Goal: Task Accomplishment & Management: Manage account settings

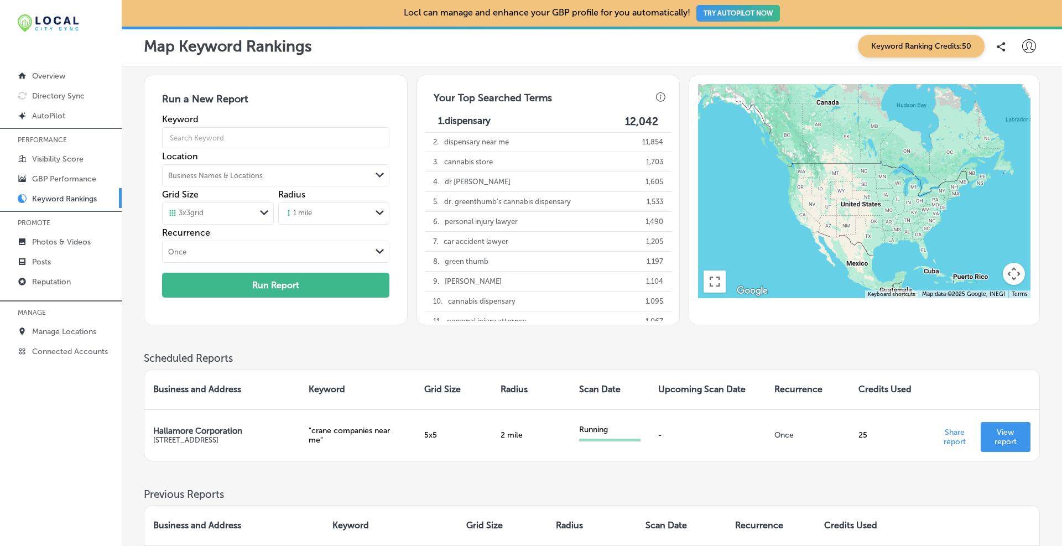
scroll to position [92, 0]
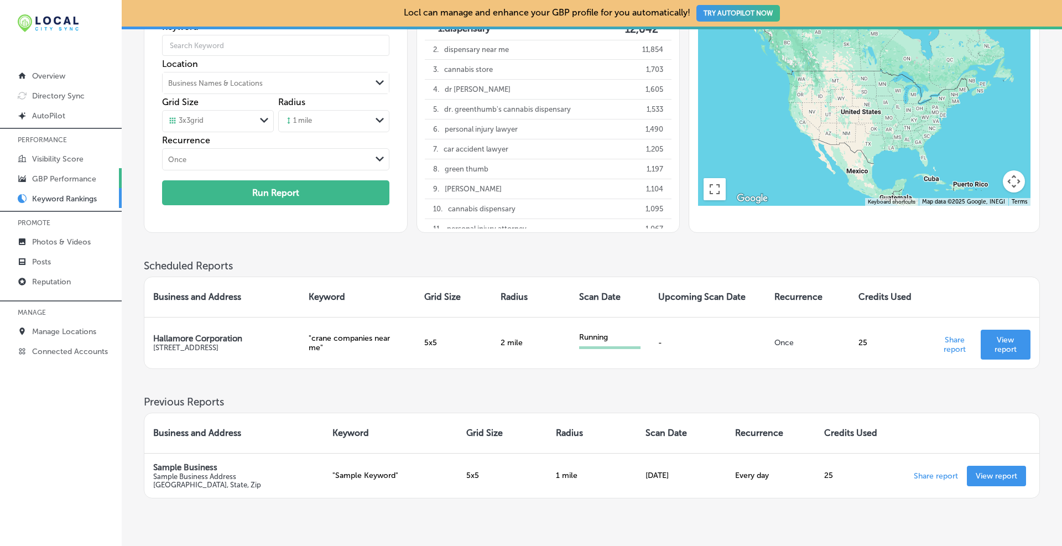
click at [76, 174] on p "GBP Performance" at bounding box center [64, 178] width 64 height 9
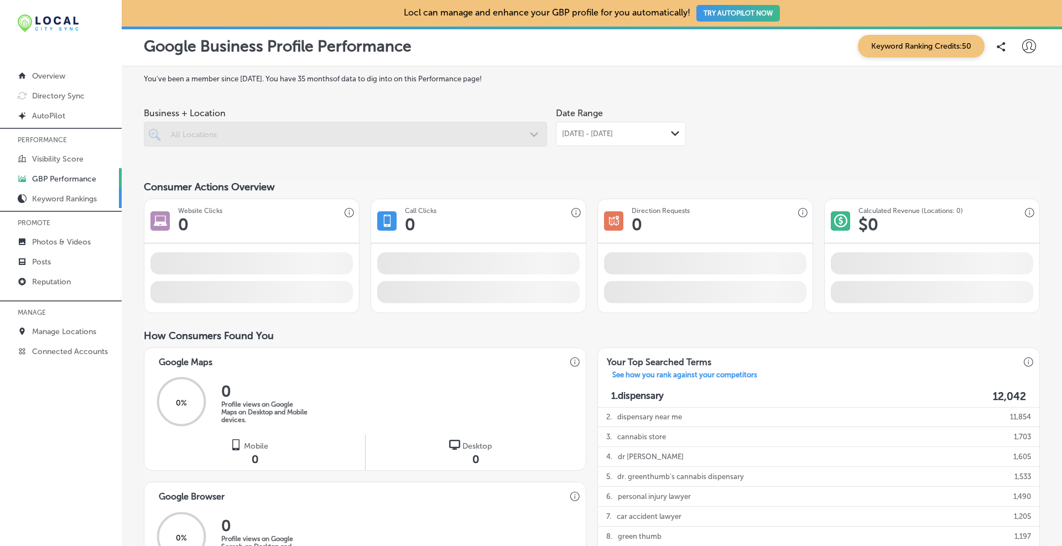
click at [61, 197] on p "Keyword Rankings" at bounding box center [64, 198] width 65 height 9
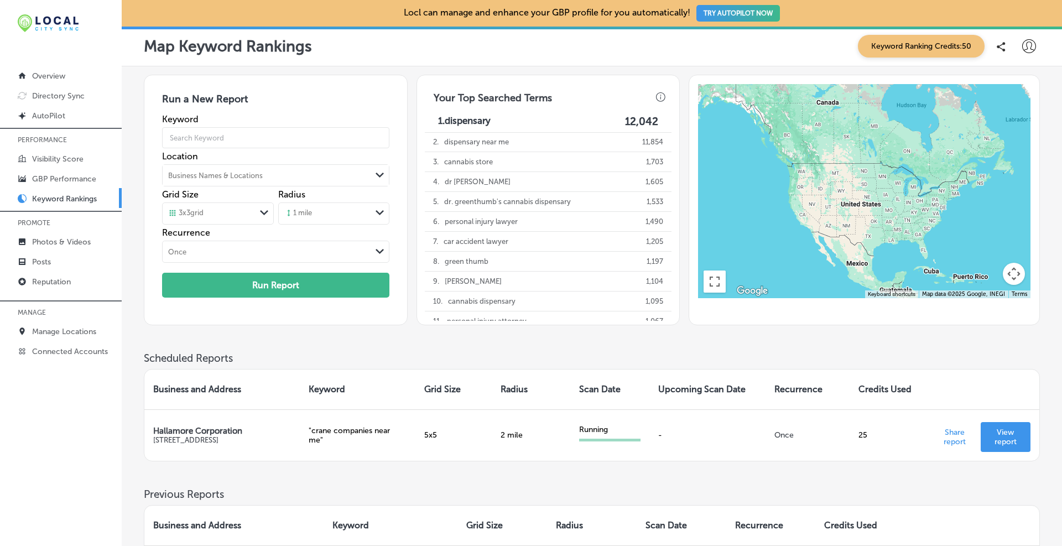
scroll to position [92, 0]
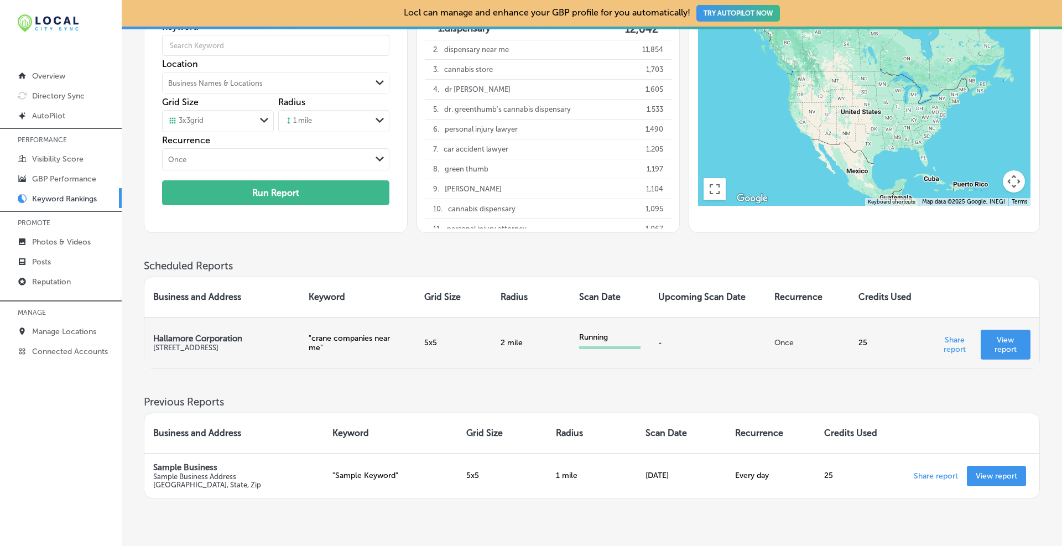
click at [633, 345] on div "Running" at bounding box center [609, 340] width 61 height 17
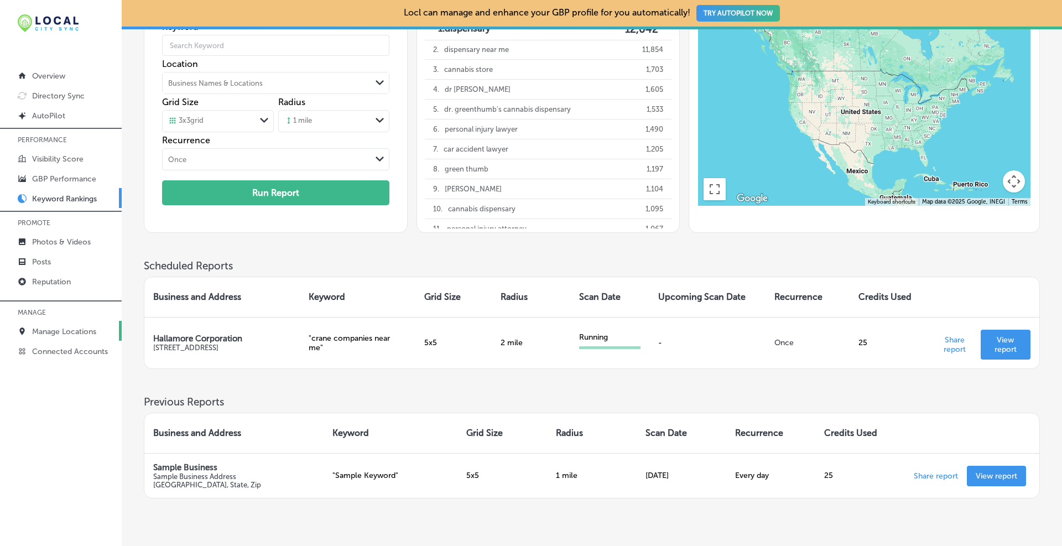
click at [39, 325] on link "Manage Locations" at bounding box center [61, 331] width 122 height 20
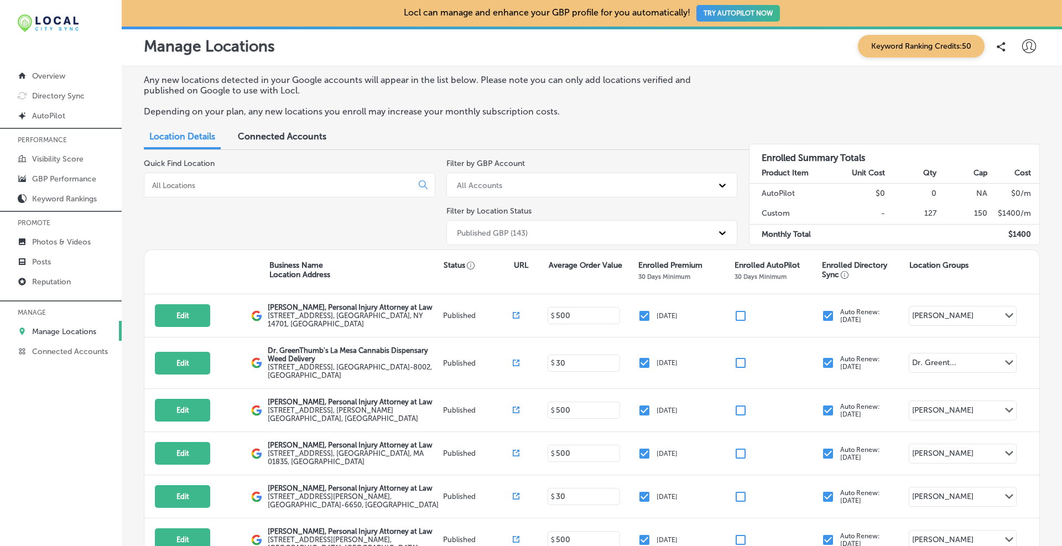
click at [219, 189] on input at bounding box center [280, 185] width 259 height 10
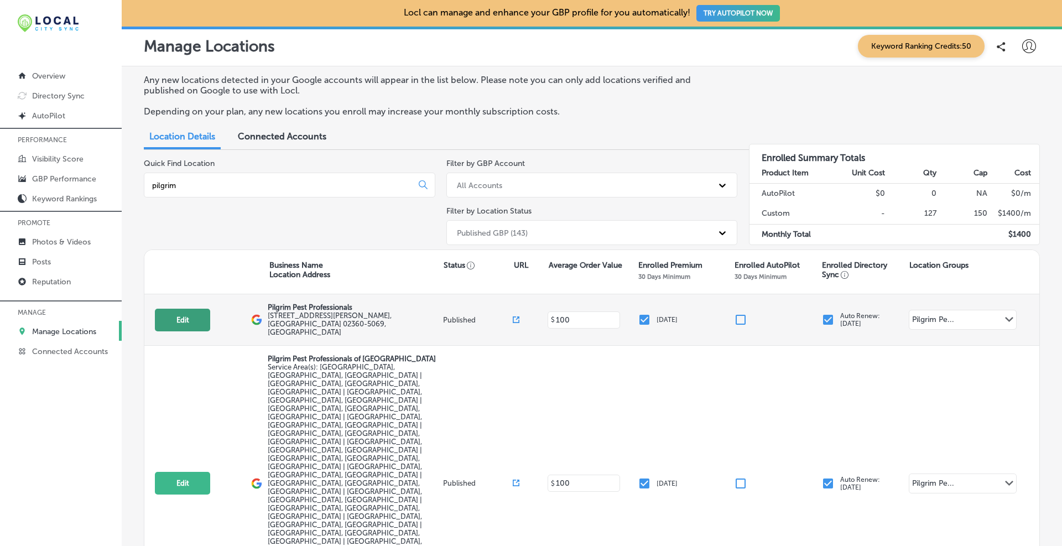
type input "pilgrim"
click at [174, 318] on button "Edit" at bounding box center [182, 320] width 55 height 23
select select "US"
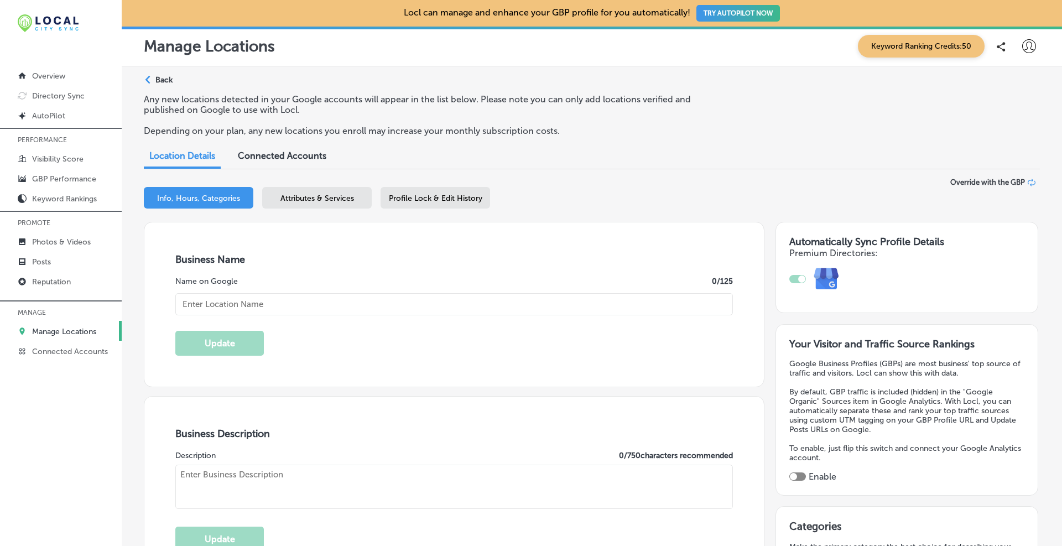
type input "Pilgrim Pest Professionals"
type input "15 Roberts Rd Ste E"
type input "Plymouth"
type input "02360-5069"
type input "US"
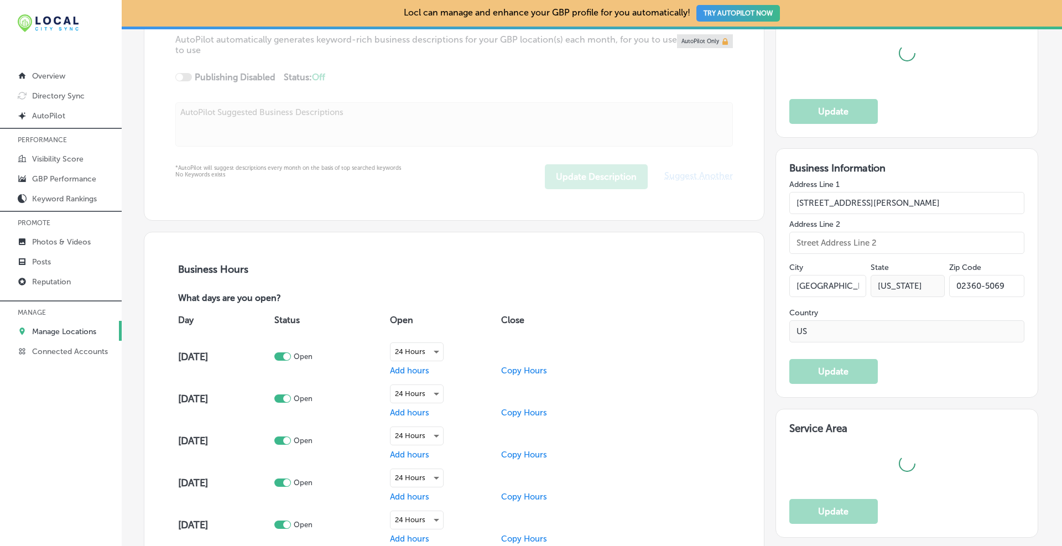
type input "https://www.pilgrimpestpro.com/?utm_source=gbp-plymouth&utm_medium=local-search…"
type textarea "Pilgrim Pest Professionals is a fully licensed & insured pest control company l…"
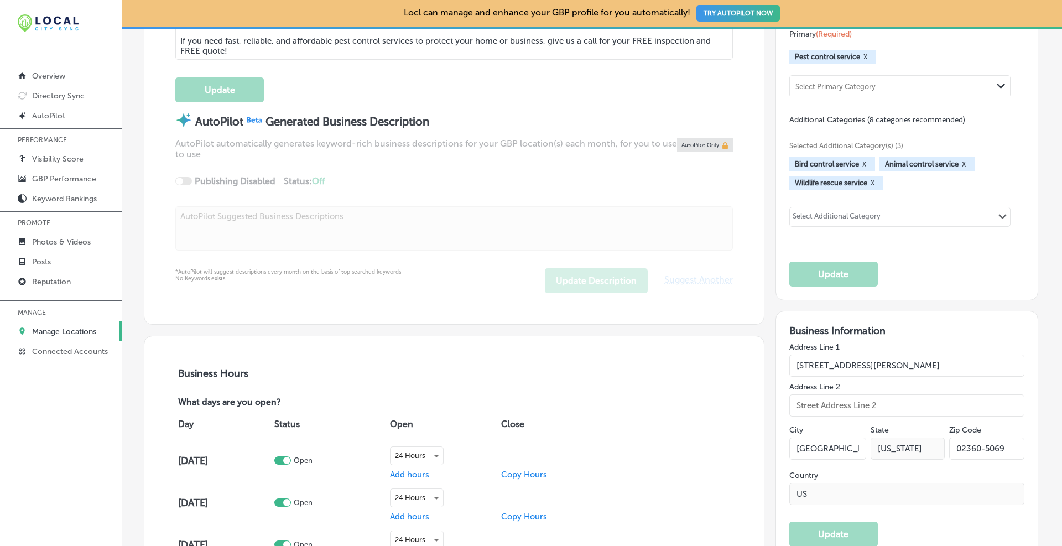
type input "+1 508 960 7148"
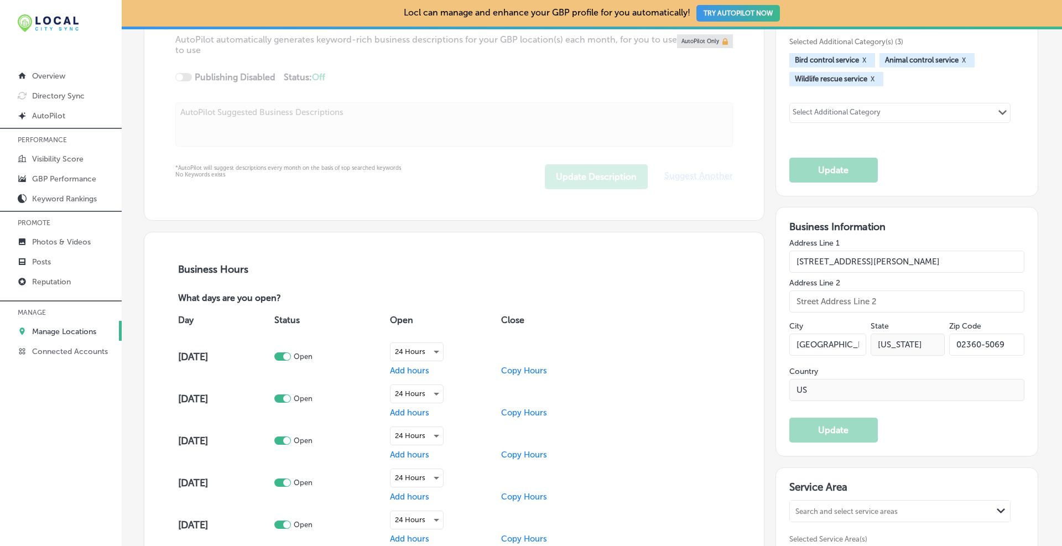
select select "US"
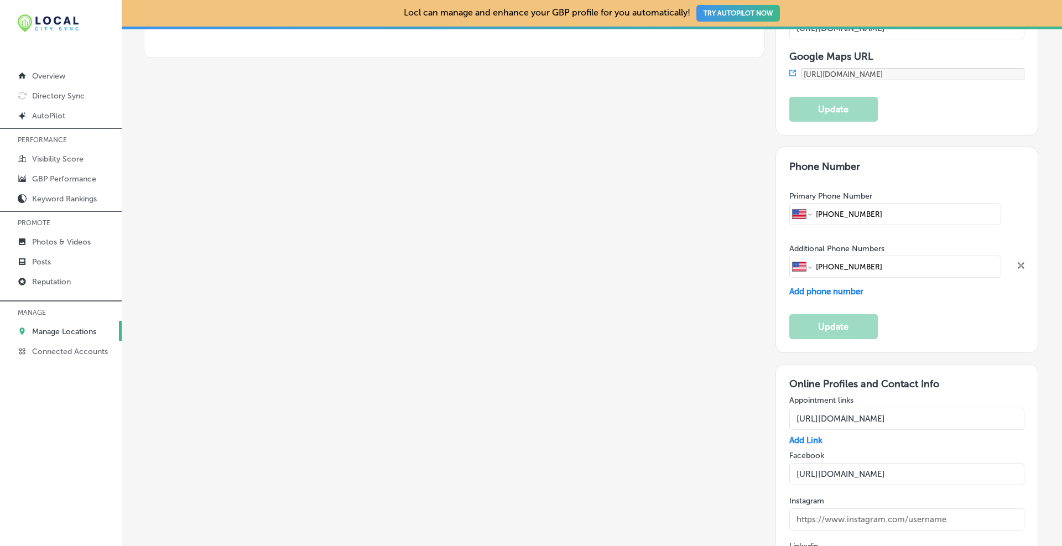
scroll to position [1763, 0]
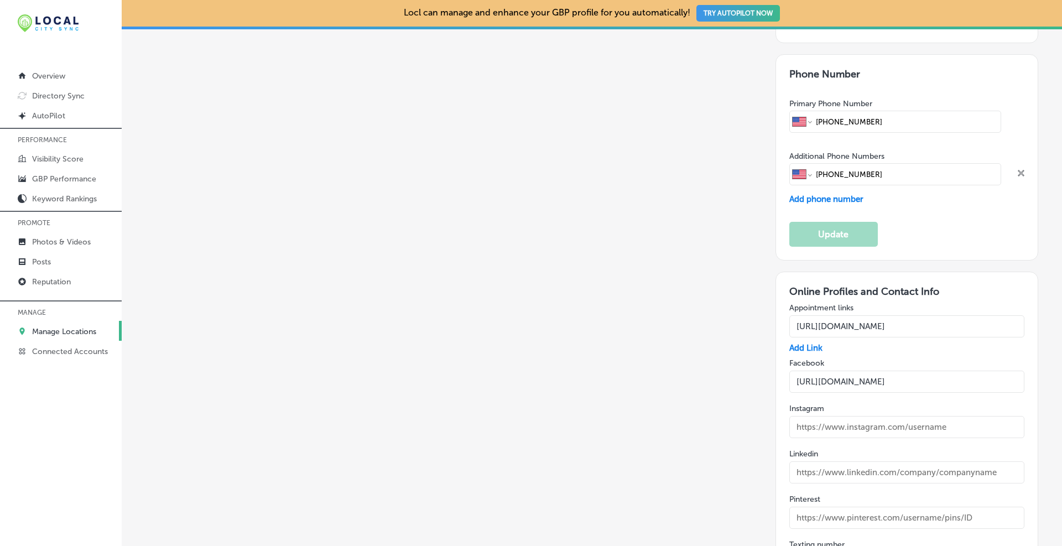
click at [872, 370] on input "https://www.facebook.com/PilgrimPest" at bounding box center [907, 381] width 236 height 22
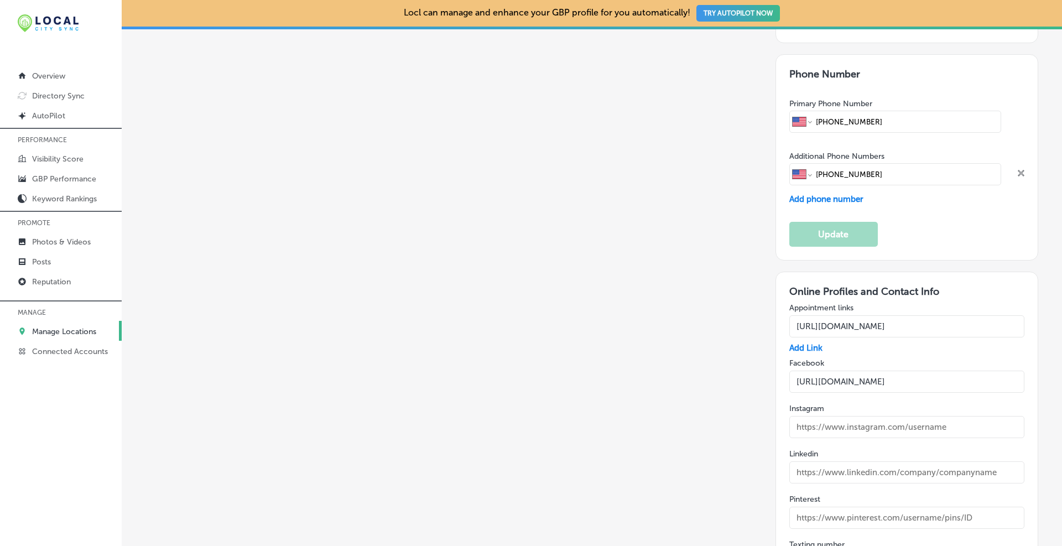
drag, startPoint x: 50, startPoint y: 327, endPoint x: 58, endPoint y: 325, distance: 8.6
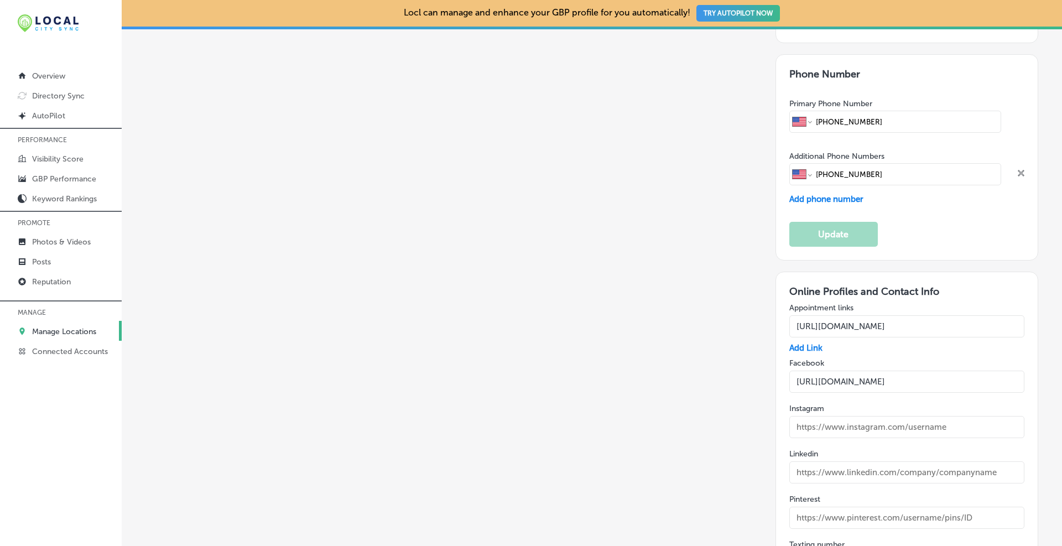
click at [49, 328] on p "Manage Locations" at bounding box center [64, 331] width 64 height 9
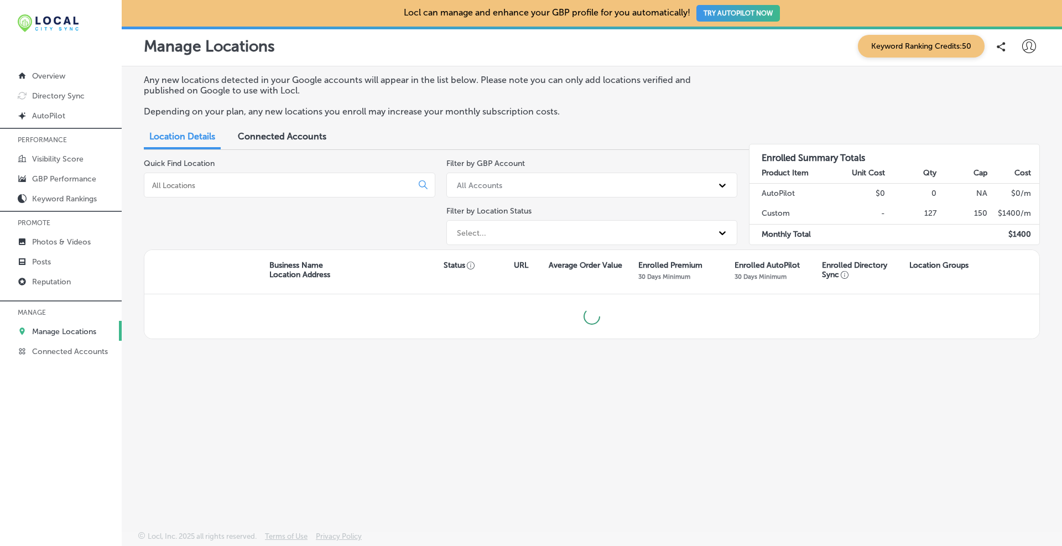
click at [241, 179] on div at bounding box center [289, 185] width 291 height 25
click at [211, 181] on input at bounding box center [280, 185] width 259 height 10
type input "union"
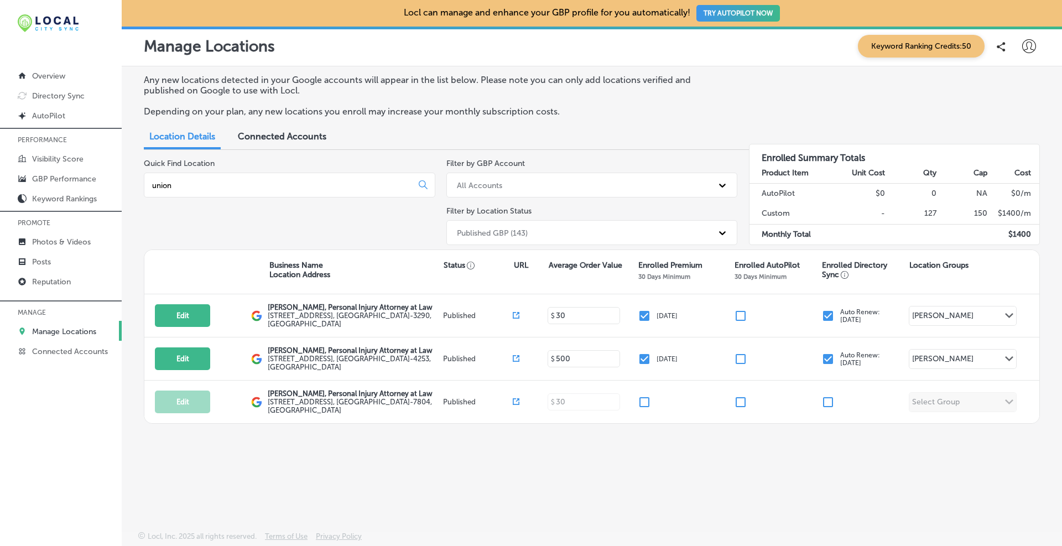
drag, startPoint x: 249, startPoint y: 181, endPoint x: 128, endPoint y: 178, distance: 121.7
click at [128, 178] on div "Any new locations detected in your Google accounts will appear in the list belo…" at bounding box center [592, 272] width 940 height 412
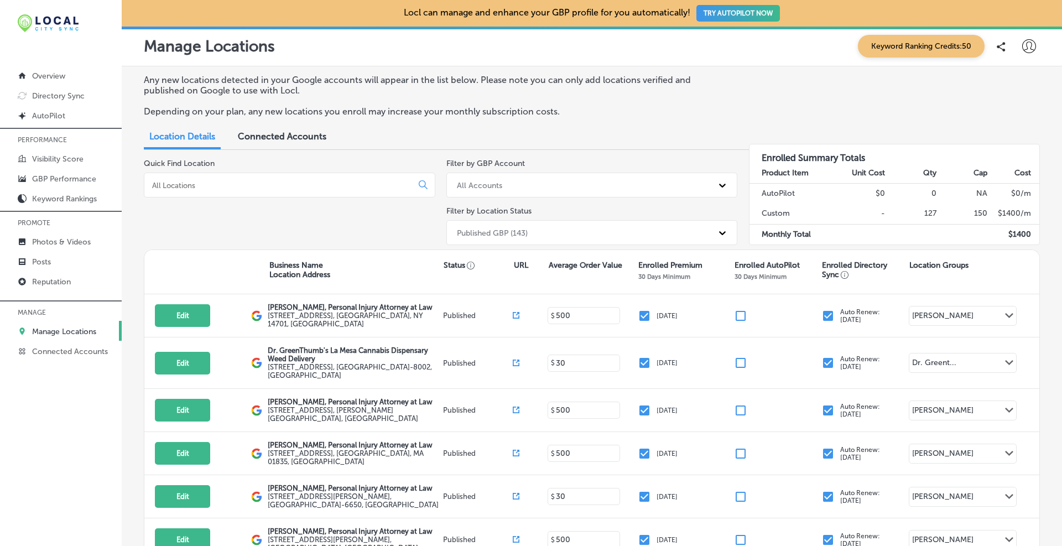
click at [482, 181] on div "All Accounts" at bounding box center [479, 184] width 45 height 9
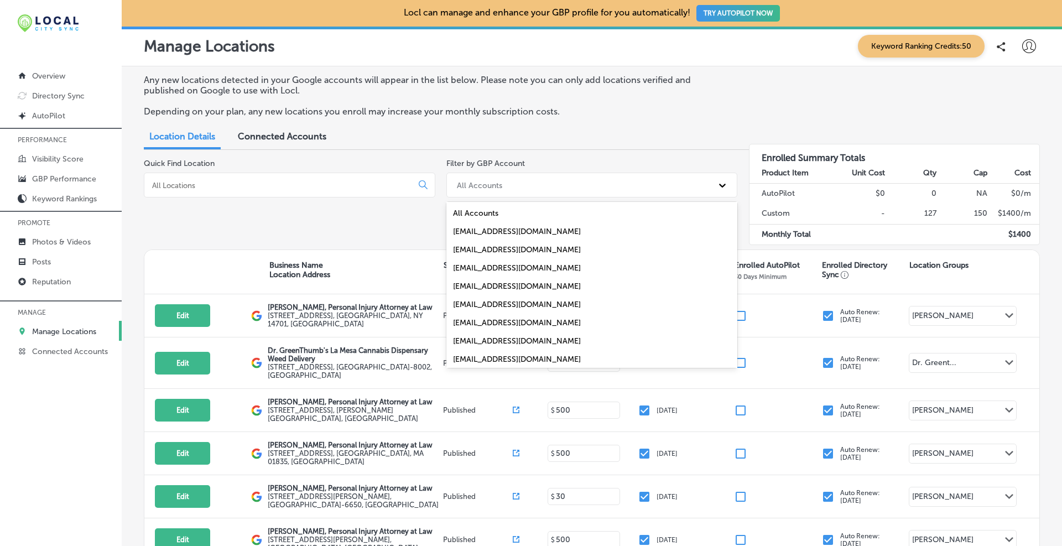
click at [469, 304] on div "[EMAIL_ADDRESS][DOMAIN_NAME]" at bounding box center [591, 304] width 291 height 18
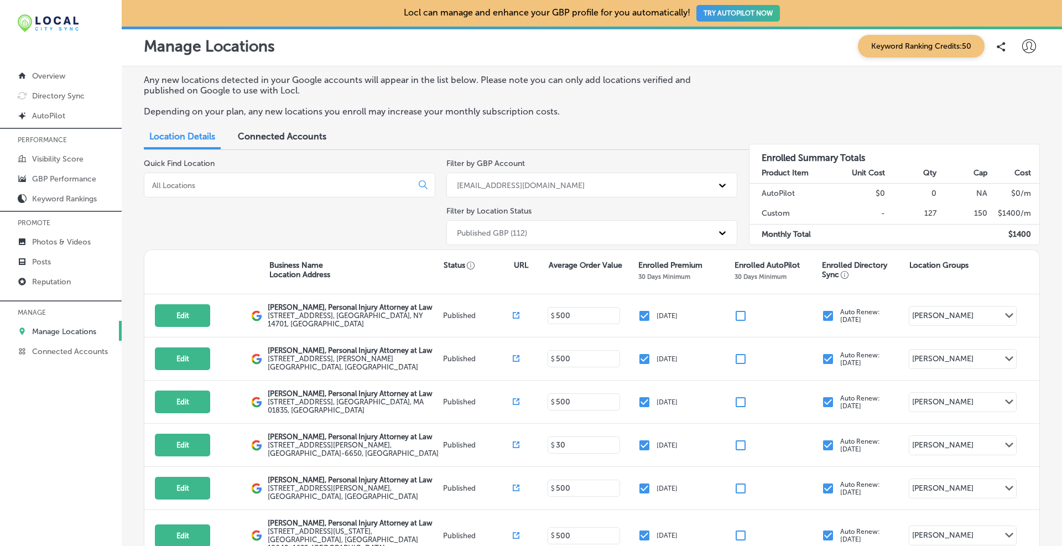
click at [498, 233] on div "Published GBP (112)" at bounding box center [492, 232] width 70 height 9
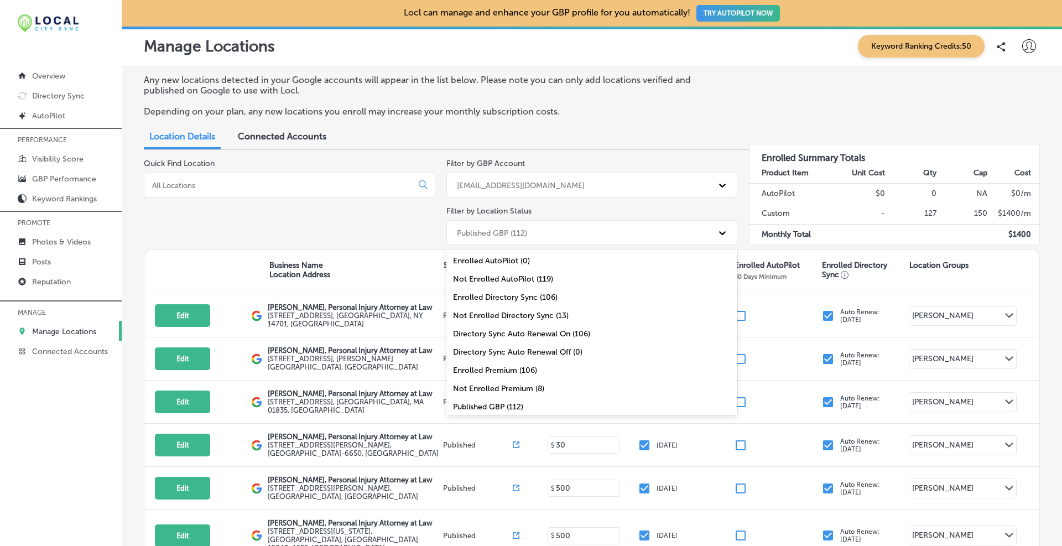
click at [481, 388] on div "Not Enrolled Premium (8)" at bounding box center [591, 388] width 291 height 18
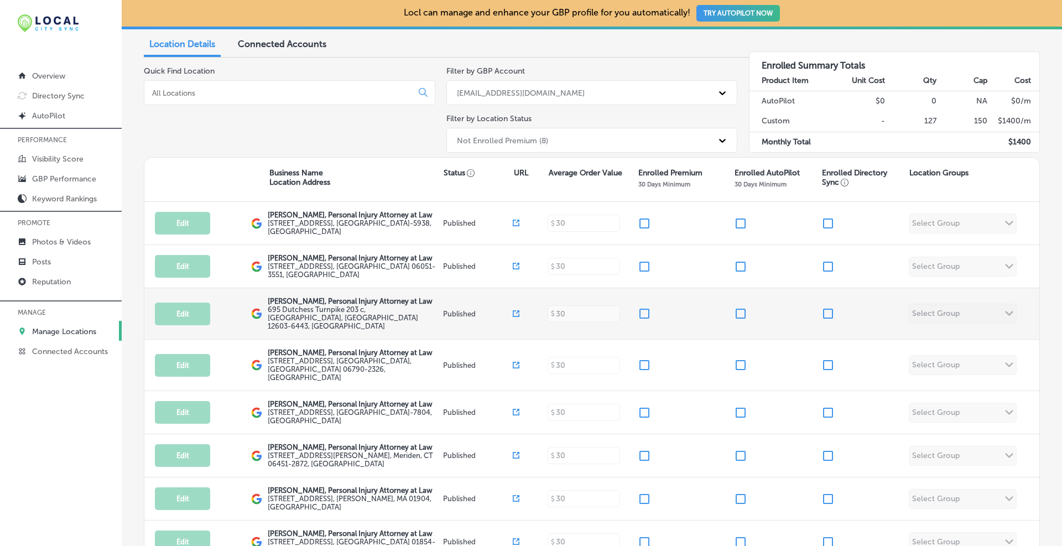
scroll to position [184, 0]
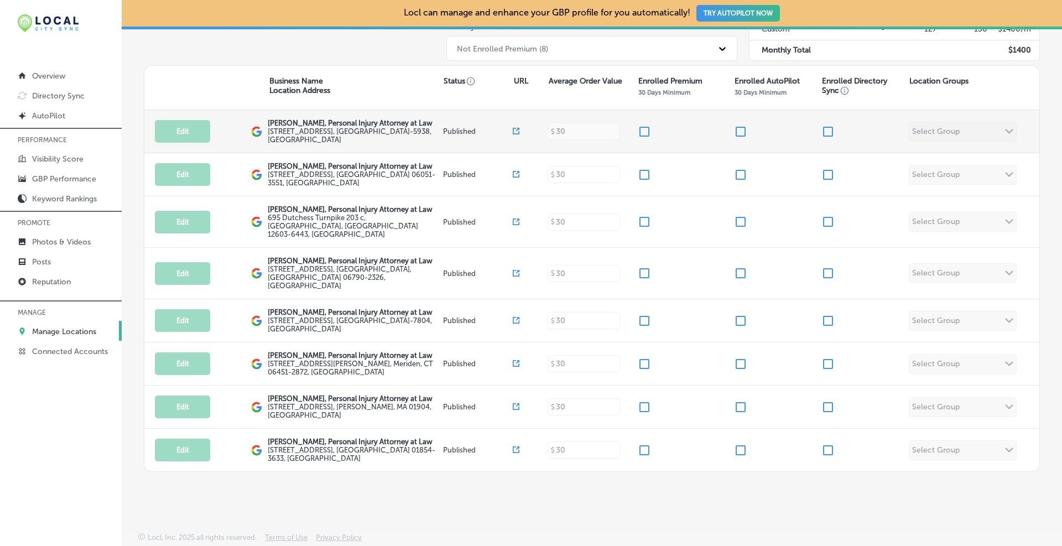
click at [638, 133] on input "checkbox" at bounding box center [644, 131] width 13 height 13
checkbox input "true"
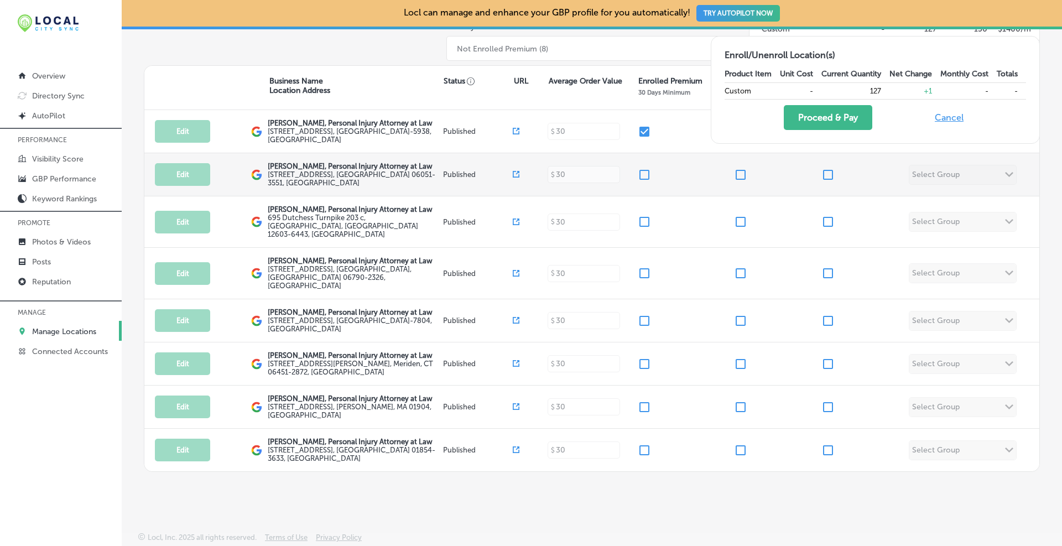
click at [638, 177] on input "checkbox" at bounding box center [644, 174] width 13 height 13
checkbox input "true"
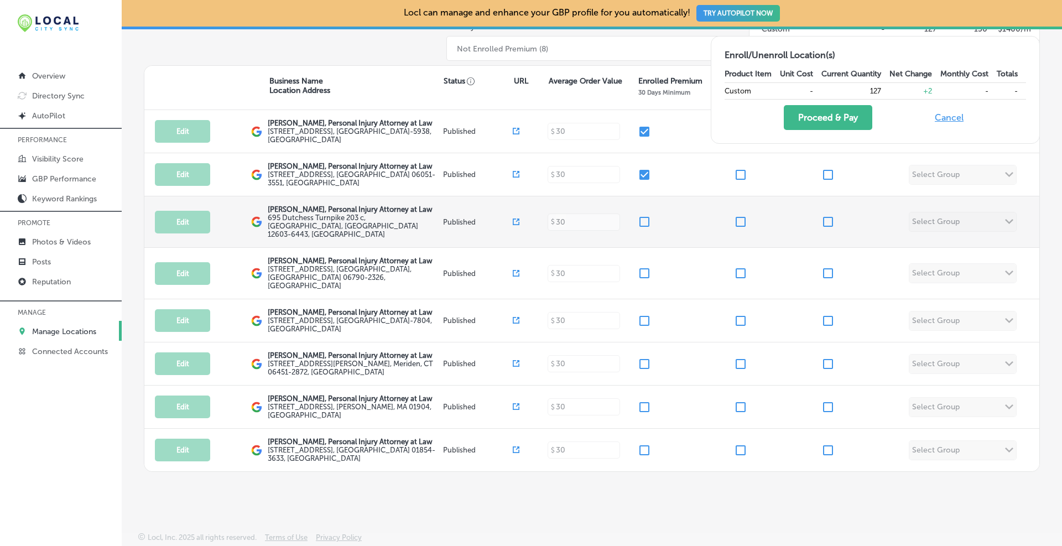
click at [639, 228] on input "checkbox" at bounding box center [644, 221] width 13 height 13
checkbox input "true"
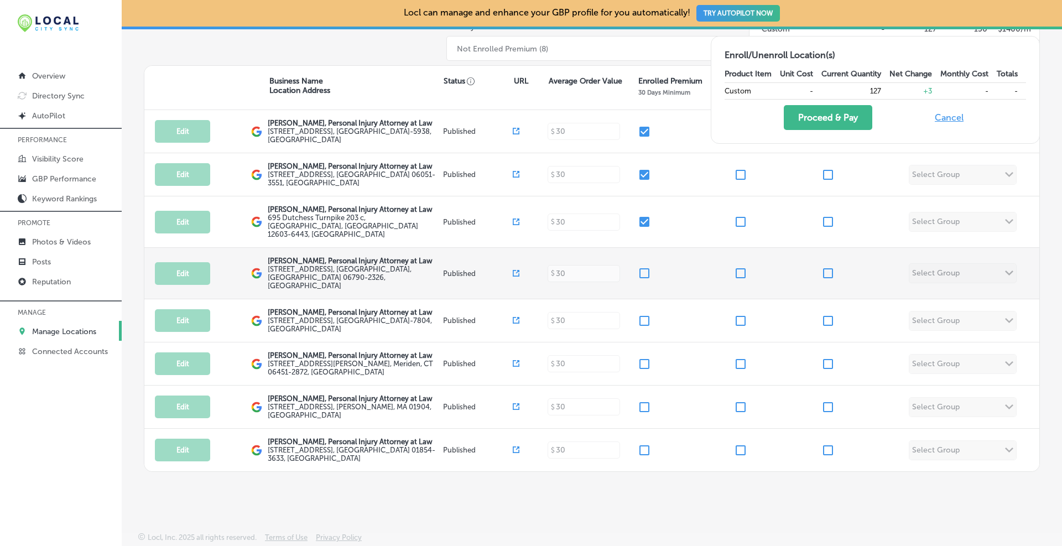
click at [639, 280] on input "checkbox" at bounding box center [644, 273] width 13 height 13
checkbox input "true"
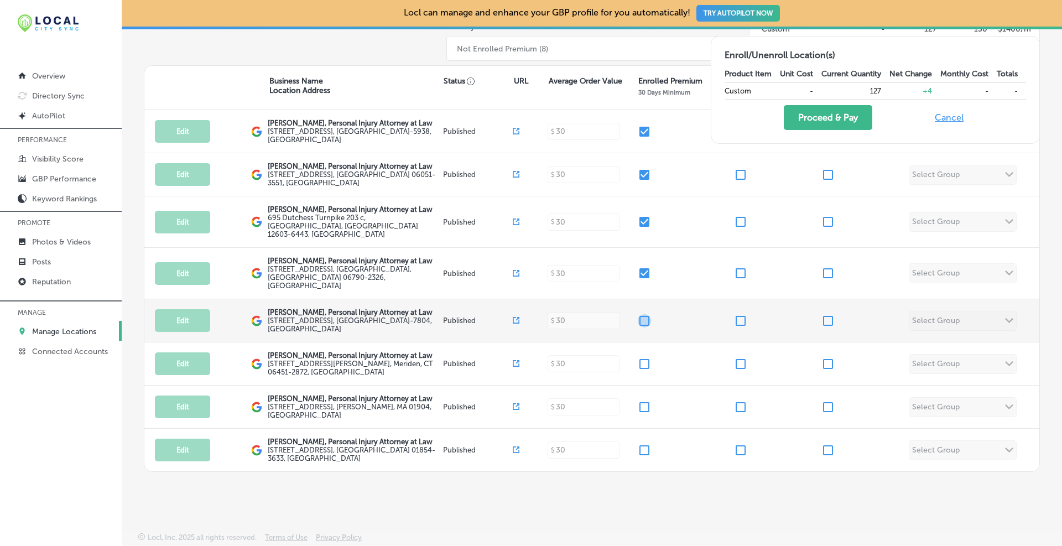
click at [638, 327] on input "checkbox" at bounding box center [644, 320] width 13 height 13
checkbox input "true"
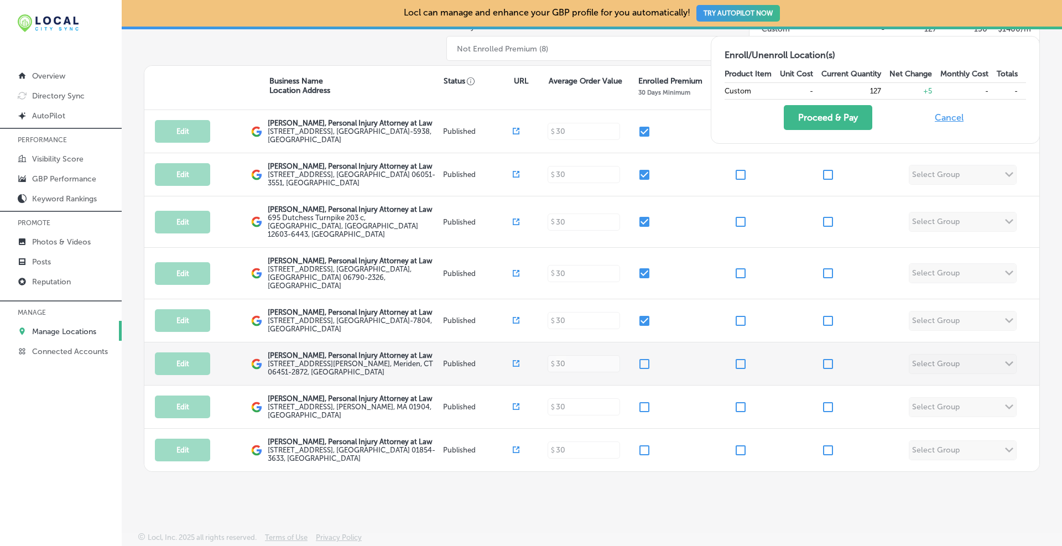
click at [640, 370] on input "checkbox" at bounding box center [644, 363] width 13 height 13
checkbox input "true"
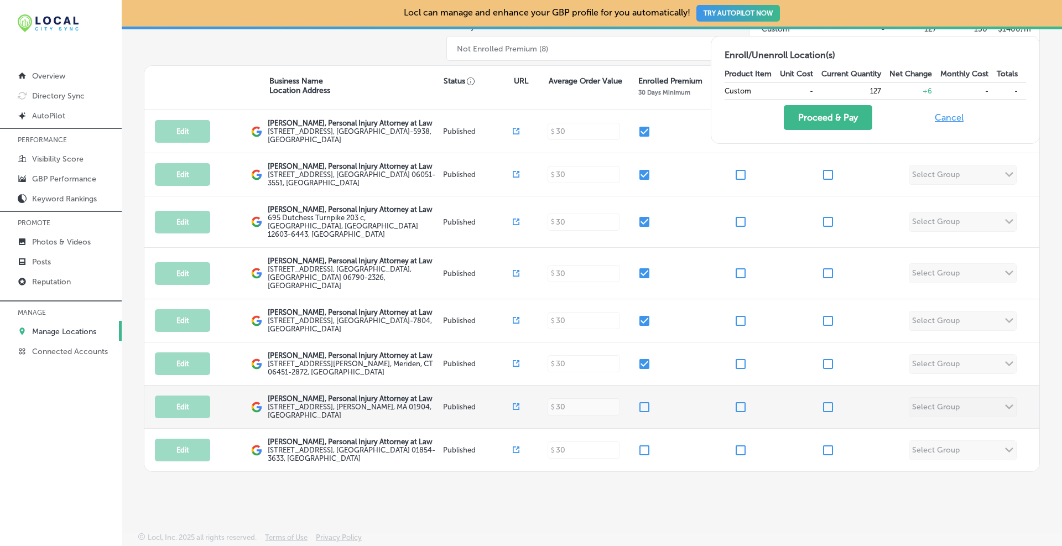
click at [639, 414] on input "checkbox" at bounding box center [644, 406] width 13 height 13
checkbox input "true"
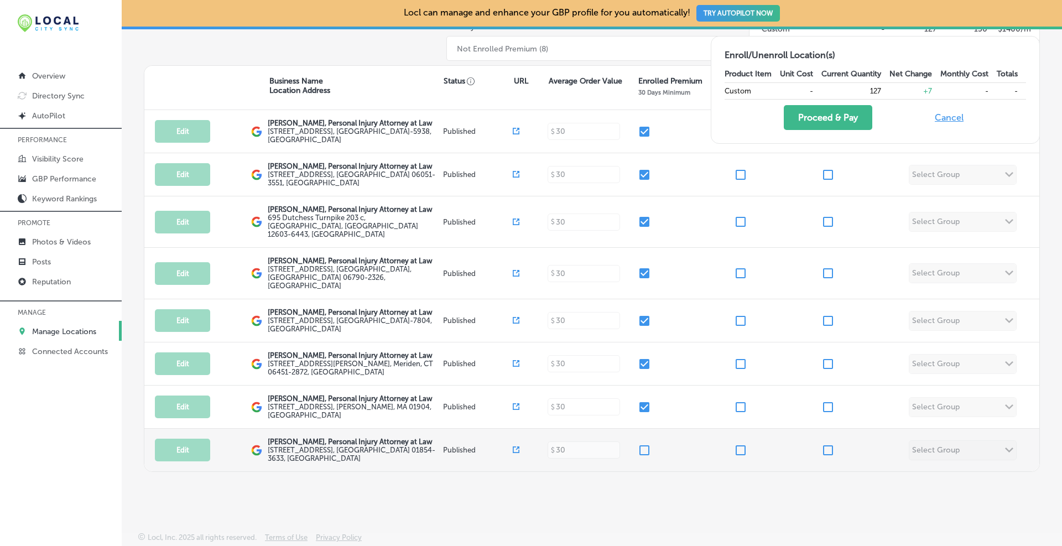
click at [641, 457] on input "checkbox" at bounding box center [644, 449] width 13 height 13
checkbox input "true"
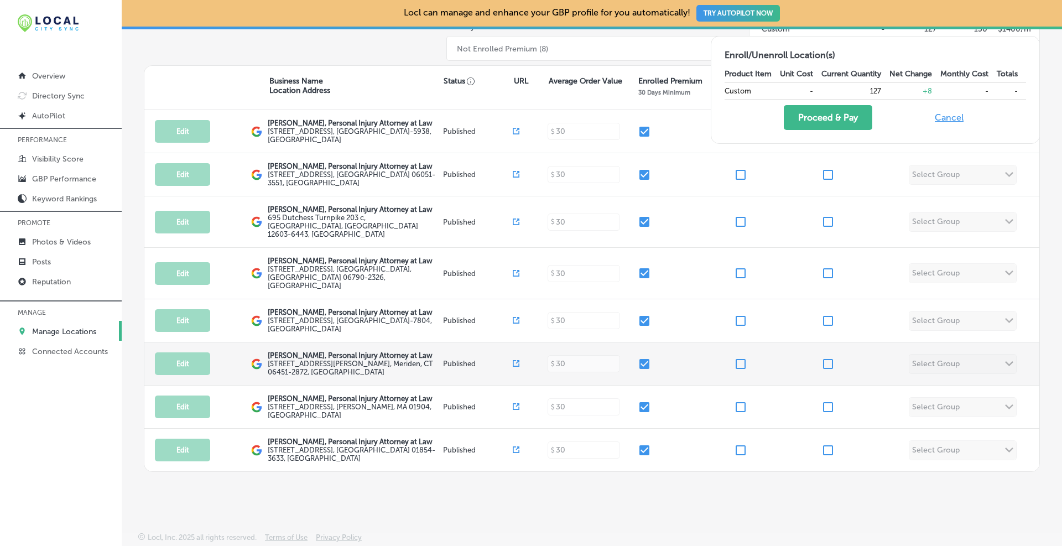
scroll to position [92, 0]
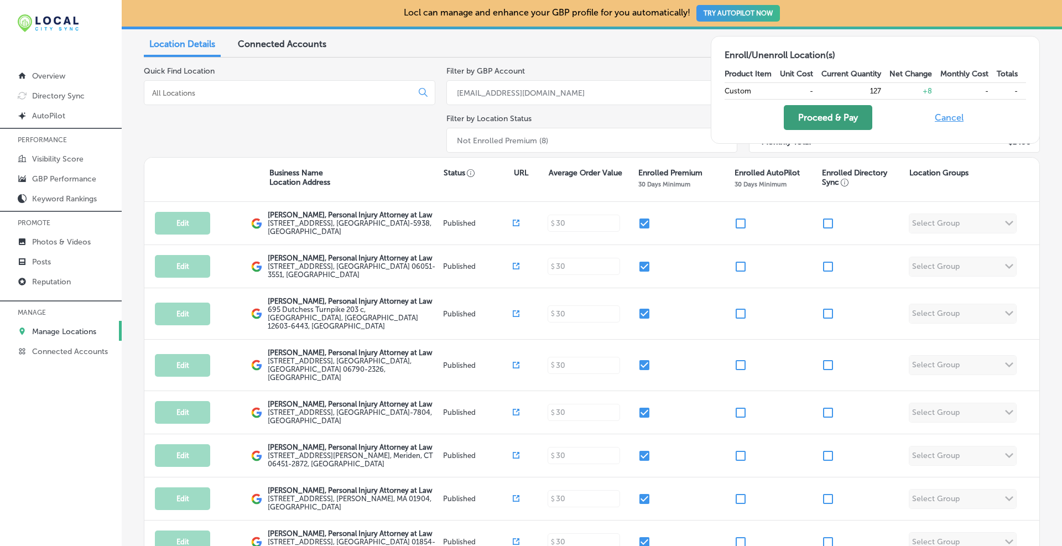
click at [837, 118] on button "Proceed & Pay" at bounding box center [828, 117] width 88 height 25
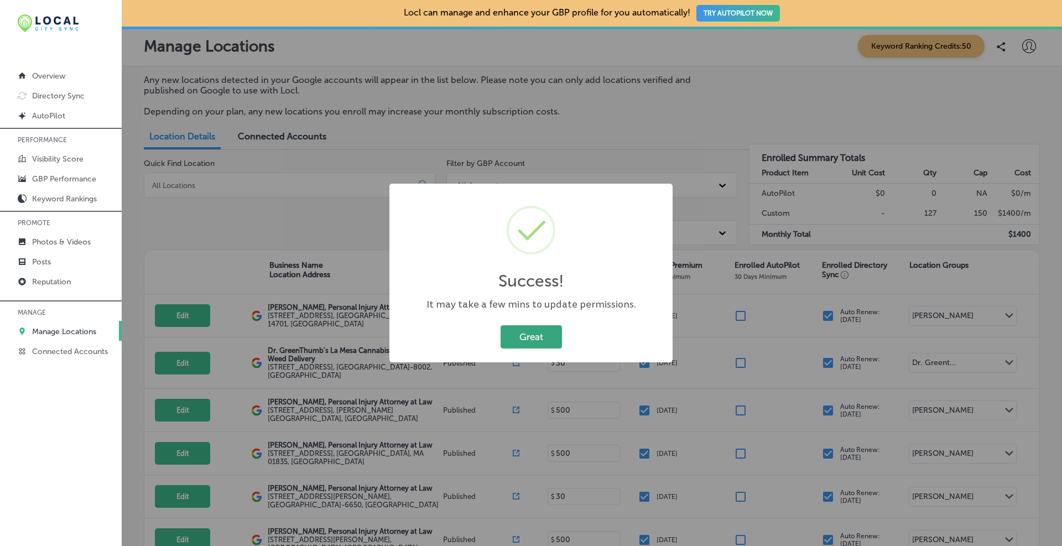
click at [554, 334] on button "Great" at bounding box center [530, 336] width 61 height 23
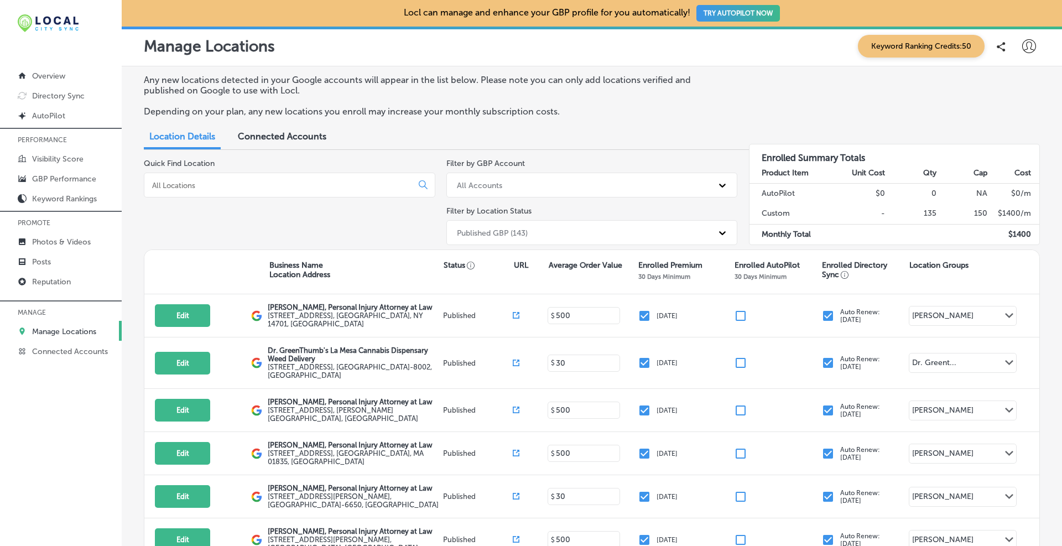
click at [479, 233] on div "Published GBP (143)" at bounding box center [492, 232] width 71 height 9
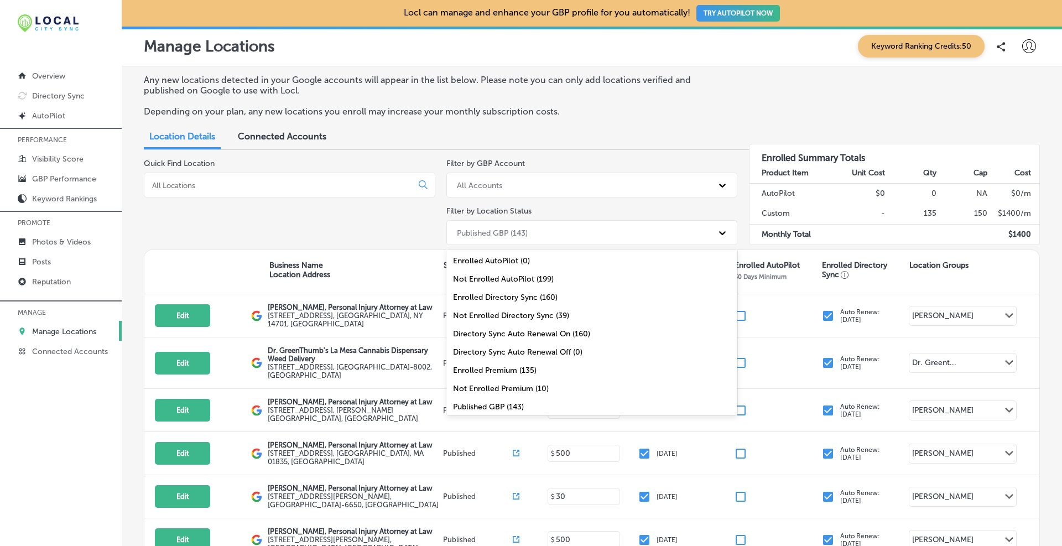
click at [495, 388] on div "Not Enrolled Premium (10)" at bounding box center [591, 388] width 291 height 18
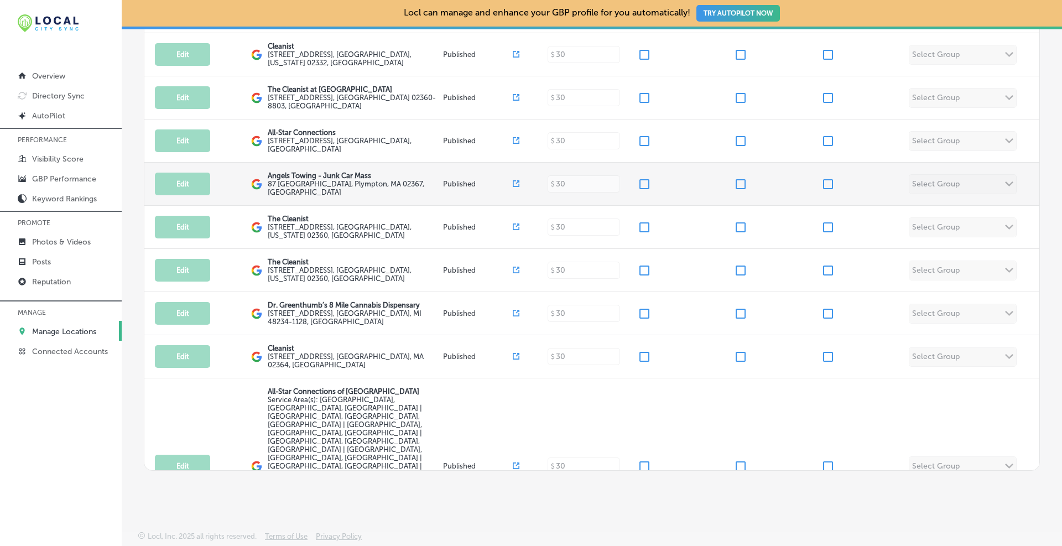
scroll to position [77, 0]
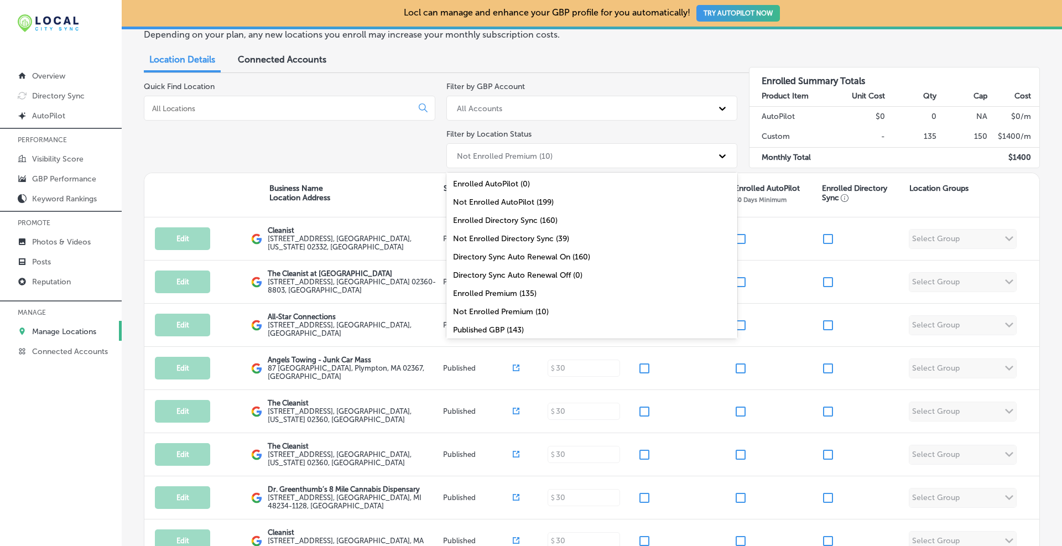
click at [498, 156] on div "Not Enrolled Premium (10)" at bounding box center [505, 155] width 96 height 9
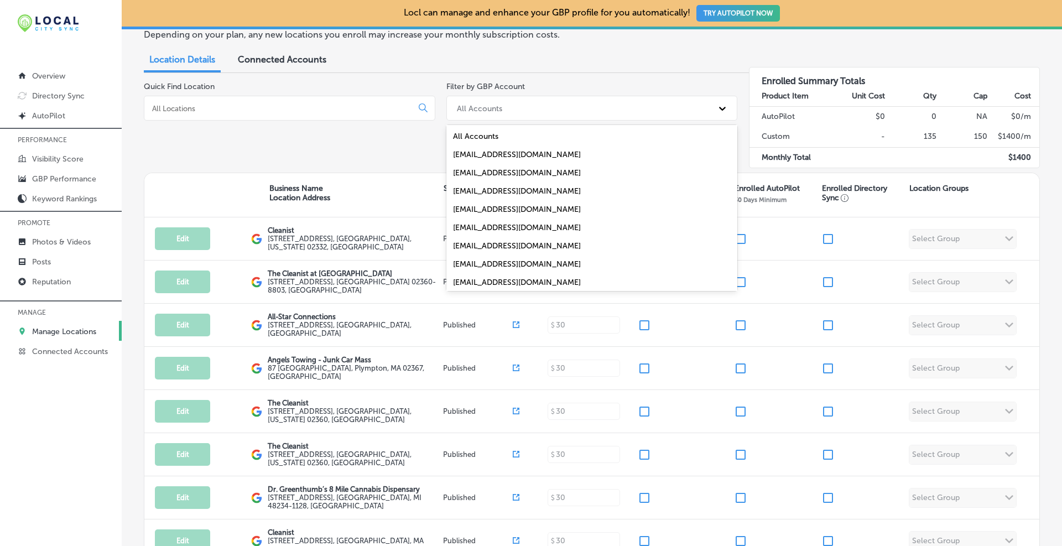
click at [480, 113] on div "All Accounts" at bounding box center [582, 108] width 262 height 18
click at [488, 223] on div "[EMAIL_ADDRESS][DOMAIN_NAME]" at bounding box center [591, 227] width 291 height 18
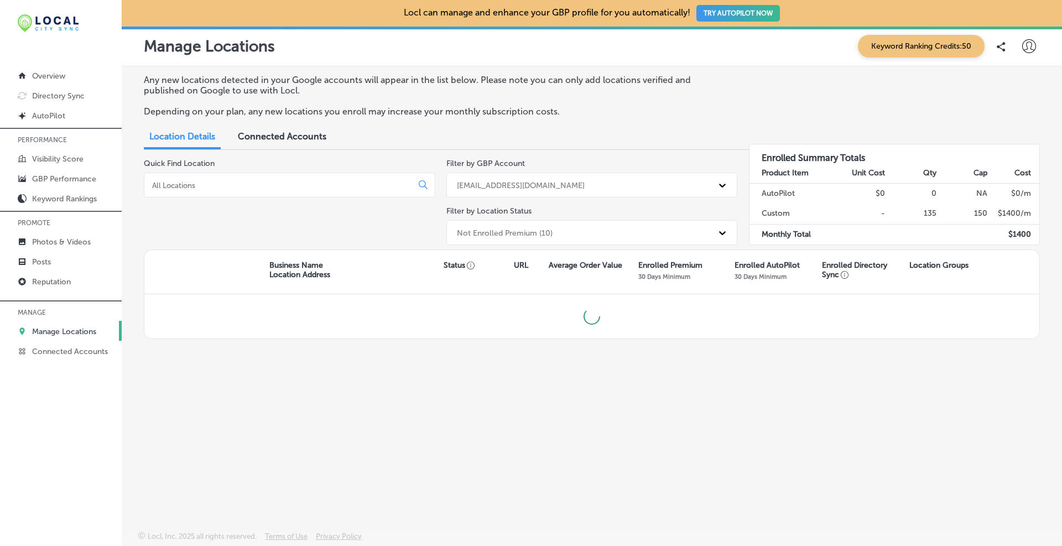
scroll to position [0, 0]
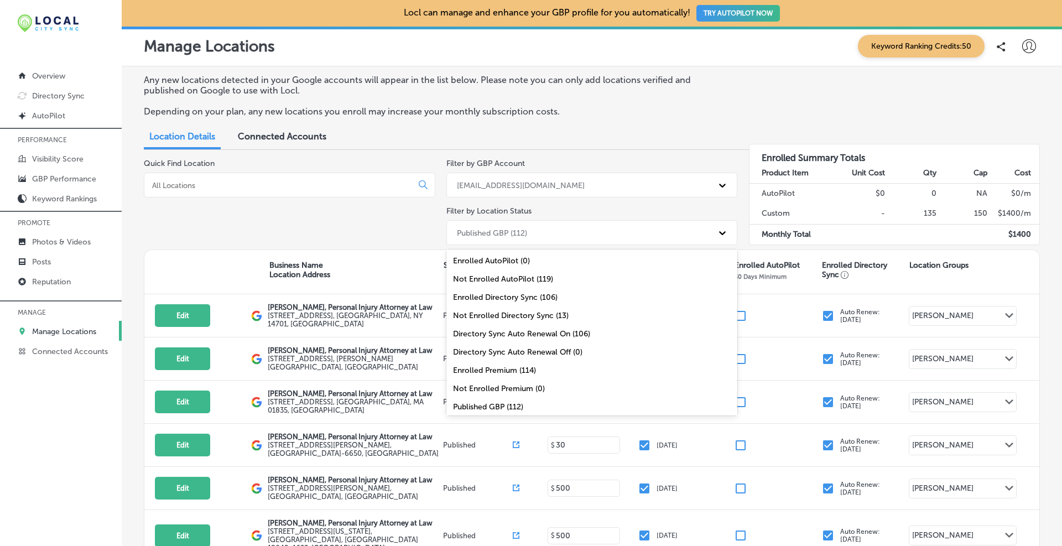
click at [490, 231] on div "Published GBP (112)" at bounding box center [492, 232] width 70 height 9
click at [503, 313] on div "Not Enrolled Directory Sync (13)" at bounding box center [591, 315] width 291 height 18
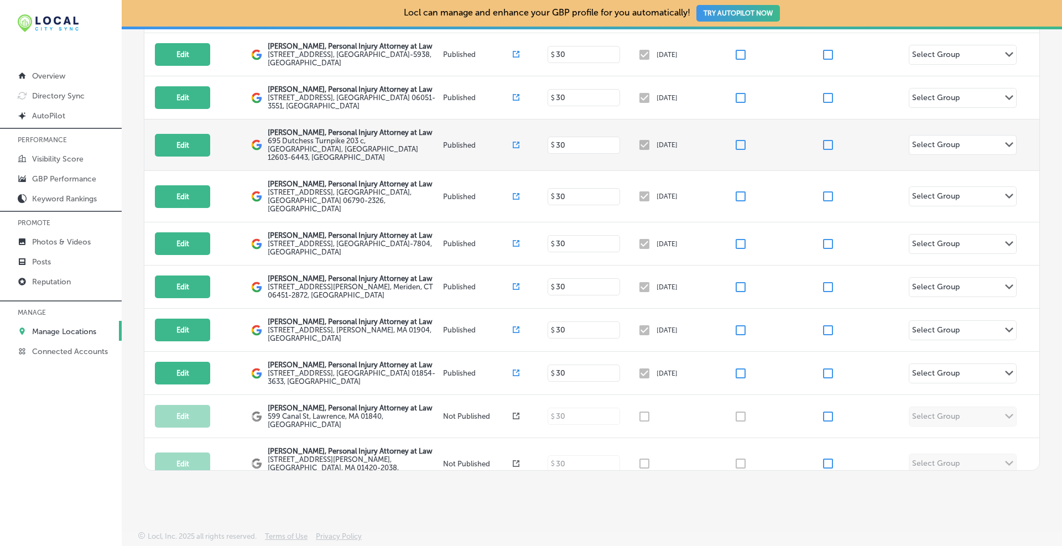
scroll to position [77, 0]
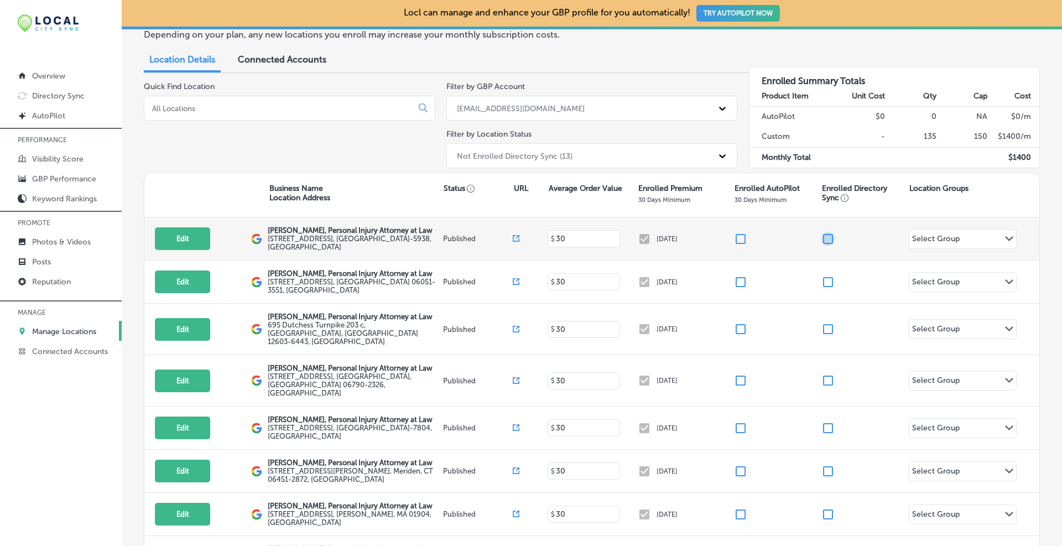
click at [821, 237] on input "checkbox" at bounding box center [827, 238] width 13 height 13
checkbox input "true"
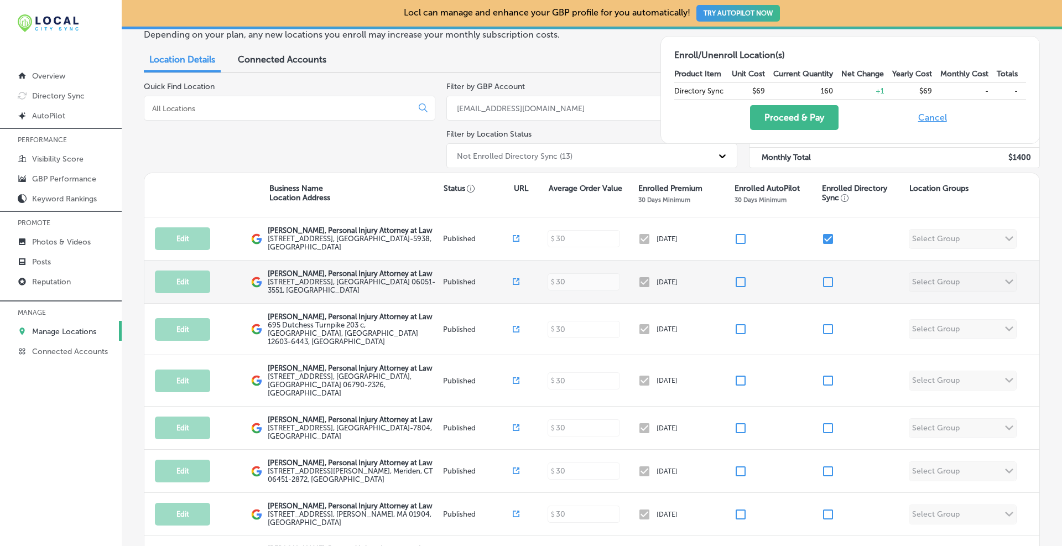
click at [824, 285] on input "checkbox" at bounding box center [827, 281] width 13 height 13
checkbox input "true"
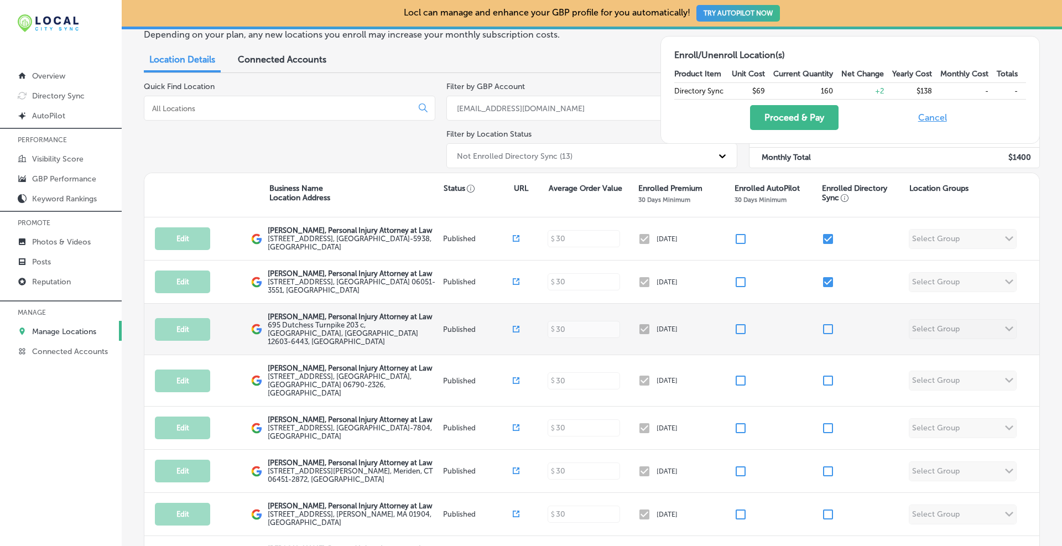
click at [821, 335] on input "checkbox" at bounding box center [827, 328] width 13 height 13
checkbox input "true"
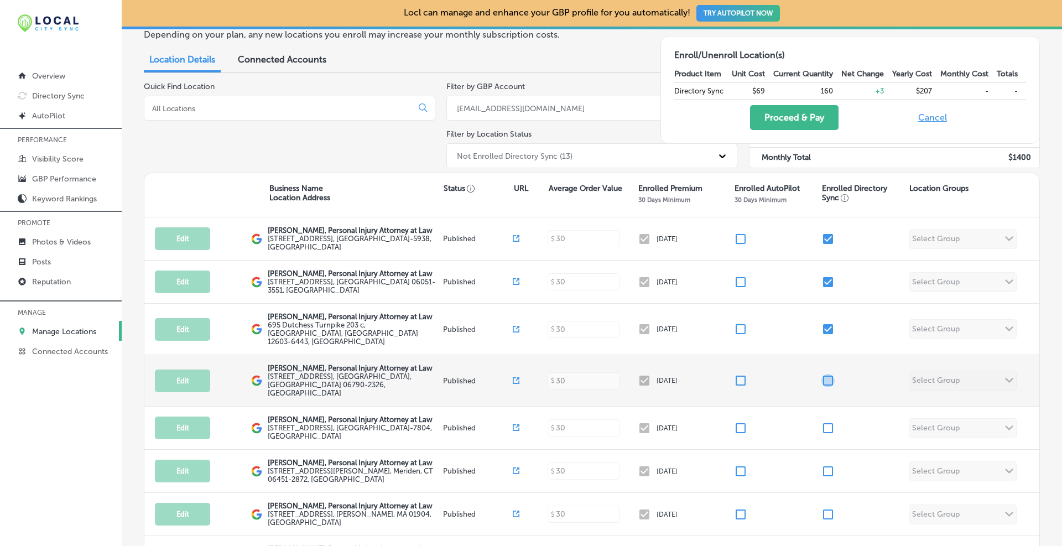
click at [821, 387] on input "checkbox" at bounding box center [827, 380] width 13 height 13
checkbox input "true"
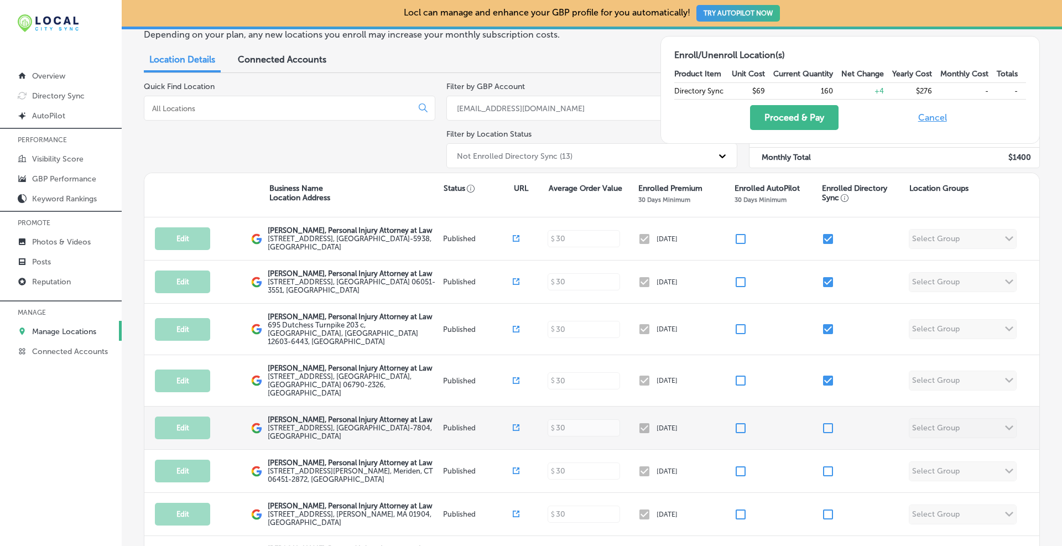
click at [823, 435] on input "checkbox" at bounding box center [827, 427] width 13 height 13
checkbox input "true"
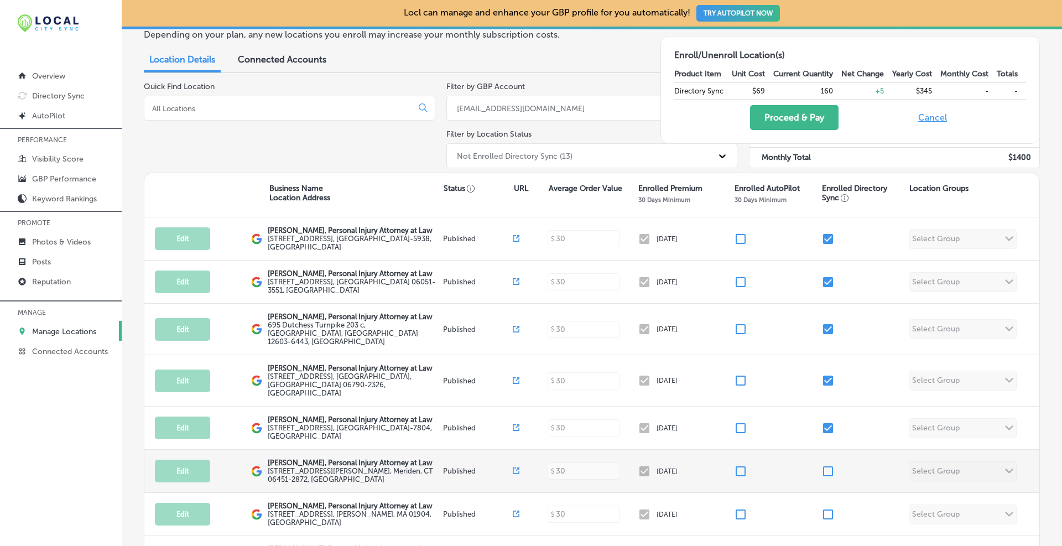
click at [824, 490] on div "Edit This location is not published yet. [PERSON_NAME], Personal Injury Attorne…" at bounding box center [591, 471] width 895 height 43
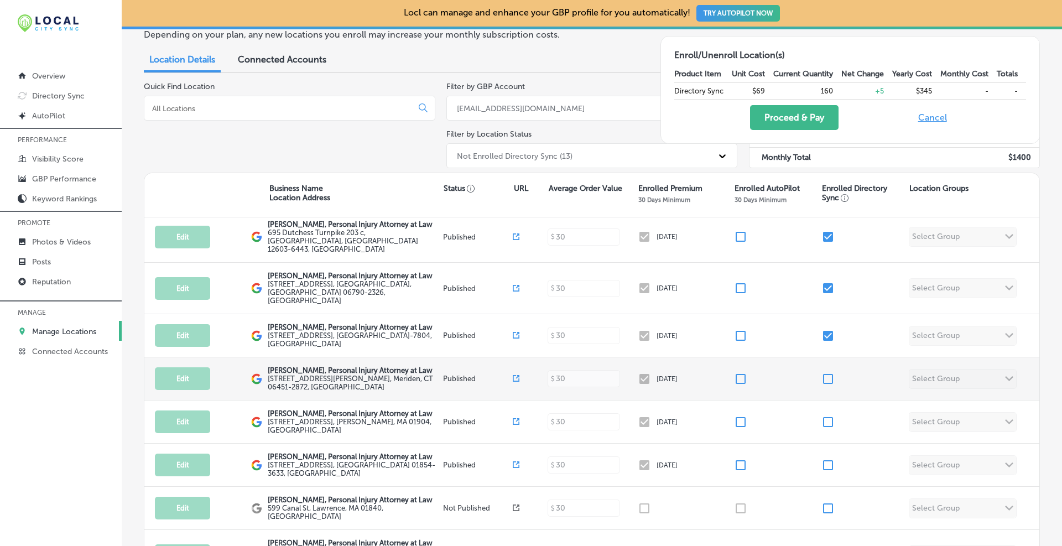
click at [824, 385] on input "checkbox" at bounding box center [827, 378] width 13 height 13
checkbox input "true"
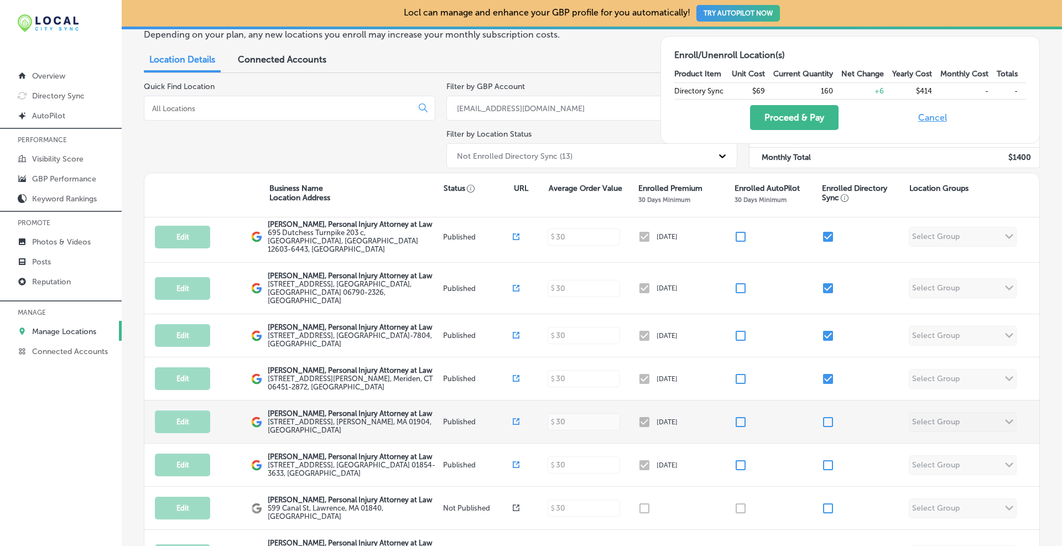
click at [821, 429] on input "checkbox" at bounding box center [827, 421] width 13 height 13
checkbox input "true"
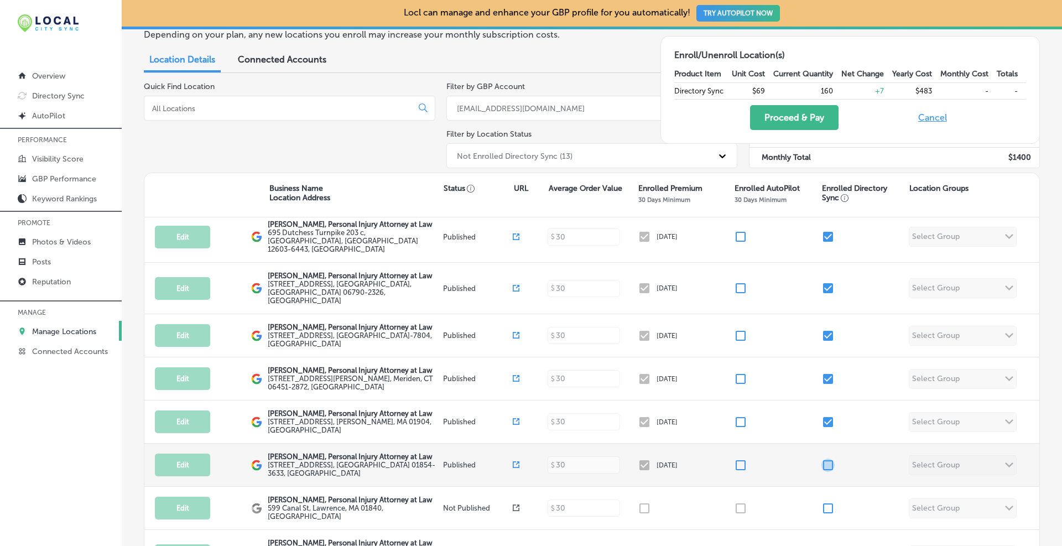
click at [823, 472] on input "checkbox" at bounding box center [827, 464] width 13 height 13
checkbox input "true"
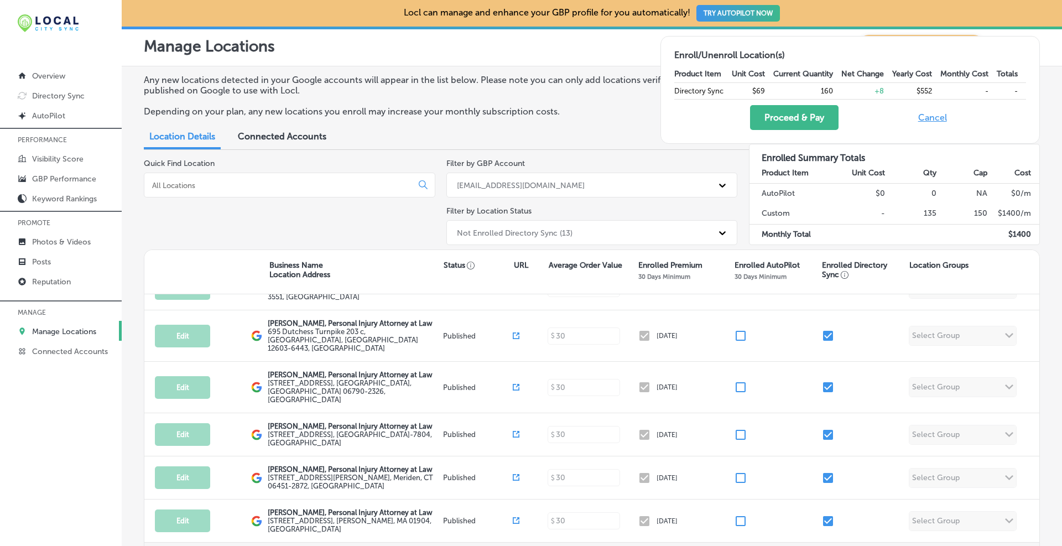
scroll to position [0, 0]
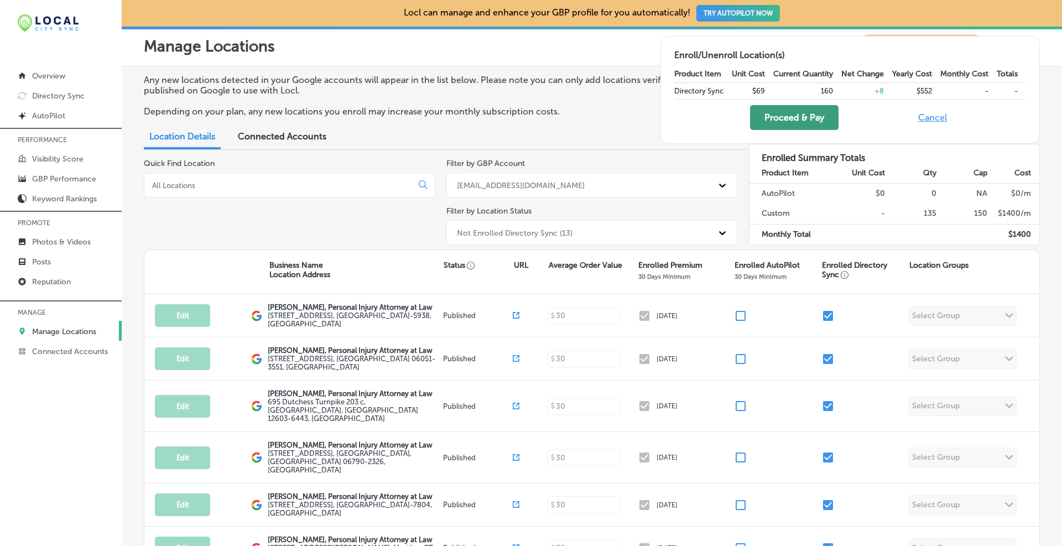
click at [791, 120] on button "Proceed & Pay" at bounding box center [794, 117] width 88 height 25
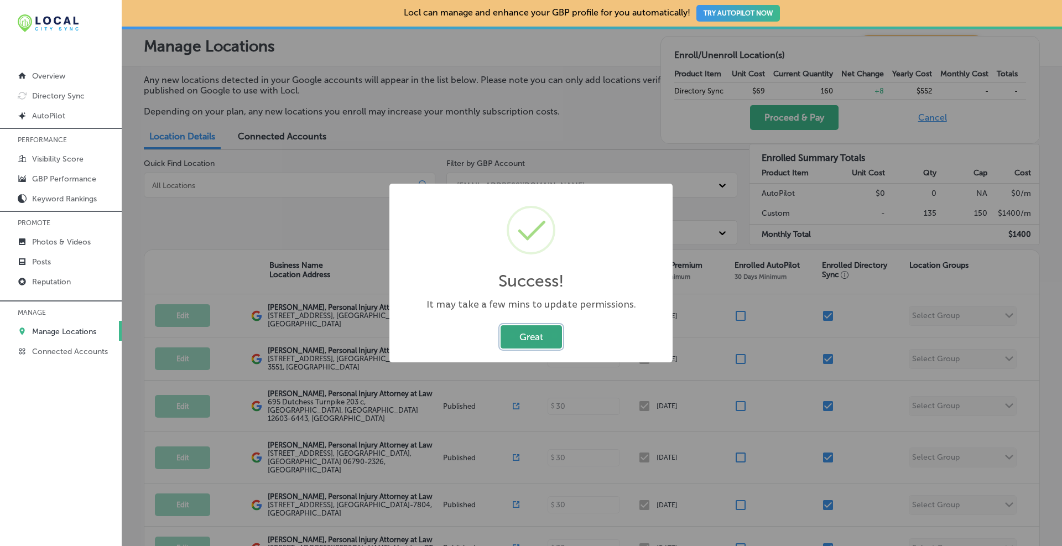
click at [531, 342] on button "Great" at bounding box center [530, 336] width 61 height 23
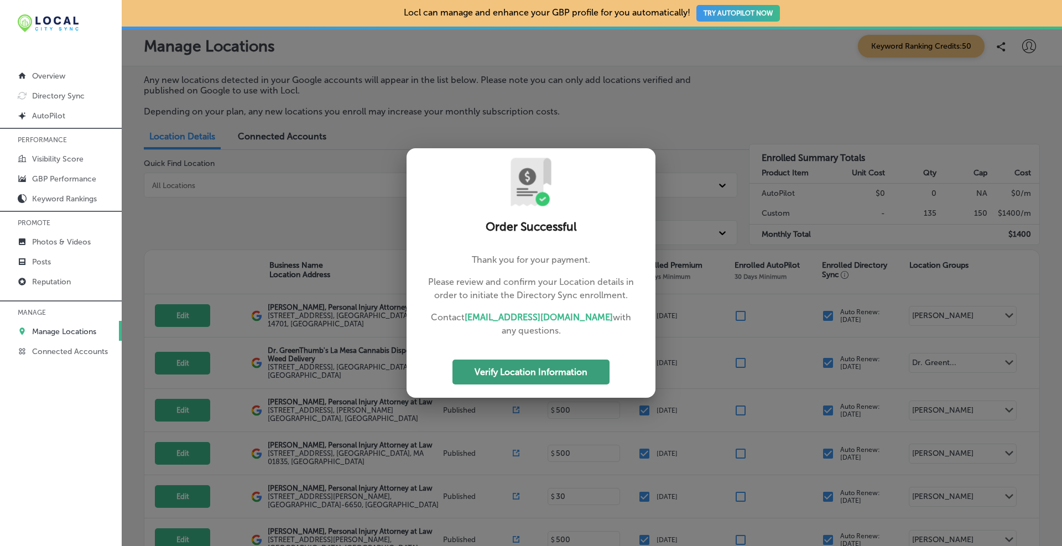
click at [504, 374] on button "Verify Location Information" at bounding box center [530, 371] width 157 height 25
select select "US"
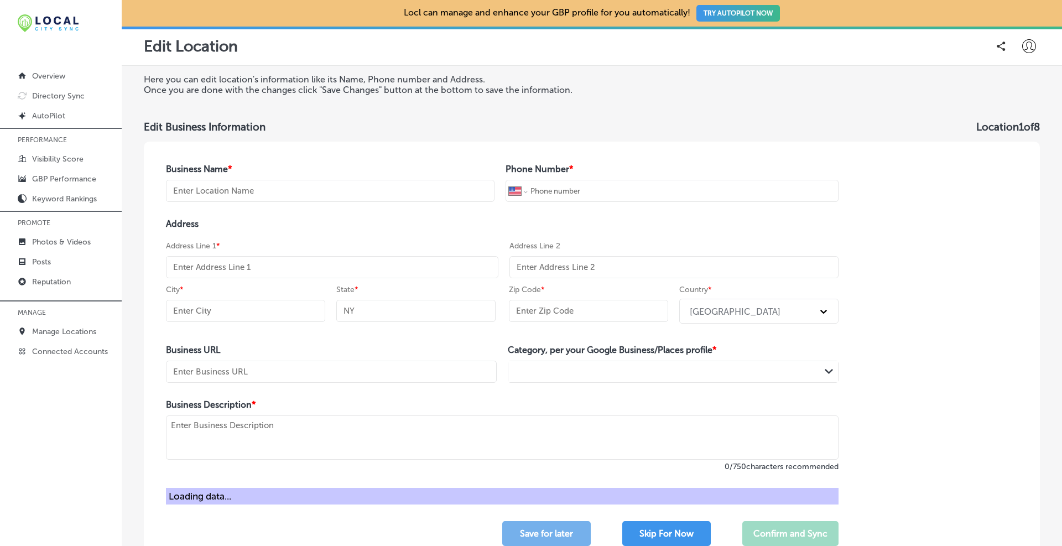
type input "[PERSON_NAME], Personal Injury Attorney at Law"
type input "[PHONE_NUMBER]"
type input "[STREET_ADDRESS]"
type input "Brockton"
type input "MA"
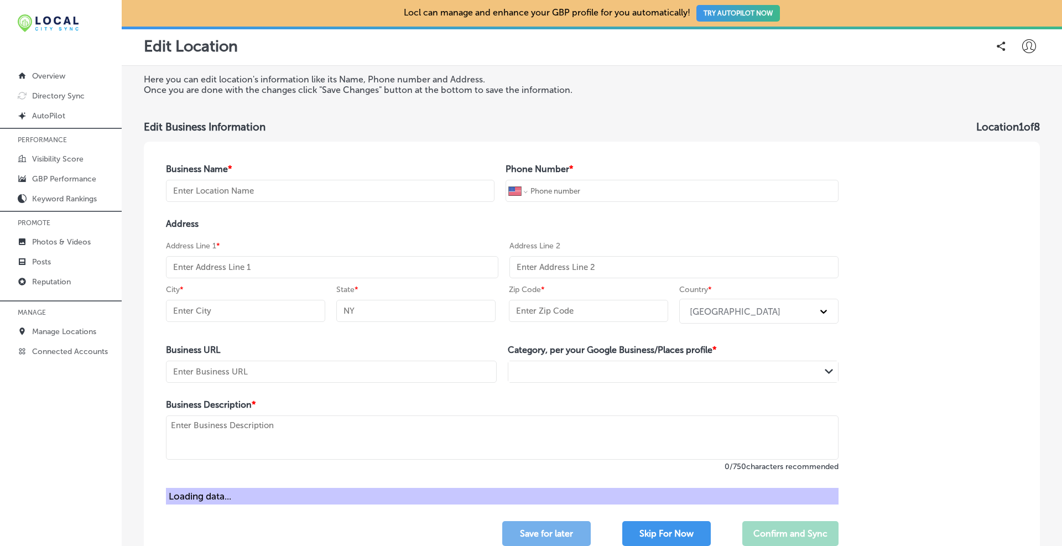
type input "02301-5938"
type input "[URL][DOMAIN_NAME][US_STATE]"
type textarea "At [PERSON_NAME], Attorney at Law, our [GEOGRAPHIC_DATA], [GEOGRAPHIC_DATA], pe…"
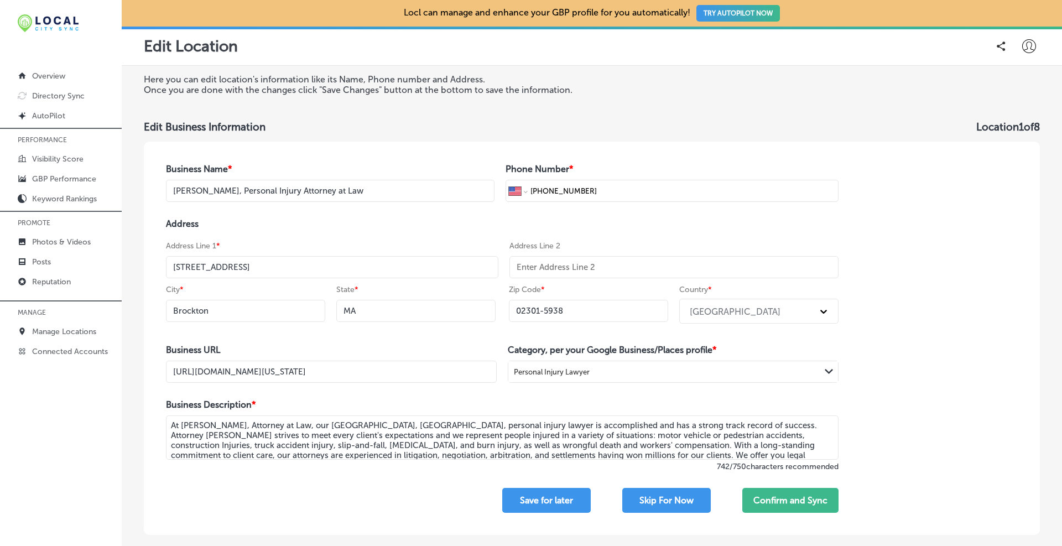
scroll to position [0, 104]
drag, startPoint x: 395, startPoint y: 378, endPoint x: 531, endPoint y: 383, distance: 136.1
click at [531, 383] on div "Business Name * Brandon J Broderick, Personal Injury Attorney at Law Phone Numb…" at bounding box center [502, 338] width 717 height 393
click at [478, 375] on input "https://www.brandonjbroderick.com/massachusetts/personal-injury-lawyer-brockton…" at bounding box center [331, 372] width 331 height 22
click at [787, 502] on button "Confirm and Sync" at bounding box center [790, 500] width 96 height 25
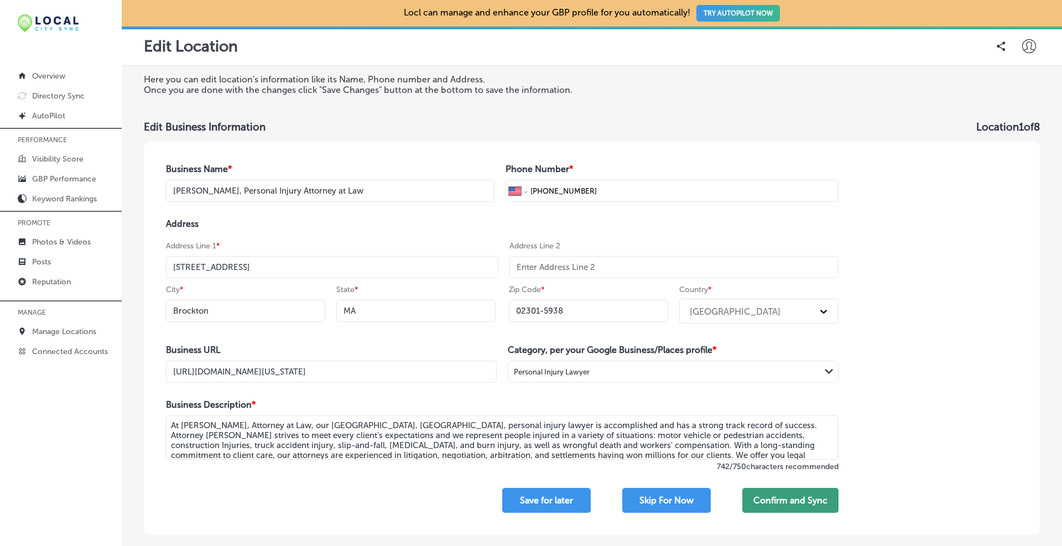
scroll to position [0, 0]
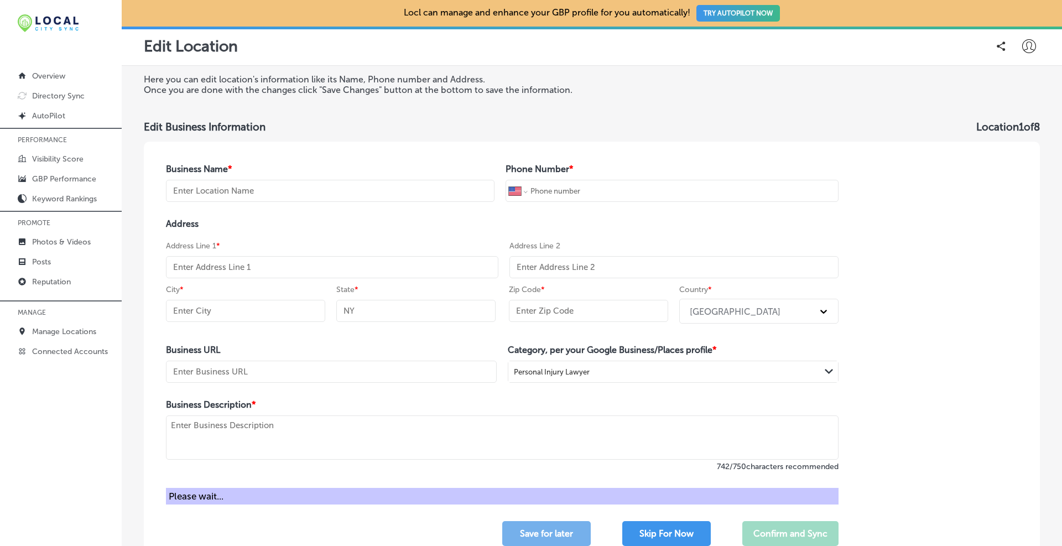
type input "[PERSON_NAME], Personal Injury Attorney at Law"
type input "+1 866 511 3168"
type input "[STREET_ADDRESS]"
type input "New Britain"
type input "CT"
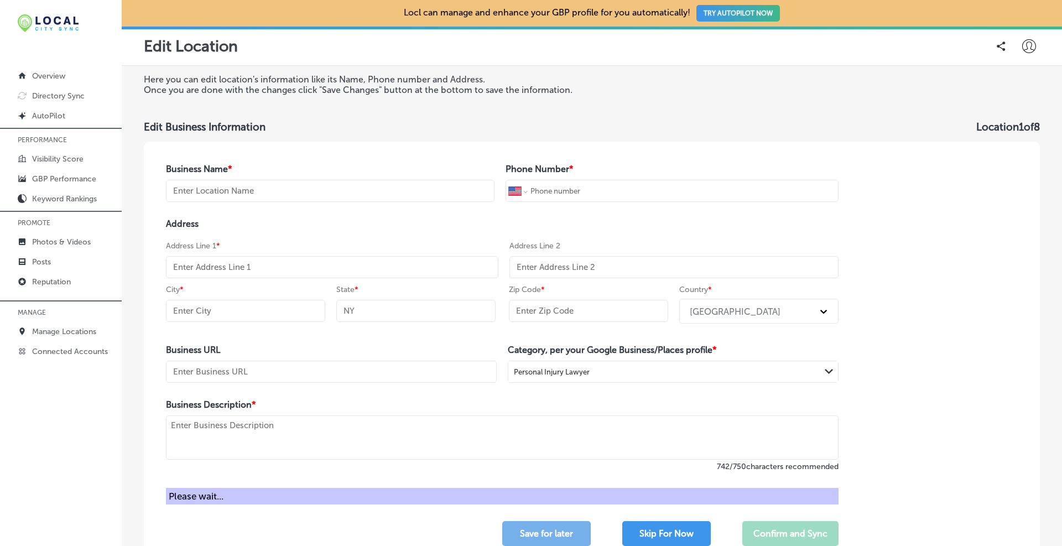
type input "06051-3551"
type input "https://www.brandonjbroderick.com/connecticut/personal-injury-lawyer-new-britai…"
type textarea "At Brandon J. Broderick, Personal Injury Attorney at Law, in New Britain CT, Ou…"
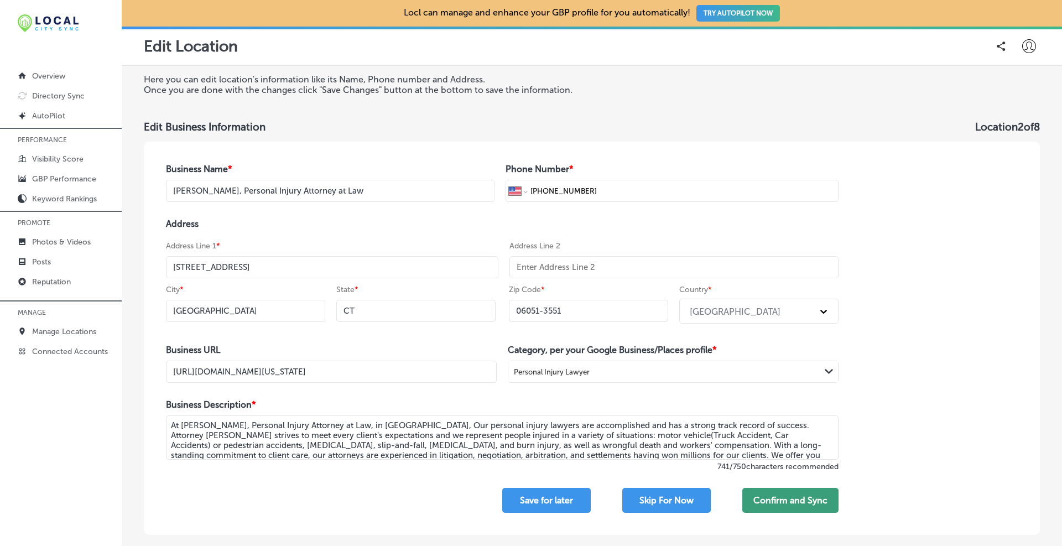
click at [786, 496] on button "Confirm and Sync" at bounding box center [790, 500] width 96 height 25
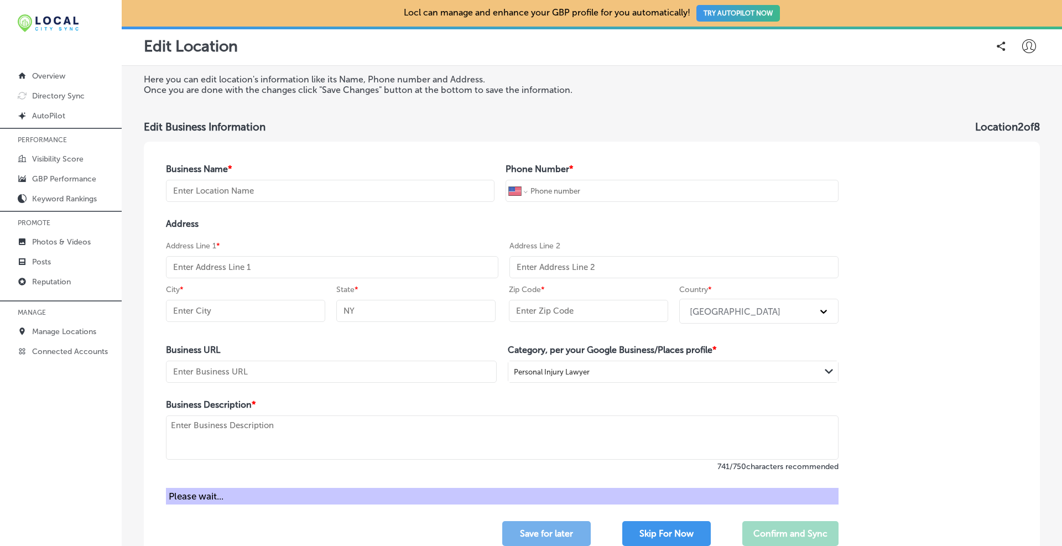
type input "[PERSON_NAME], Personal Injury Attorney at Law"
type input "+1 866 264 1416"
type input "695 Dutchess Turnpike 203 c"
type input "Poughkeepsie"
type input "NY"
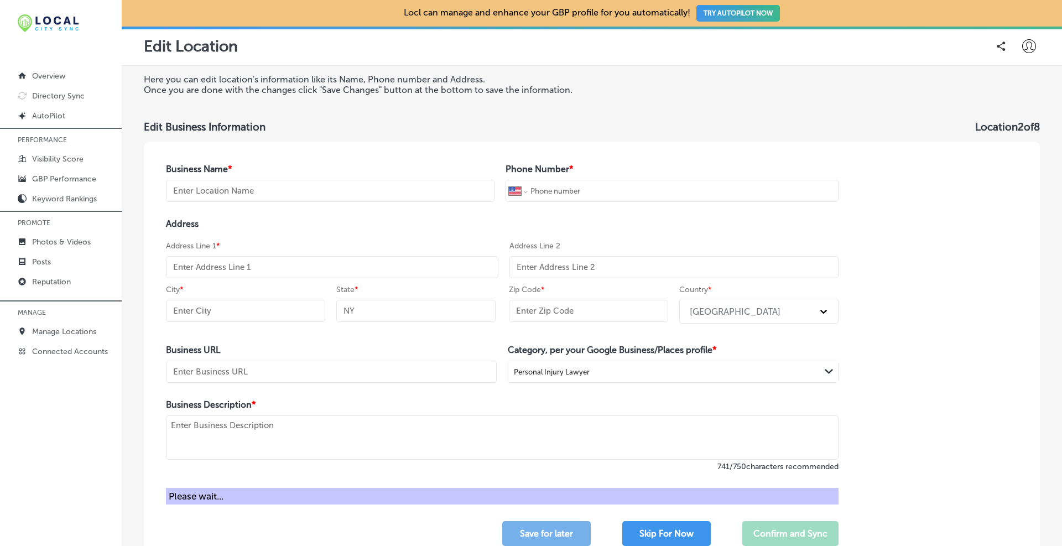
type input "12603-6443"
type input "https://www.brandonjbroderick.com/new-york/personal-injury-lawyer-poughkeepsie?…"
type textarea ""At Brandon J. Broderick, Personal Injury Attorney at Law, in Poughkeepsie, NY.…"
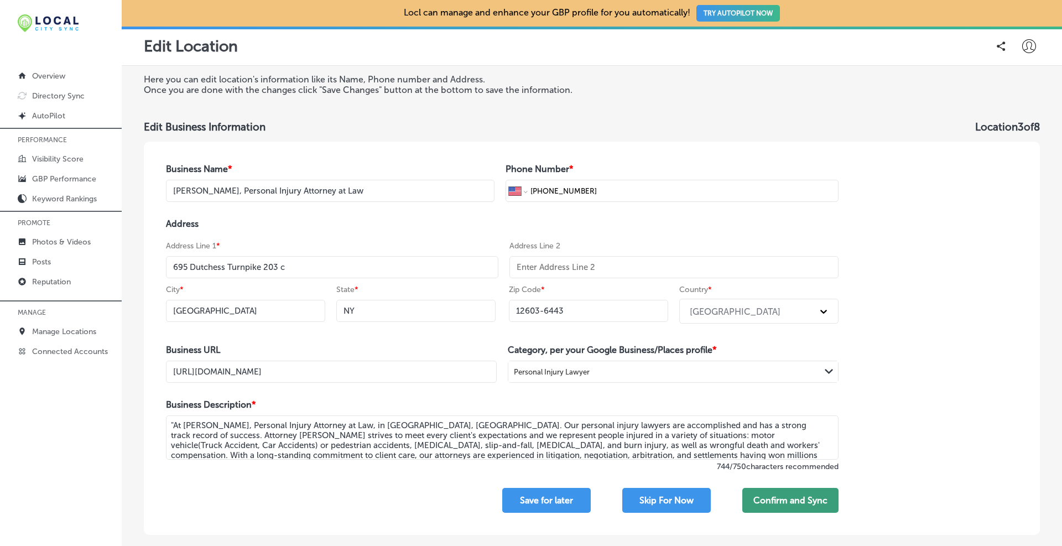
click at [791, 496] on button "Confirm and Sync" at bounding box center [790, 500] width 96 height 25
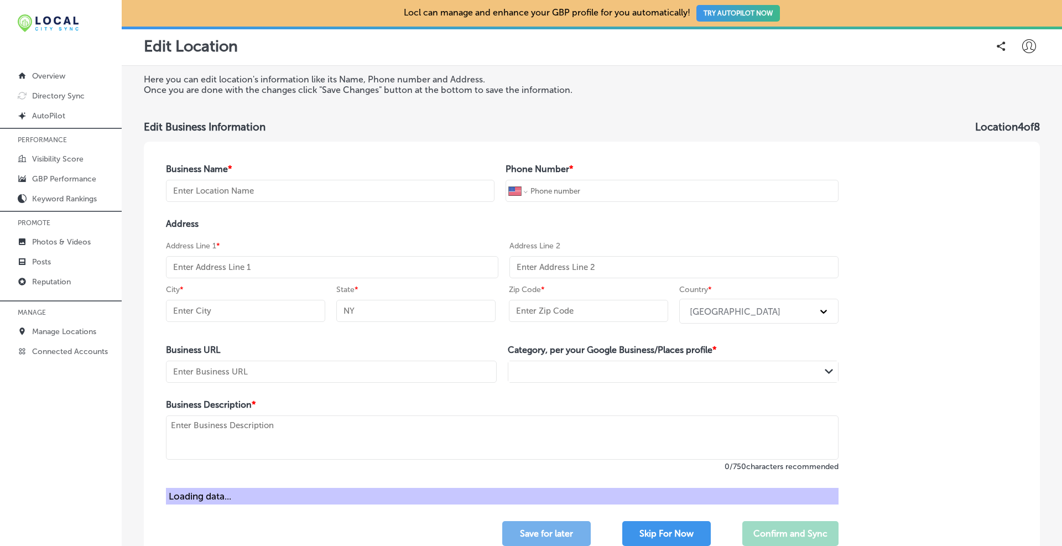
type input "[PERSON_NAME], Personal Injury Attorney at Law"
type input "+1 866 738 1941"
type input "[STREET_ADDRESS]"
type input "Torrington"
type input "CT"
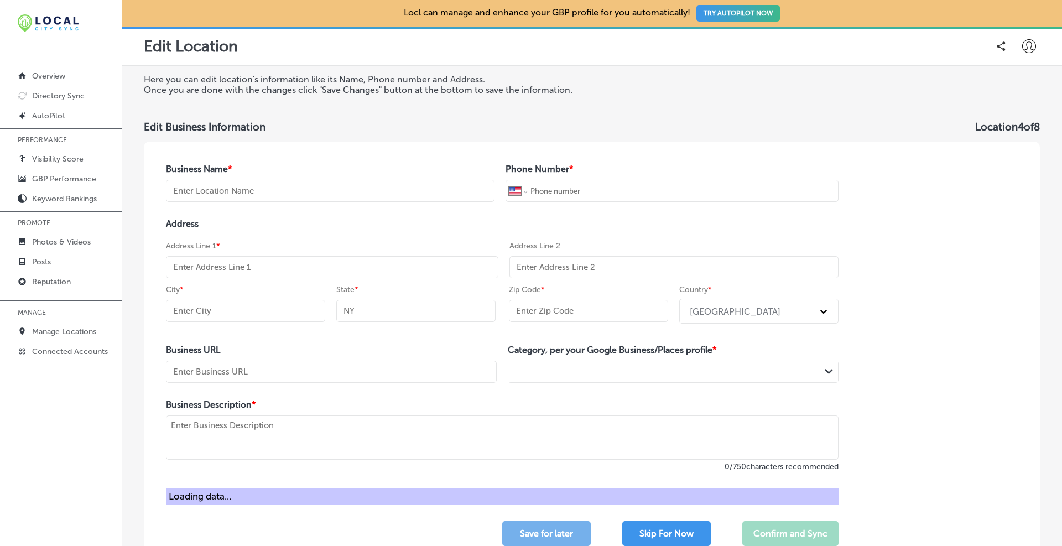
type input "06790-2326"
type input "https://www.brandonjbroderick.com/connecticut/personal-injury-lawyer-torrington…"
type textarea "At Brandon J. Broderick, Personal Injury Attorney at Law, our Torrington, CT, p…"
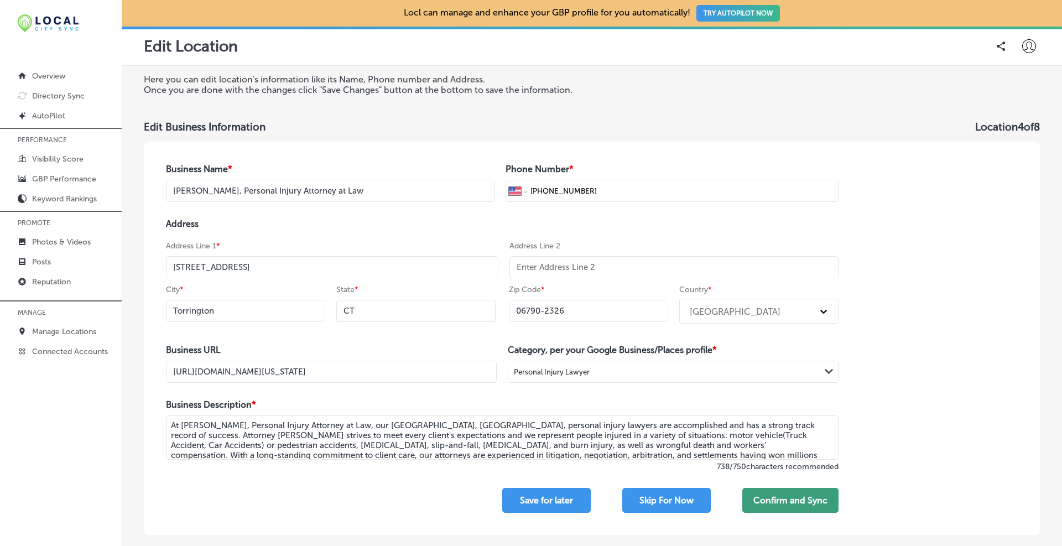
click at [755, 499] on button "Confirm and Sync" at bounding box center [790, 500] width 96 height 25
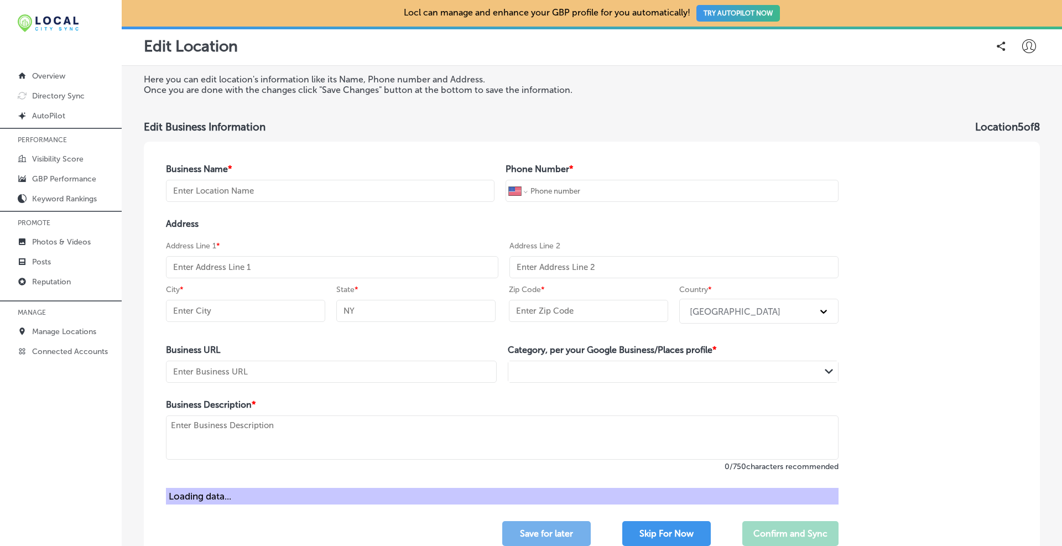
type input "[PERSON_NAME], Personal Injury Attorney at Law"
type input "+1 866 864 1092"
type input "[STREET_ADDRESS]"
type input "Union City"
type input "NJ"
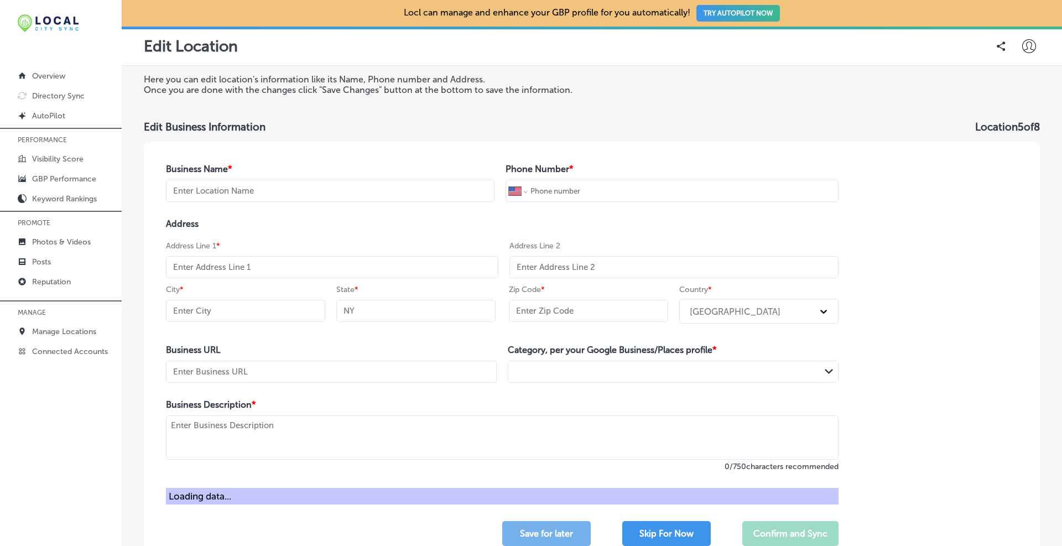
type input "07087-7804"
type input "https://www.brandonjbroderick.com/new-jersey/personal-injury-lawyer-union-city?…"
type textarea "At Brandon J. Broderick, Attorney at Law, our Union City, NJ personal injury la…"
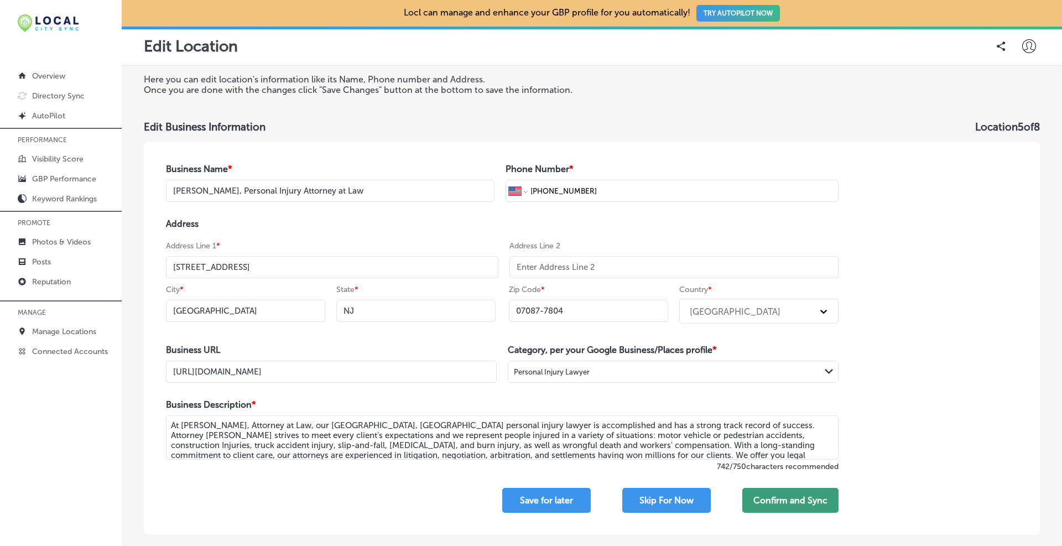
click at [784, 497] on button "Confirm and Sync" at bounding box center [790, 500] width 96 height 25
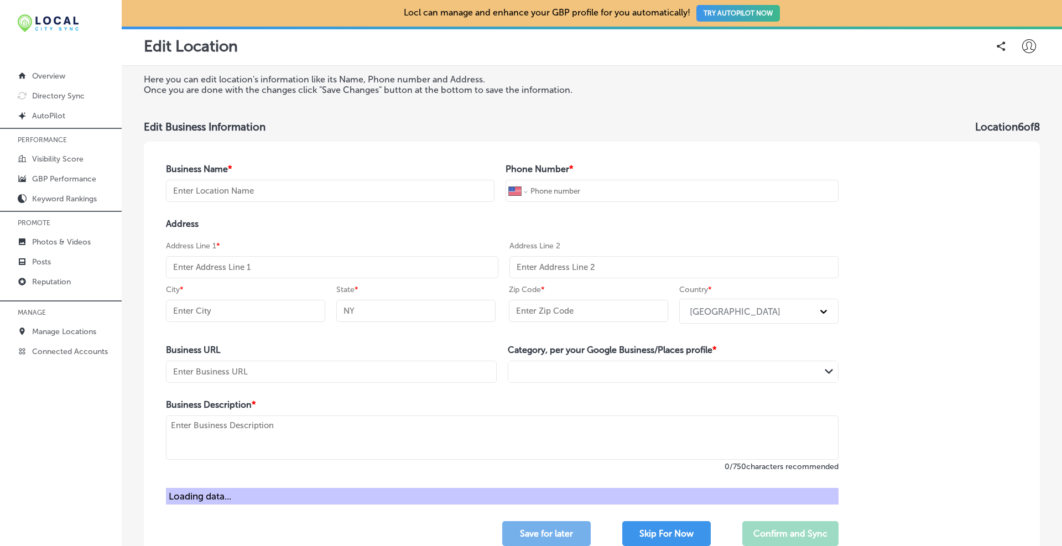
type input "[PERSON_NAME], Personal Injury Attorney at Law"
type input "+1 866 864 0753"
type input "[STREET_ADDRESS][PERSON_NAME]"
type input "Meriden"
type input "CT"
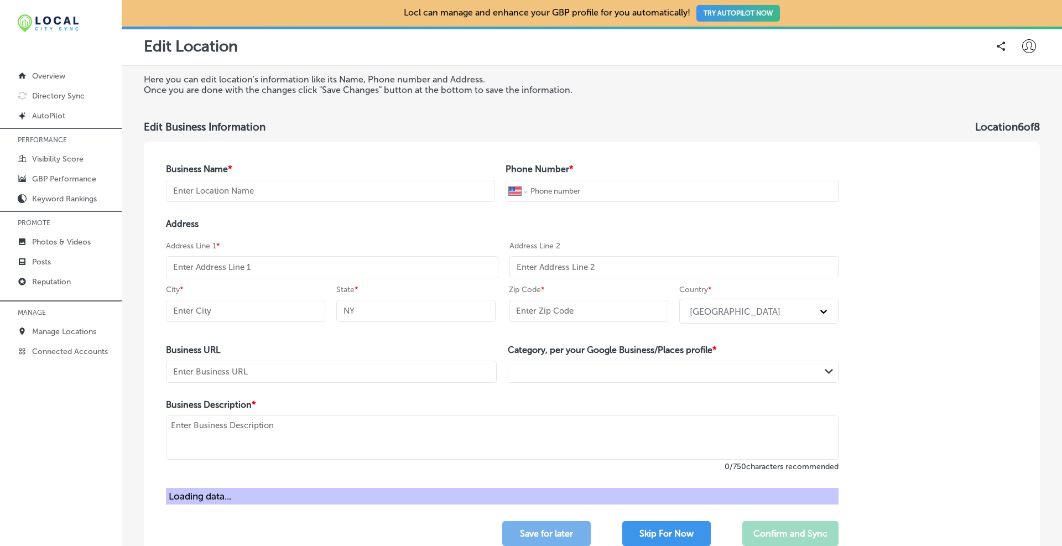
type input "06451-2872"
type input "https://www.brandonjbroderick.com/connecticut/personal-injury-lawyer-meriden?ut…"
type textarea "At Brandon J. Broderick, Attorney at Law, our Meriden, CT, personal injury lawy…"
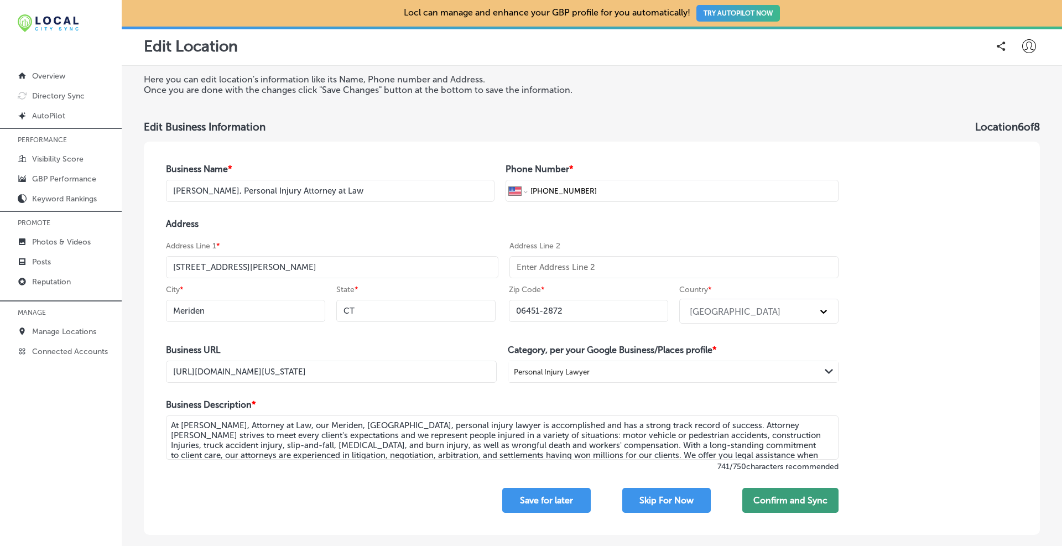
click at [788, 499] on button "Confirm and Sync" at bounding box center [790, 500] width 96 height 25
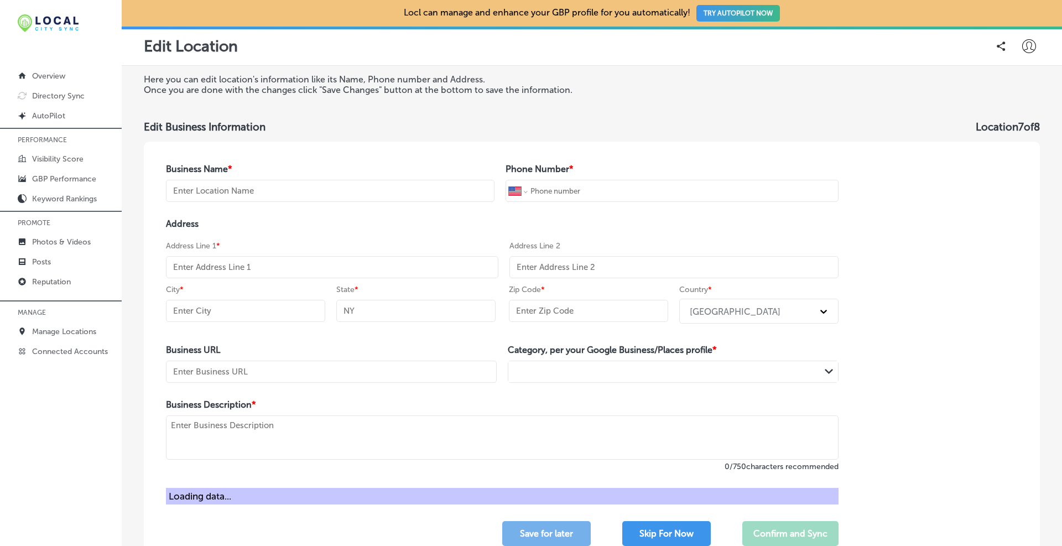
type input "[PERSON_NAME], Personal Injury Attorney at Law"
type input "+1 866 578 8712"
type input "[STREET_ADDRESS]"
type input "Lynn"
type input "MA"
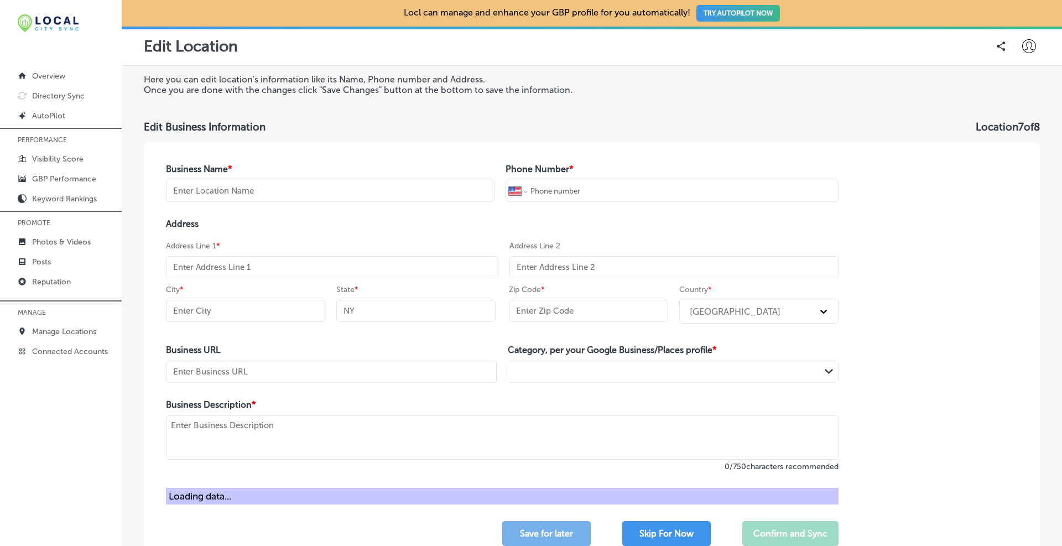
type input "01904"
type input "https://www.brandonjbroderick.com/massachusetts/personal-injury-lawyer-lynn?utm…"
type textarea ""At Brandon J. Broderick, Personal Injury Attorney at Law, in Lynn, MA, Our per…"
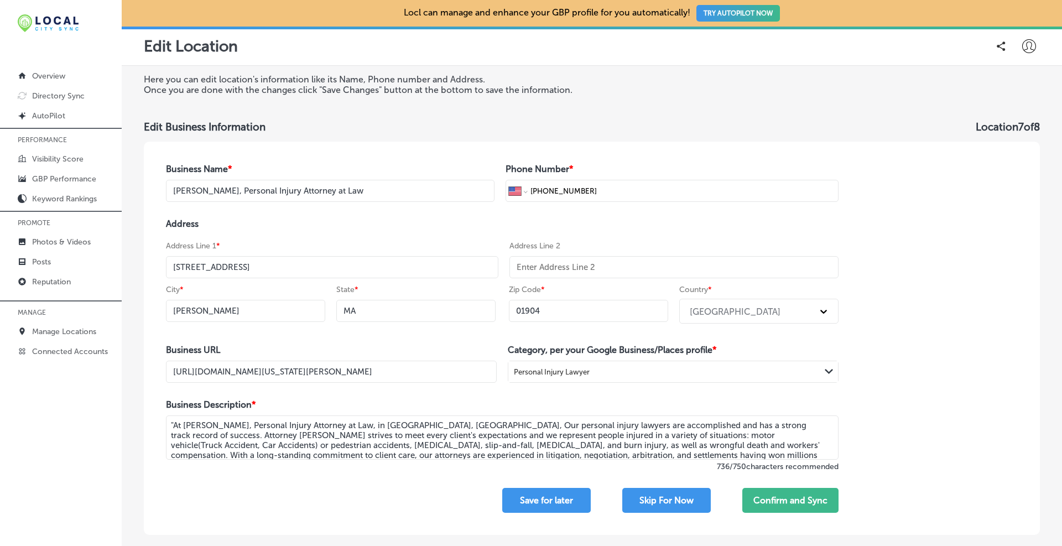
scroll to position [0, 85]
drag, startPoint x: 372, startPoint y: 377, endPoint x: 511, endPoint y: 388, distance: 139.7
click at [511, 388] on div "Business Name * Brandon J Broderick, Personal Injury Attorney at Law Phone Numb…" at bounding box center [502, 338] width 717 height 393
click at [791, 493] on button "Confirm and Sync" at bounding box center [790, 500] width 96 height 25
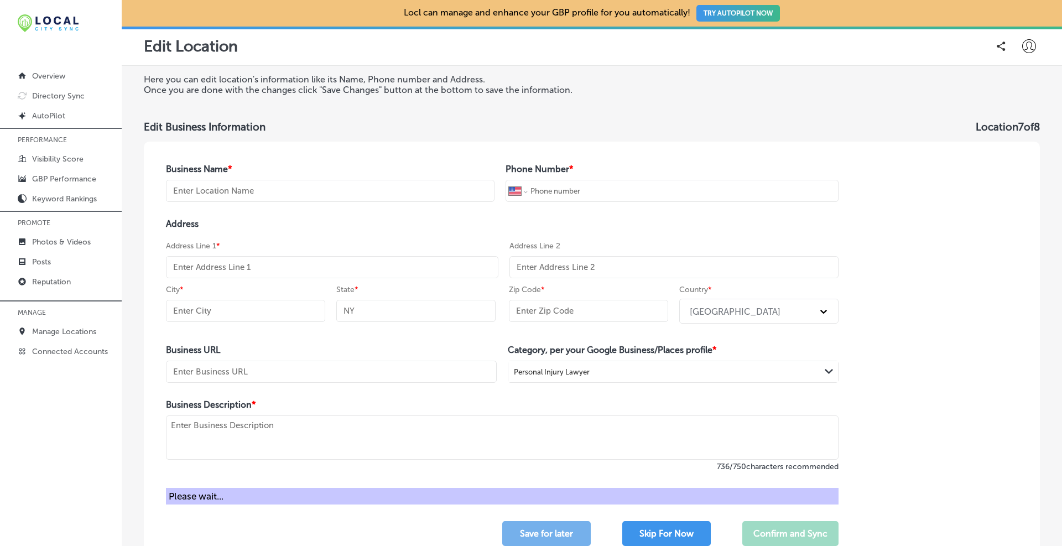
type input "[PERSON_NAME], Personal Injury Attorney at Law"
type input "+1 866 897 8224"
type input "[STREET_ADDRESS]"
type input "Lowell"
type input "MA"
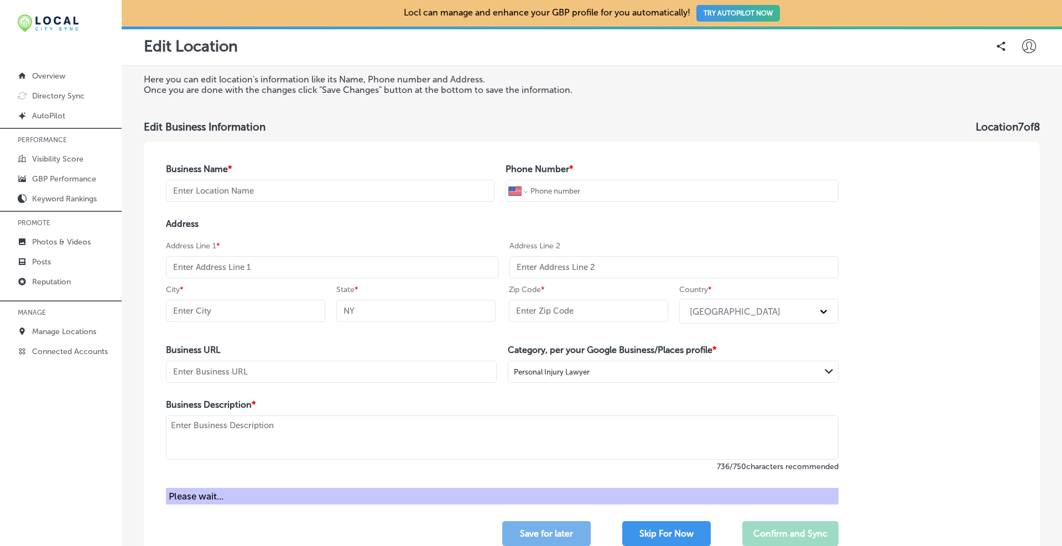
type input "01854-3633"
type input "https://www.brandonjbroderick.com/massachusetts/personal-injury-lawyer-lowell"
type textarea "At Brandon J. Broderick, Attorney at Law, our Lowell, MA, personal injury lawye…"
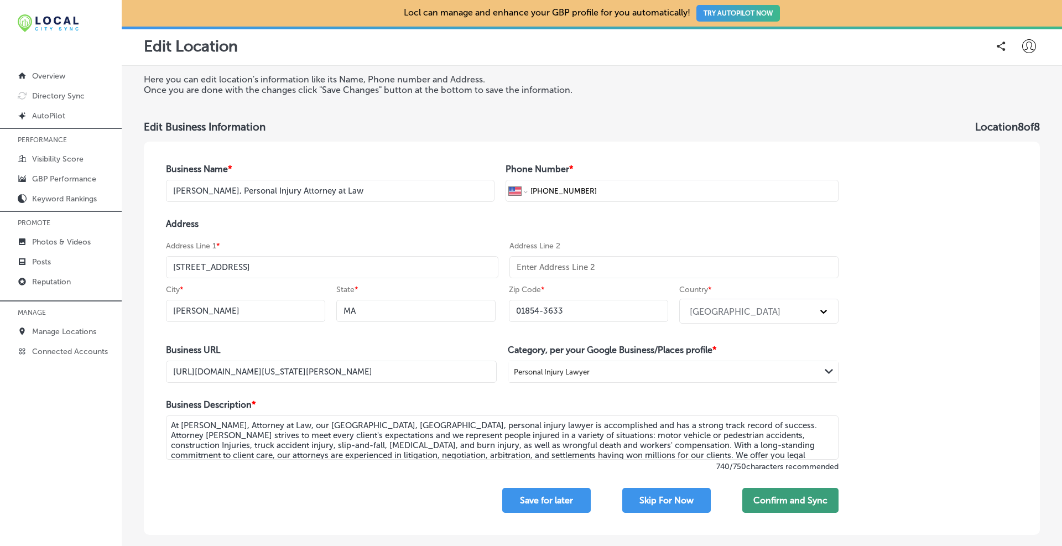
click at [779, 493] on button "Confirm and Sync" at bounding box center [790, 500] width 96 height 25
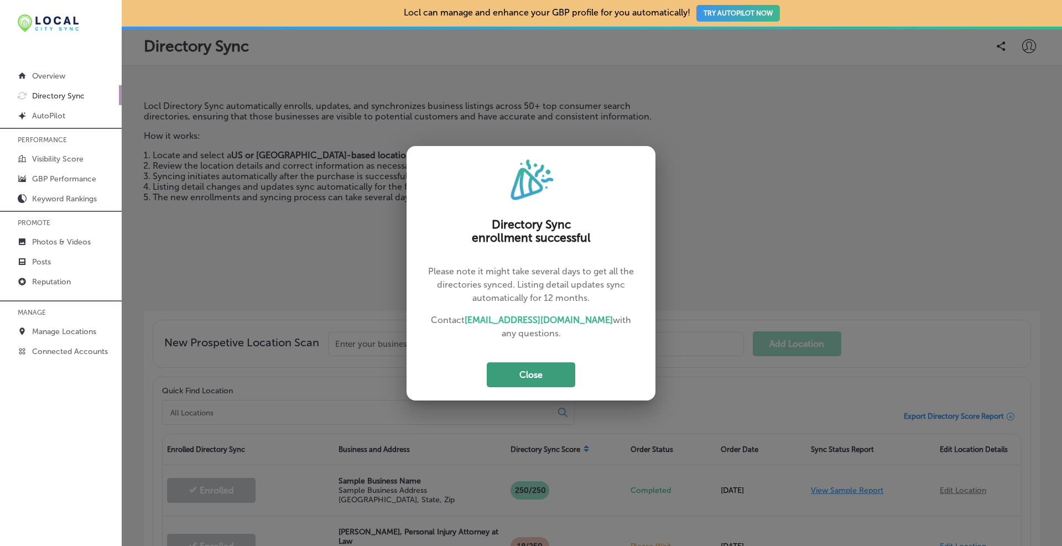
click at [525, 372] on button "Close" at bounding box center [531, 374] width 88 height 25
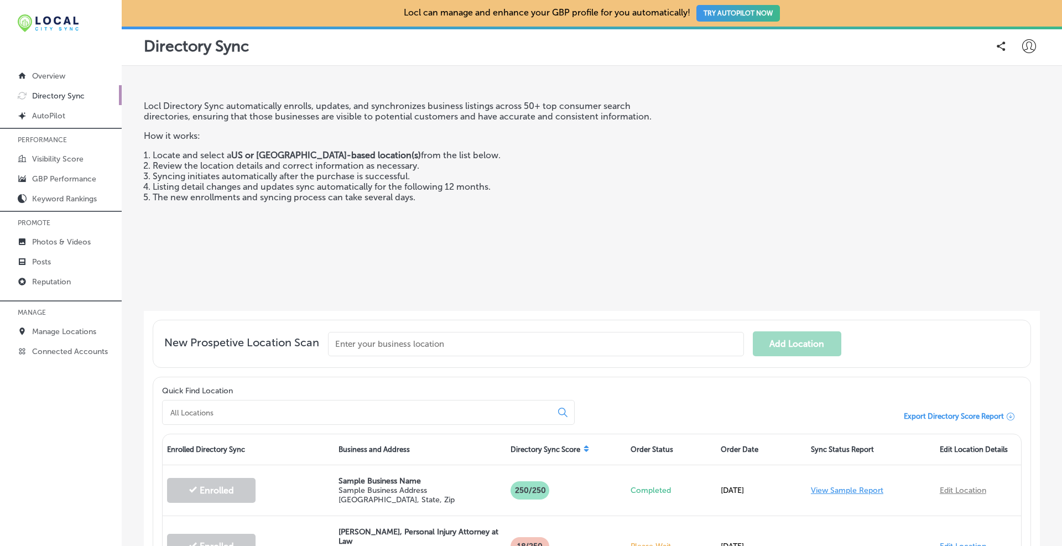
click at [219, 410] on input at bounding box center [359, 413] width 380 height 10
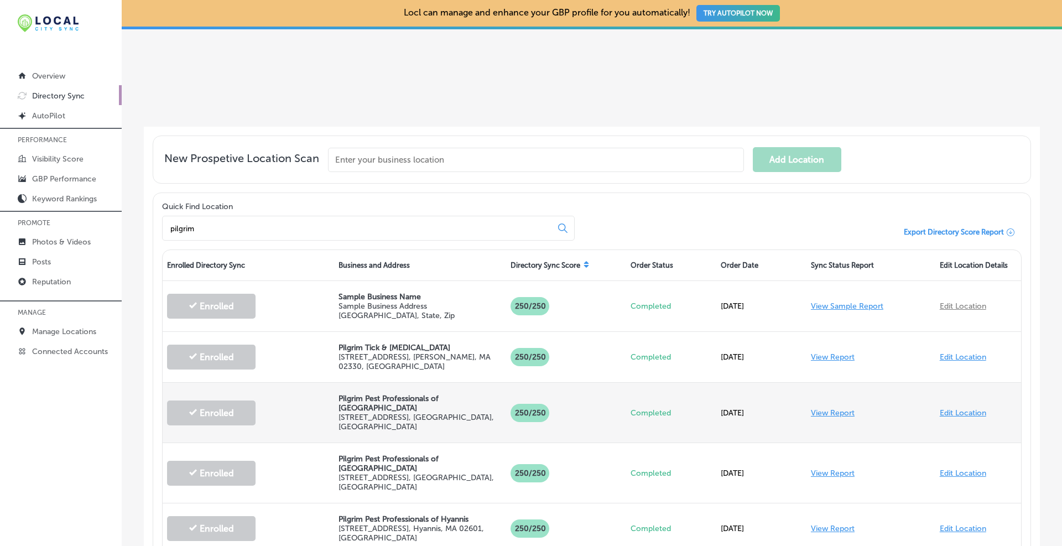
scroll to position [276, 0]
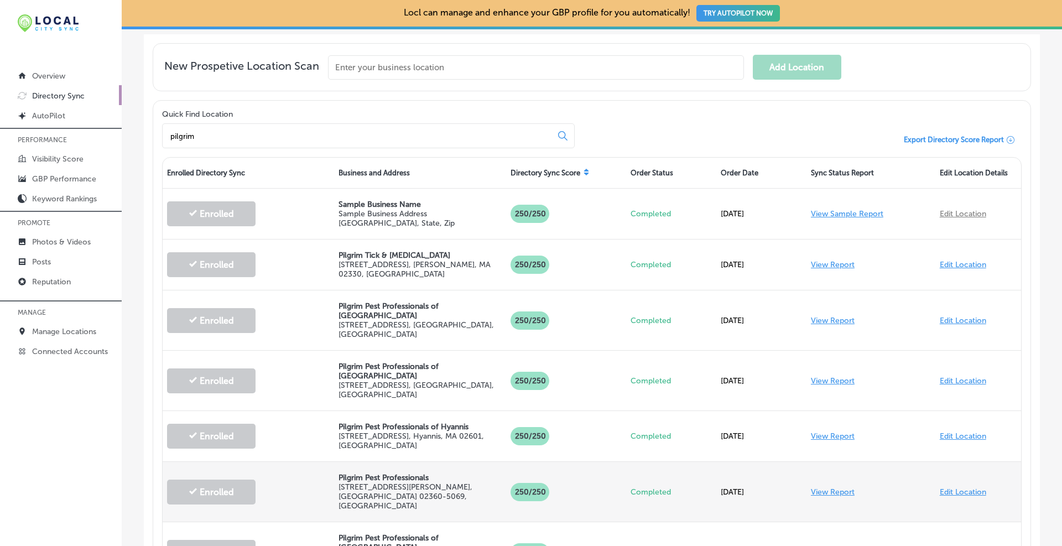
type input "pilgrim"
click at [821, 487] on link "View Report" at bounding box center [833, 491] width 44 height 9
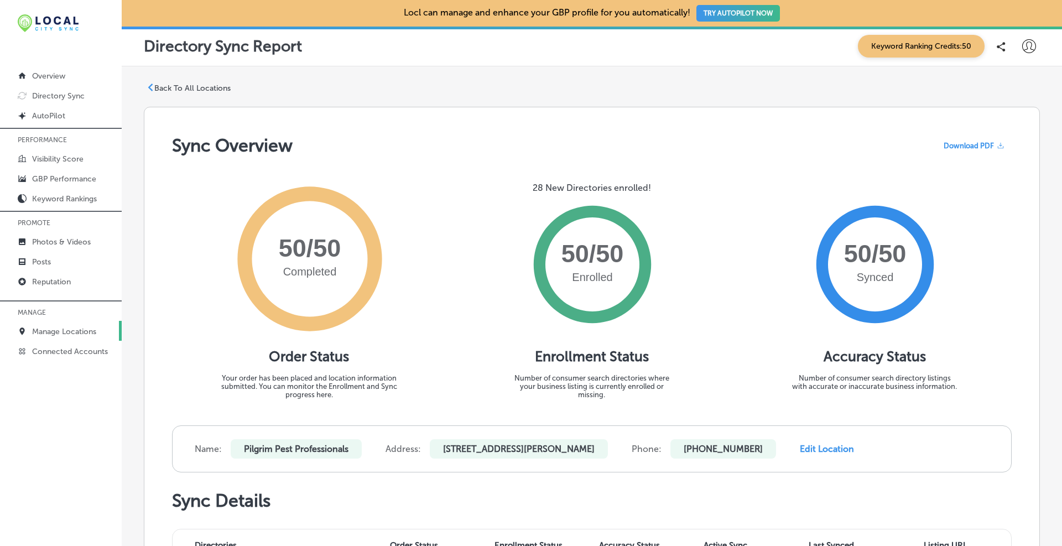
click at [67, 332] on p "Manage Locations" at bounding box center [64, 331] width 64 height 9
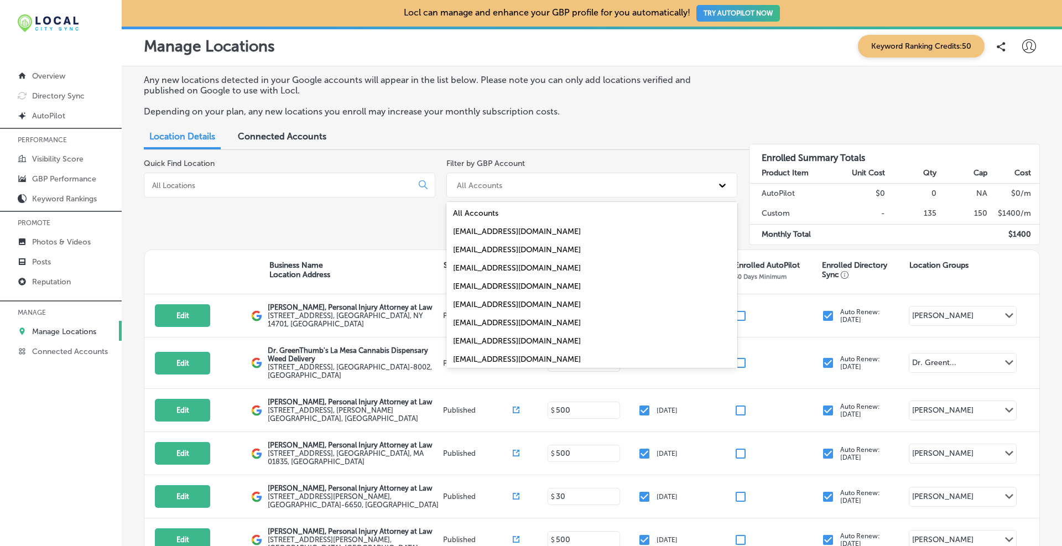
click at [508, 186] on div "All Accounts" at bounding box center [582, 185] width 262 height 18
click at [488, 305] on div "[EMAIL_ADDRESS][DOMAIN_NAME]" at bounding box center [591, 304] width 291 height 18
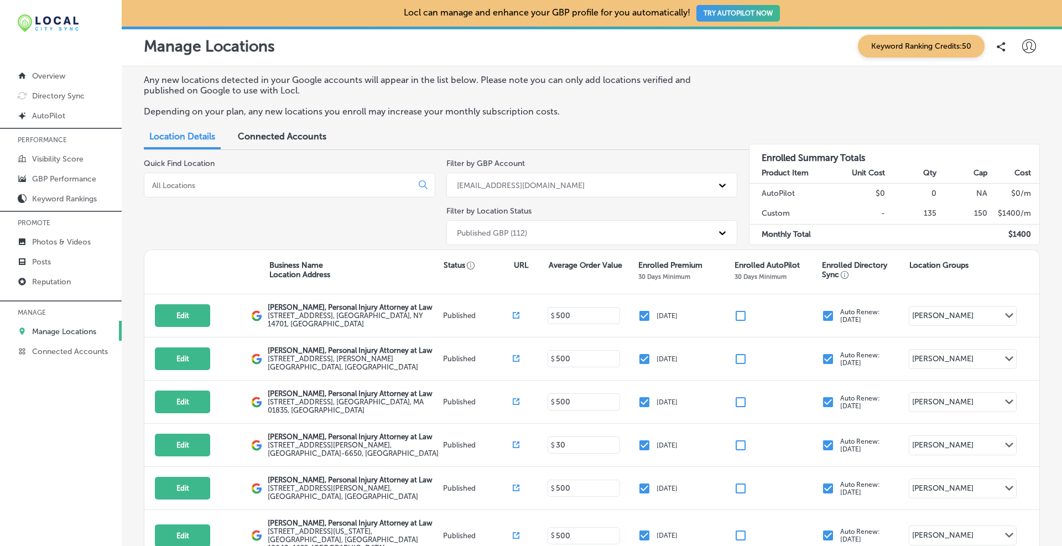
click at [502, 236] on div "Published GBP (112)" at bounding box center [492, 232] width 70 height 9
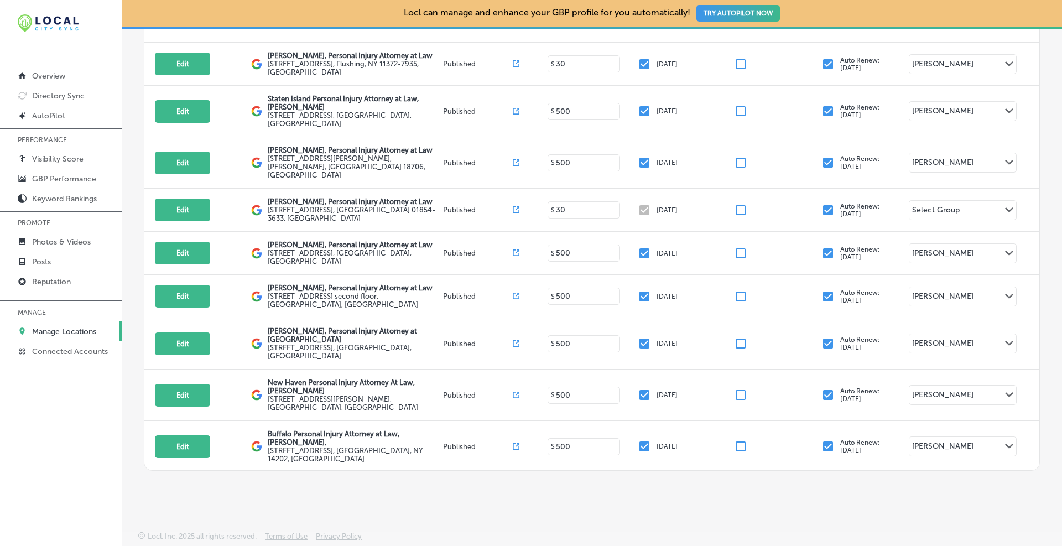
scroll to position [4624, 0]
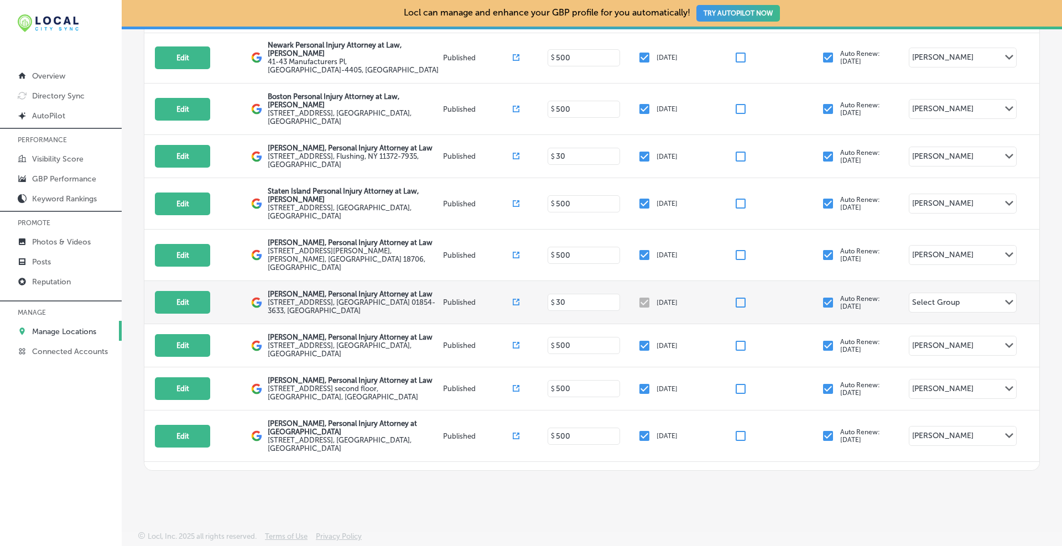
click at [936, 281] on div "Edit This location is not published yet. Brandon J Broderick, Personal Injury A…" at bounding box center [591, 302] width 895 height 43
click at [936, 297] on div "Select Group" at bounding box center [936, 303] width 48 height 13
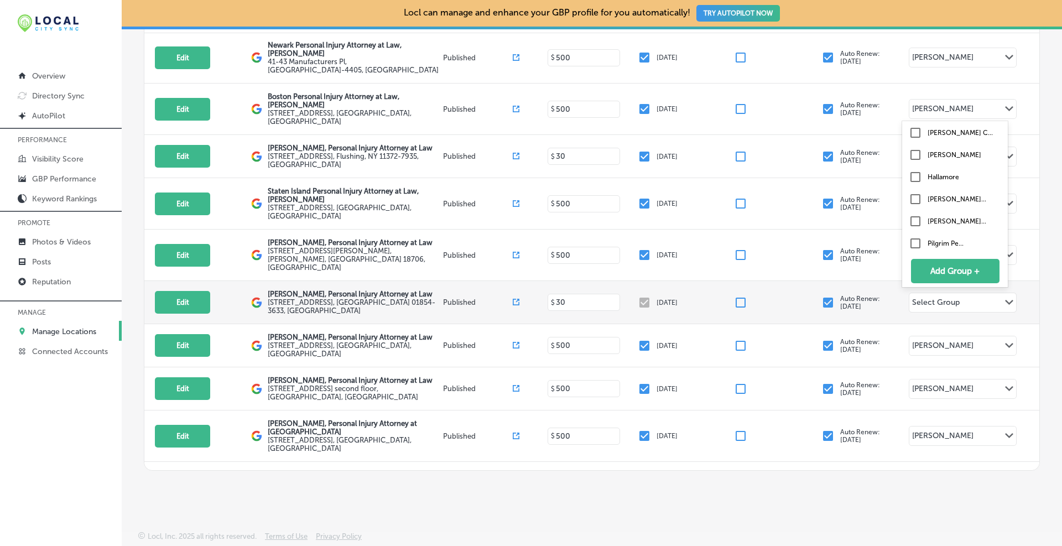
scroll to position [0, 0]
click at [911, 244] on input "checkbox" at bounding box center [914, 247] width 13 height 13
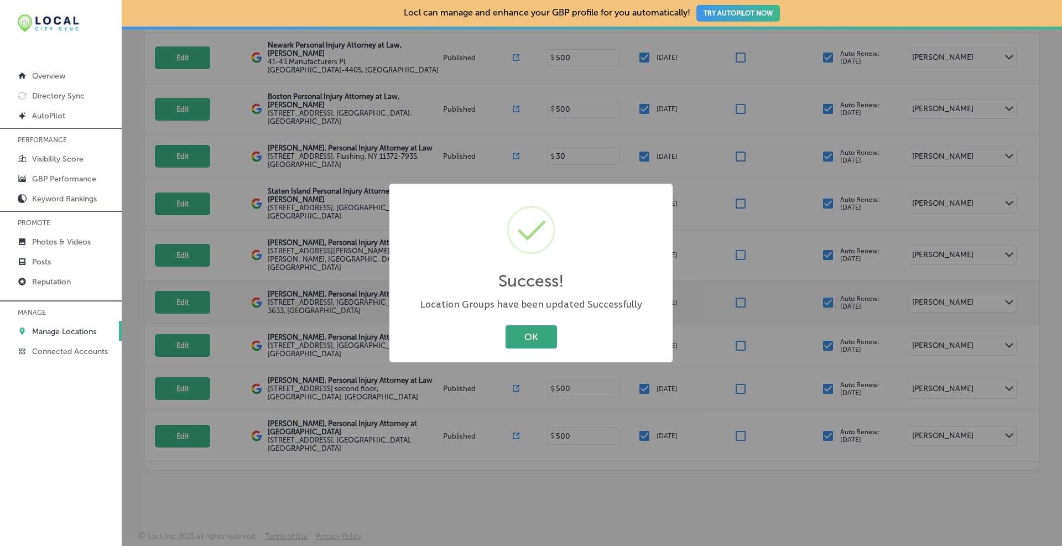
click at [550, 329] on button "OK" at bounding box center [530, 336] width 51 height 23
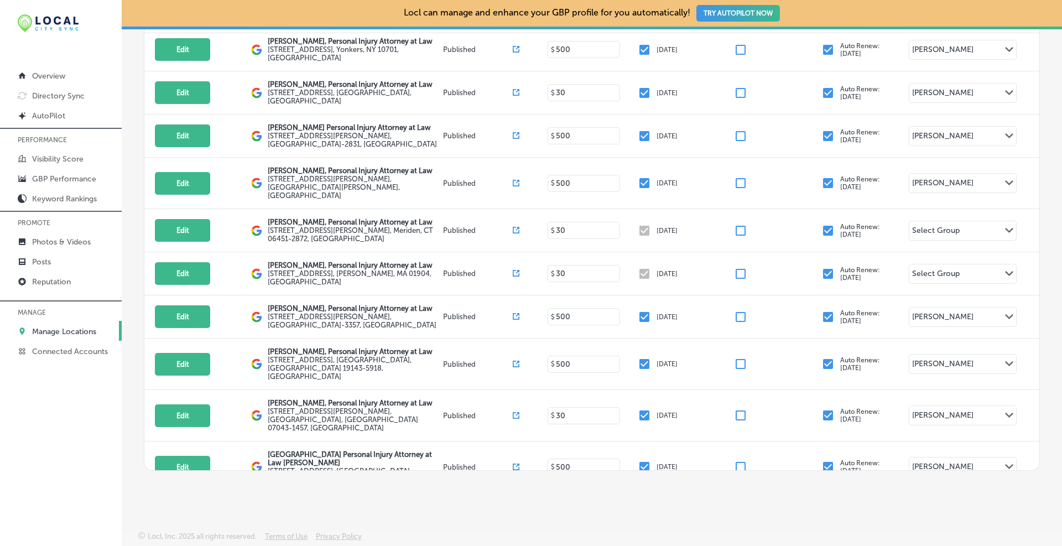
scroll to position [4071, 0]
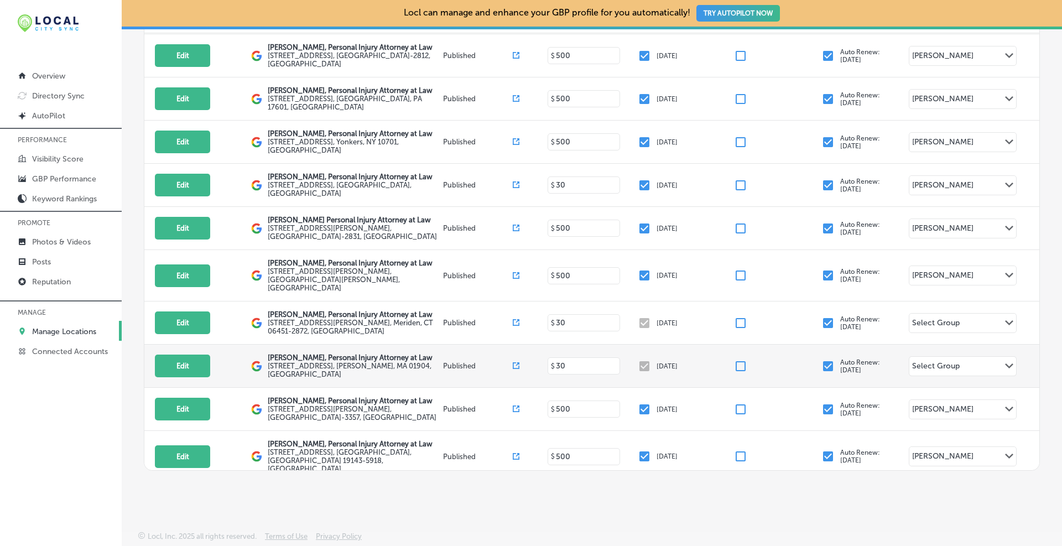
click at [948, 361] on div "Select Group" at bounding box center [936, 367] width 48 height 13
click at [913, 337] on input "checkbox" at bounding box center [914, 343] width 13 height 13
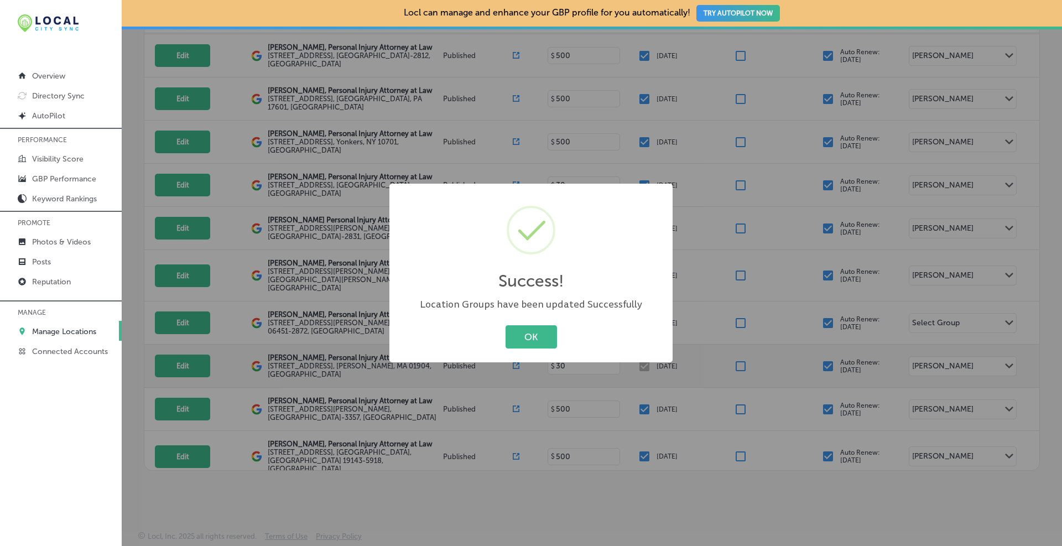
click at [937, 161] on div "Success! × Location Groups have been updated Successfully OK Cancel" at bounding box center [531, 273] width 1062 height 546
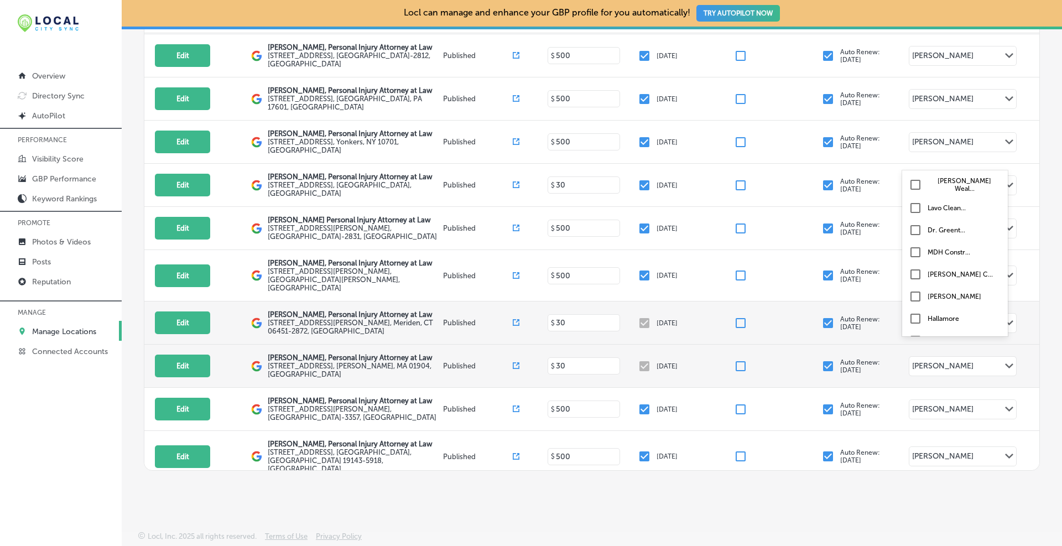
click at [934, 318] on div "Select Group" at bounding box center [936, 324] width 48 height 13
click at [917, 292] on input "checkbox" at bounding box center [914, 296] width 13 height 13
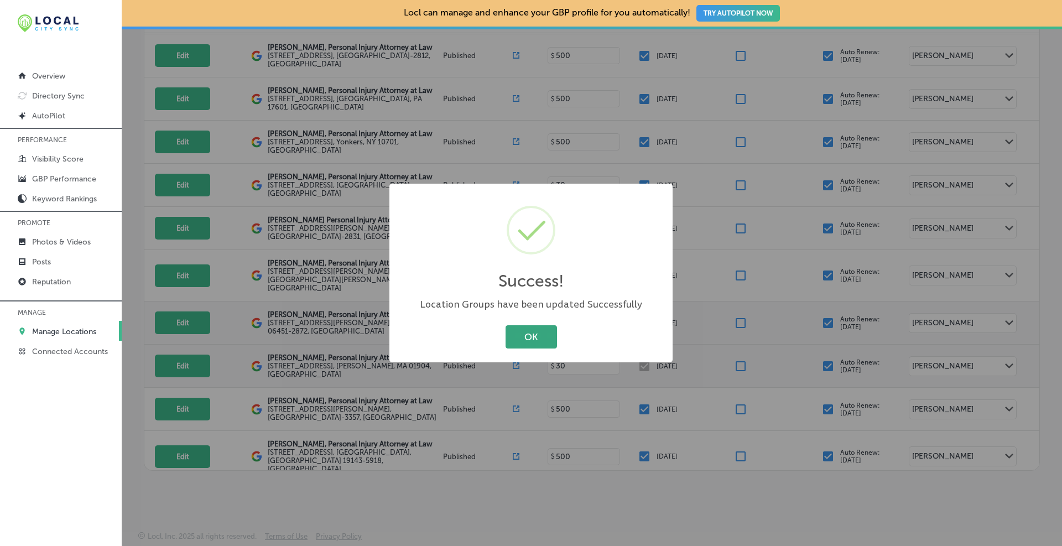
click at [545, 337] on button "OK" at bounding box center [530, 336] width 51 height 23
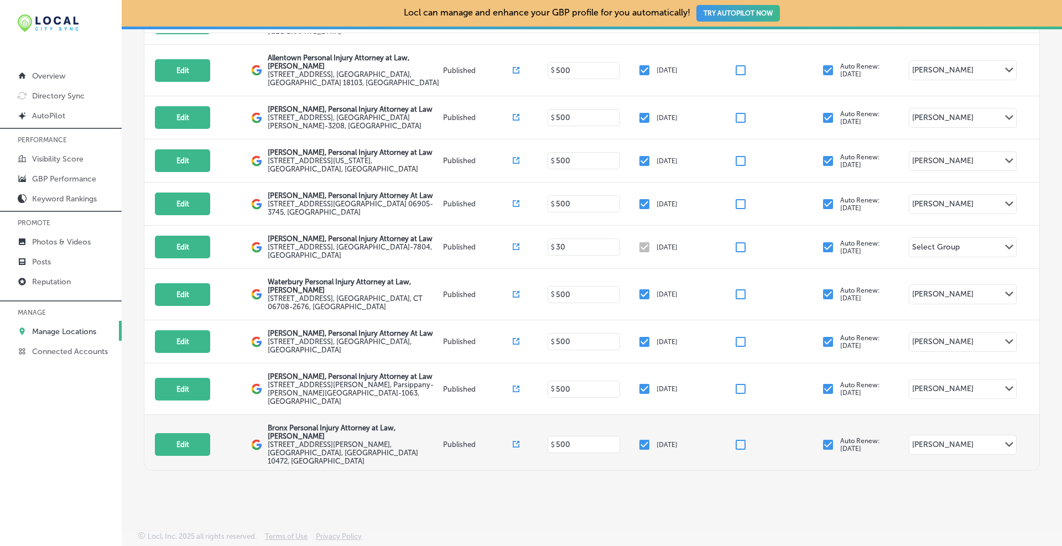
scroll to position [3058, 0]
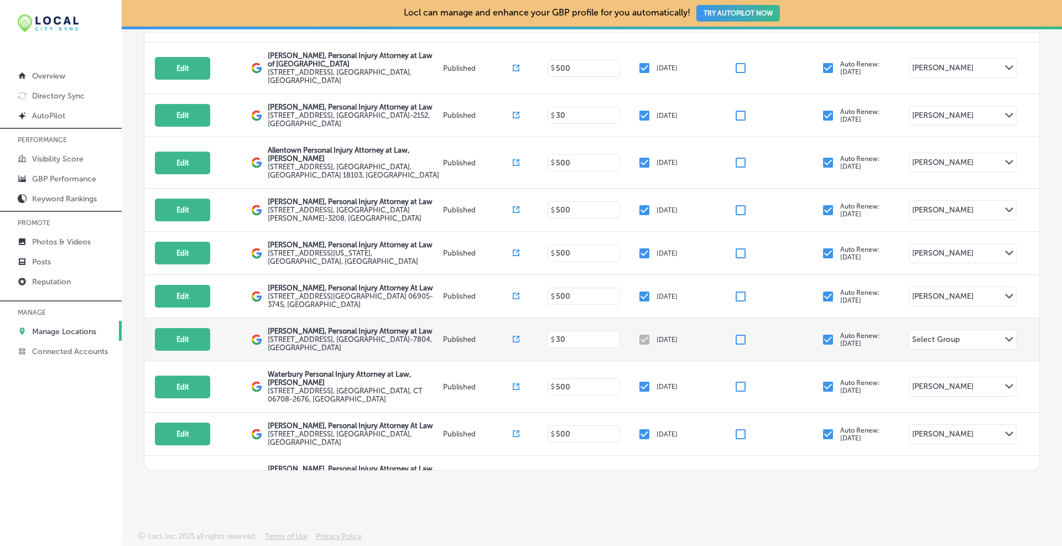
click at [941, 335] on div "Select Group" at bounding box center [936, 341] width 48 height 13
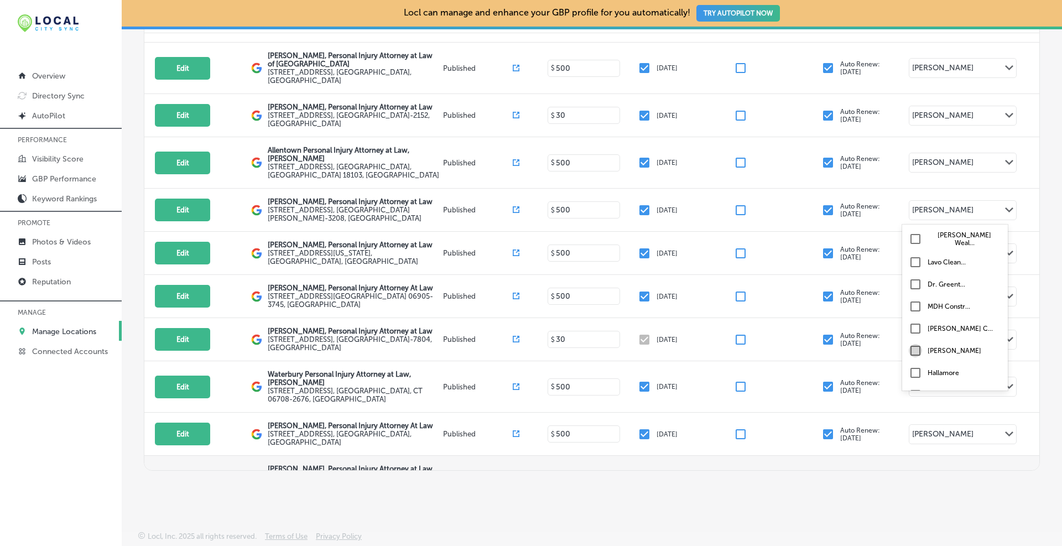
click at [917, 347] on input "checkbox" at bounding box center [914, 350] width 13 height 13
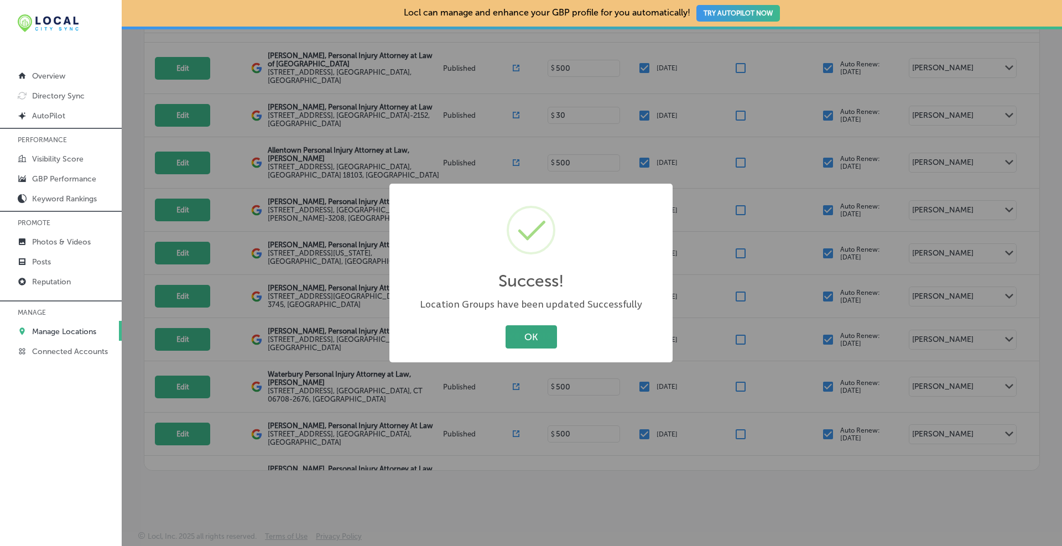
click at [546, 337] on button "OK" at bounding box center [530, 336] width 51 height 23
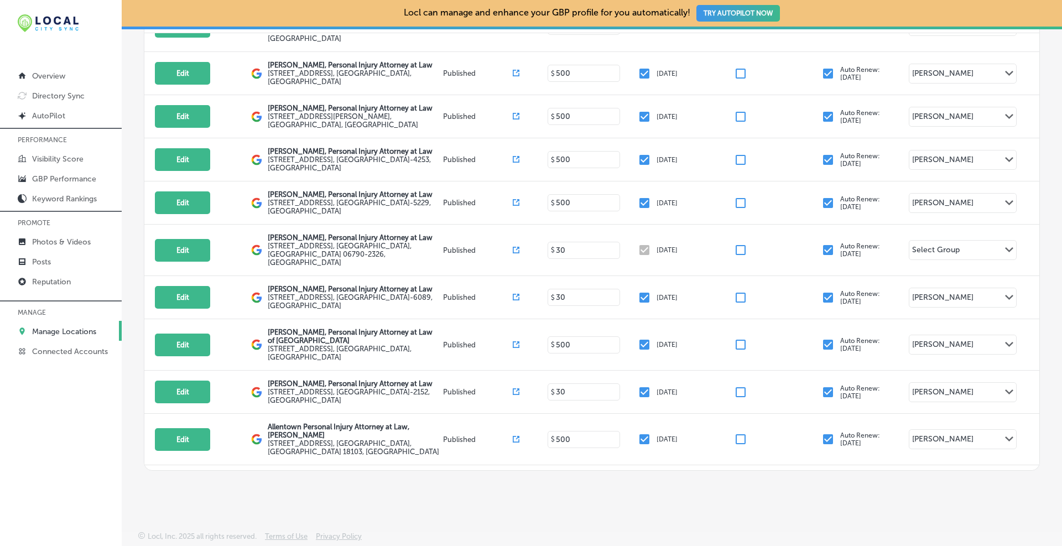
scroll to position [2689, 0]
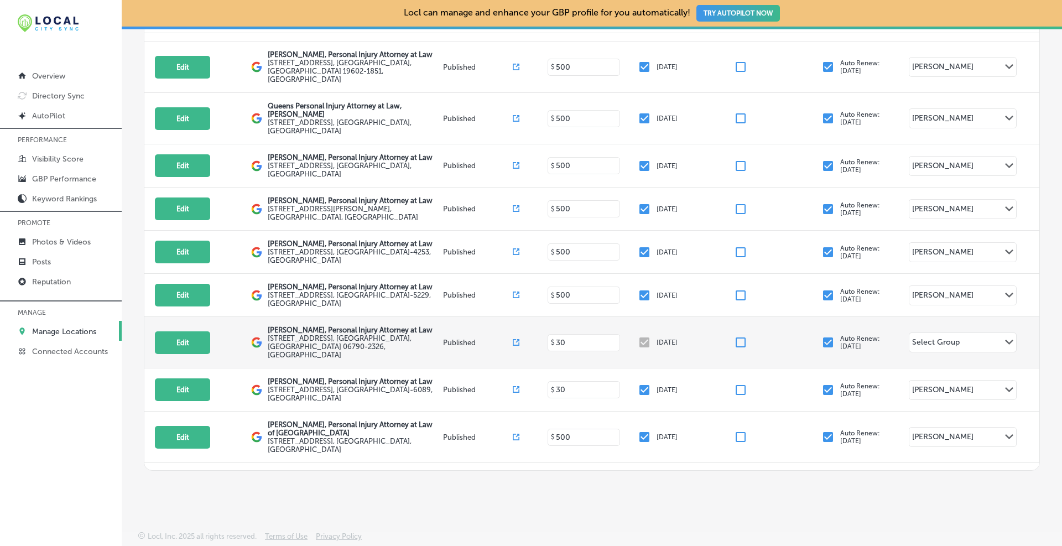
click at [930, 317] on div "Edit This location is not published yet. Brandon J Broderick, Personal Injury A…" at bounding box center [591, 342] width 895 height 51
click at [927, 337] on div "Select Group" at bounding box center [936, 343] width 48 height 13
click at [916, 337] on input "checkbox" at bounding box center [914, 336] width 13 height 13
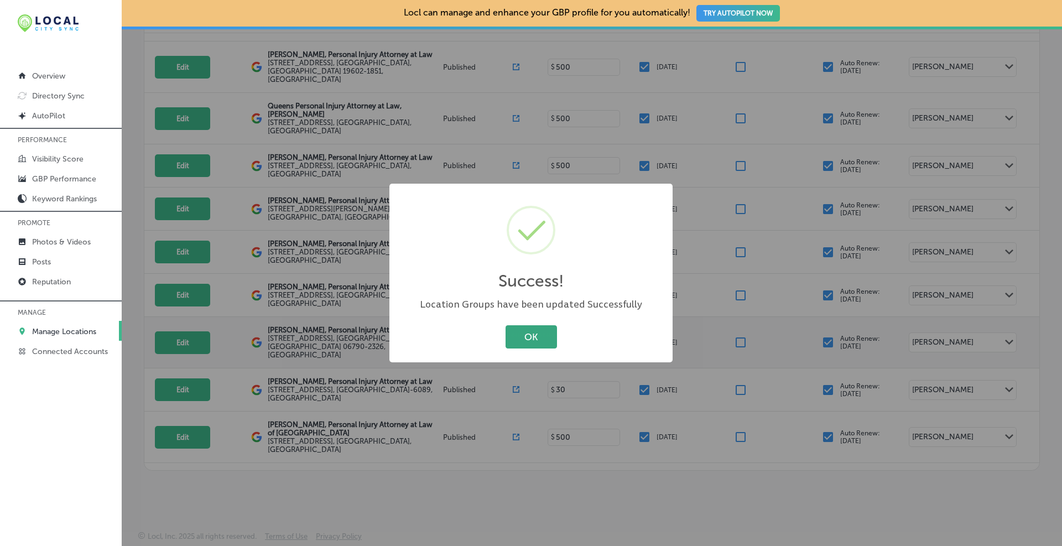
drag, startPoint x: 536, startPoint y: 341, endPoint x: 550, endPoint y: 341, distance: 13.8
click at [536, 341] on button "OK" at bounding box center [530, 336] width 51 height 23
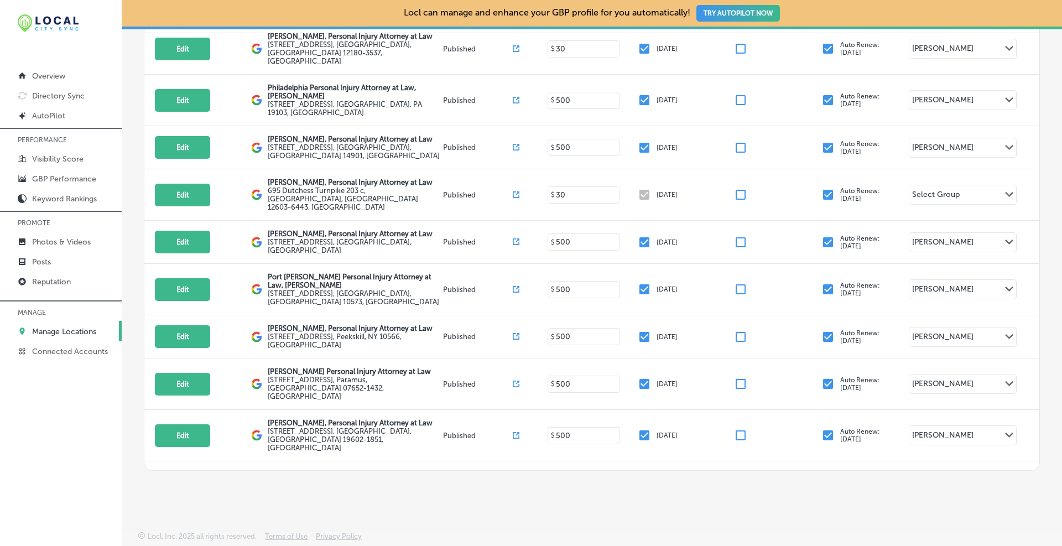
scroll to position [2228, 0]
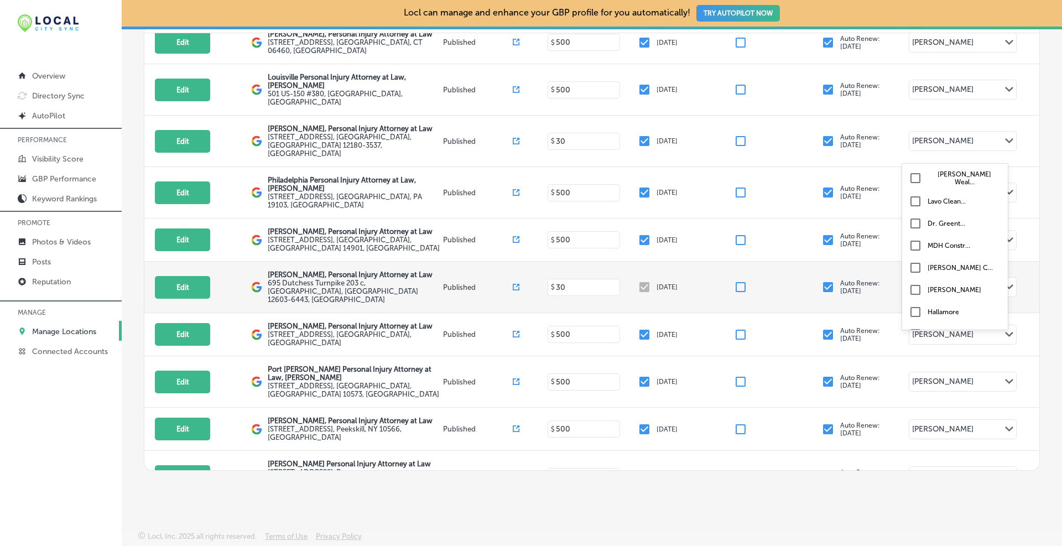
click at [941, 279] on div "Select Group" at bounding box center [936, 286] width 54 height 15
click at [915, 288] on input "checkbox" at bounding box center [914, 289] width 13 height 13
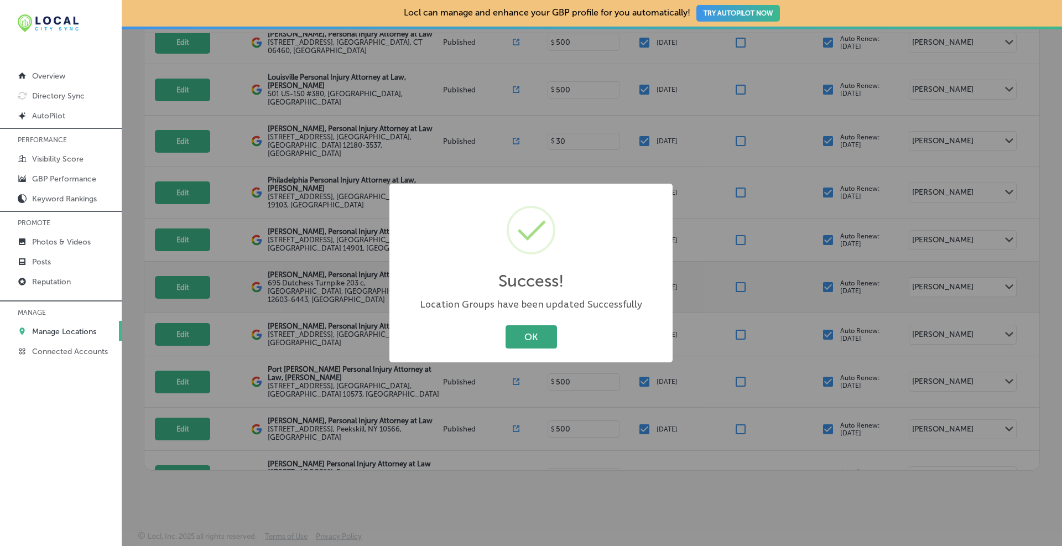
drag, startPoint x: 498, startPoint y: 352, endPoint x: 532, endPoint y: 333, distance: 38.8
click at [499, 349] on div "Success! × Location Groups have been updated Successfully OK Cancel" at bounding box center [530, 273] width 283 height 179
click at [549, 335] on button "OK" at bounding box center [530, 336] width 51 height 23
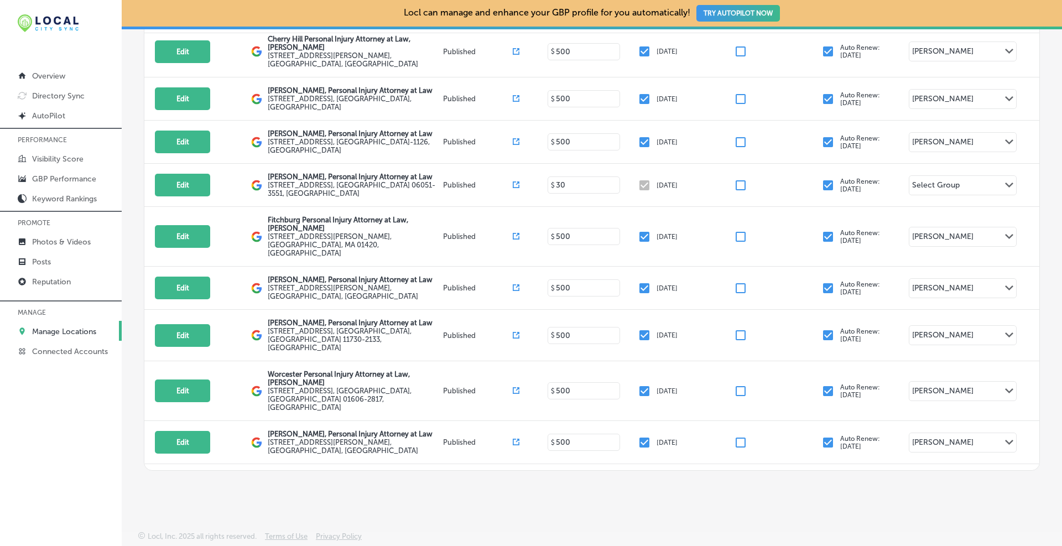
scroll to position [1307, 0]
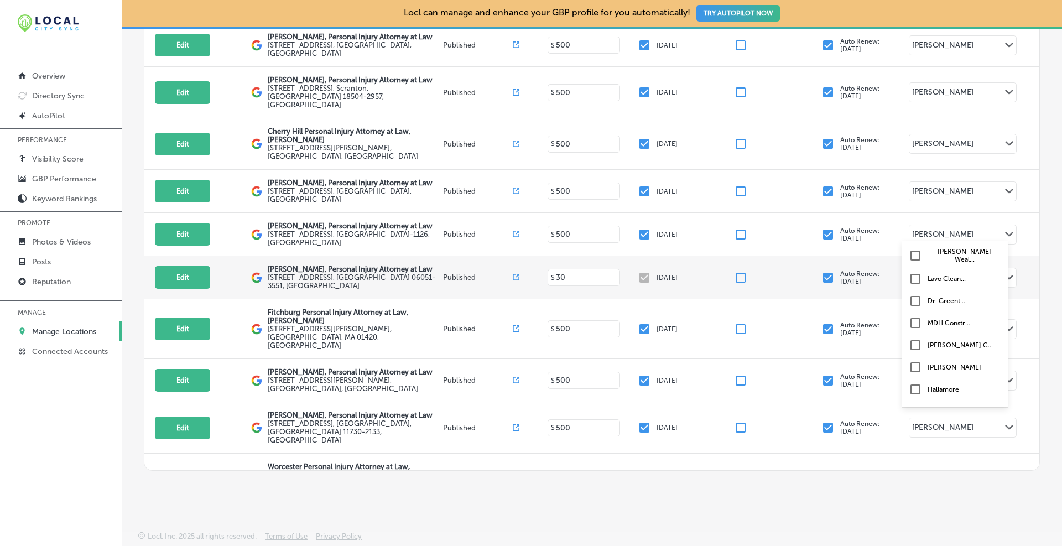
click at [940, 273] on div "Select Group" at bounding box center [936, 279] width 48 height 13
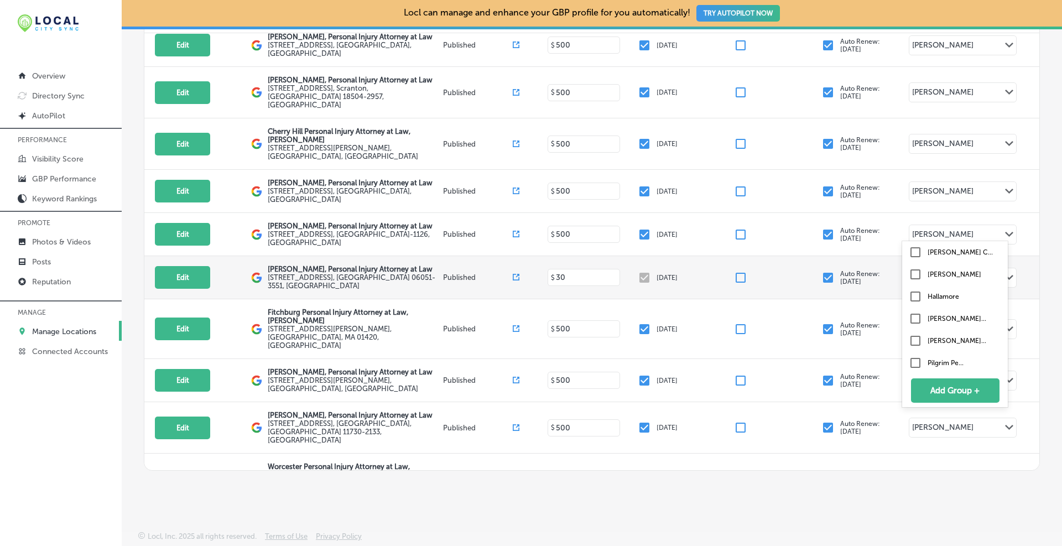
click at [917, 274] on input "checkbox" at bounding box center [914, 274] width 13 height 13
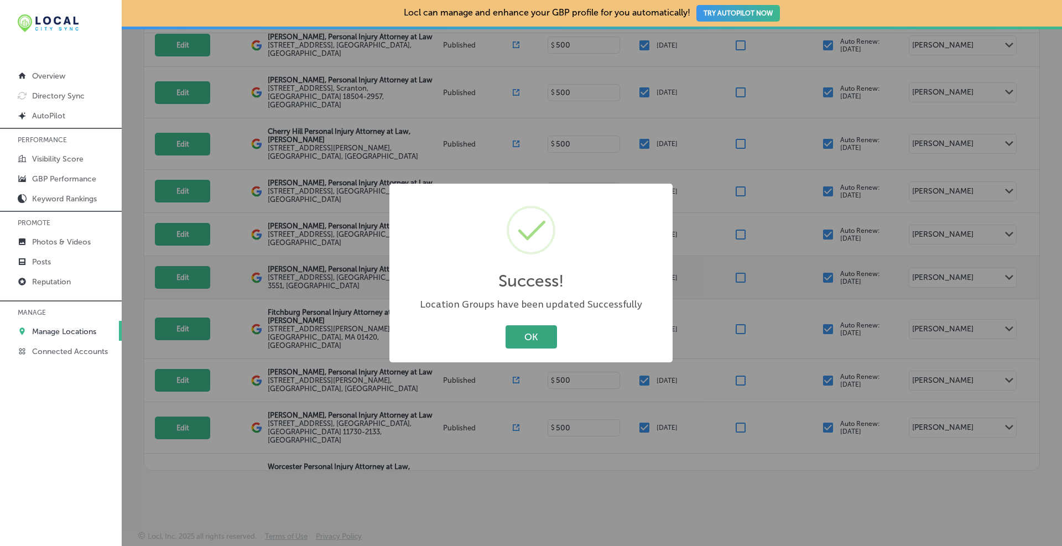
click at [531, 333] on button "OK" at bounding box center [530, 336] width 51 height 23
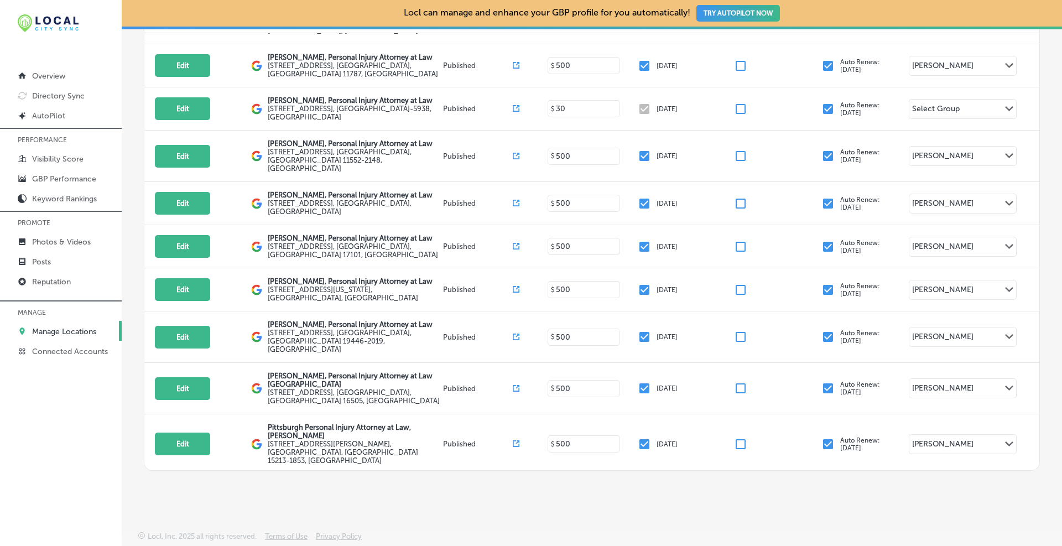
scroll to position [662, 0]
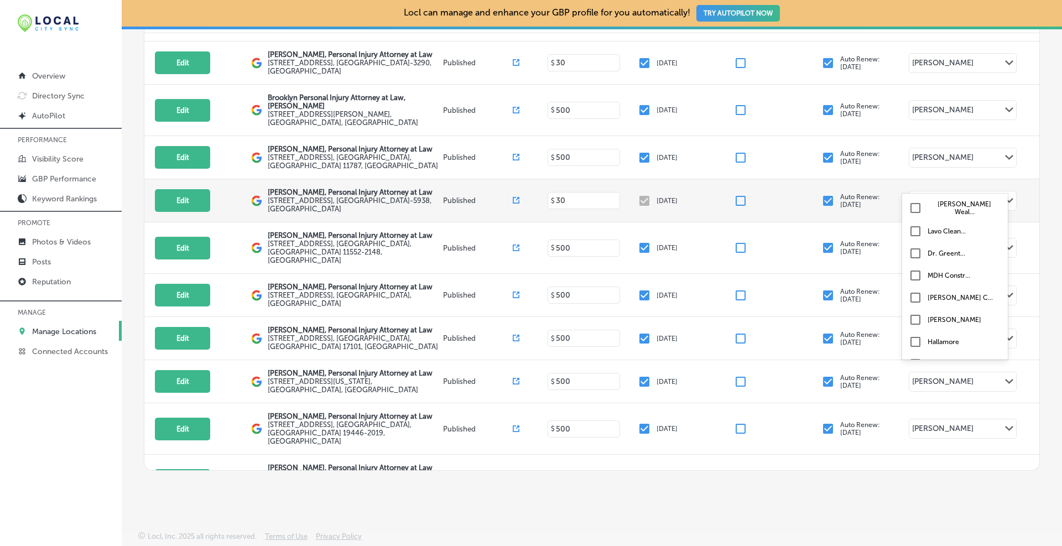
click at [918, 196] on div "Select Group" at bounding box center [936, 202] width 48 height 13
click at [918, 318] on input "checkbox" at bounding box center [914, 319] width 13 height 13
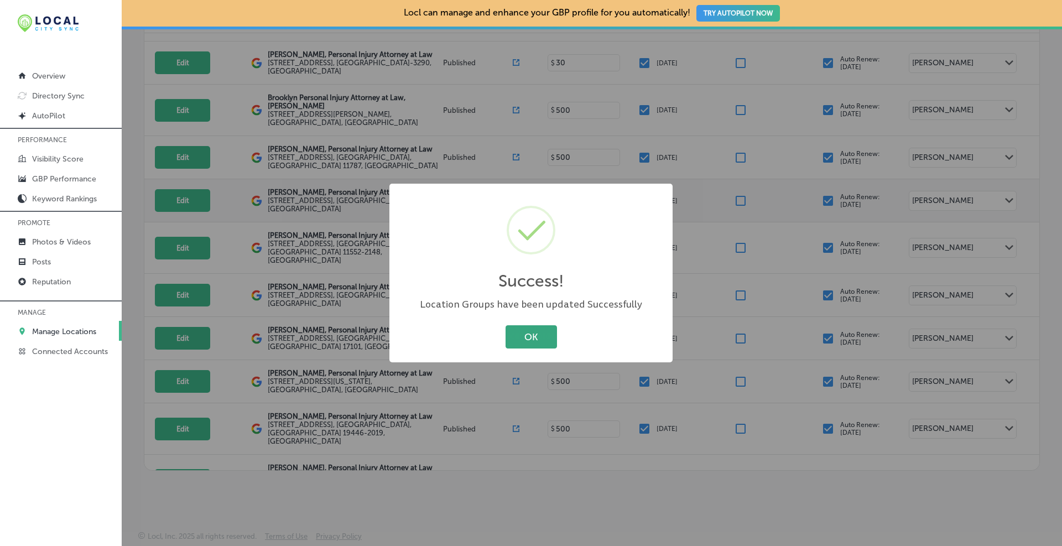
drag, startPoint x: 553, startPoint y: 342, endPoint x: 546, endPoint y: 338, distance: 8.2
click at [546, 338] on button "OK" at bounding box center [530, 336] width 51 height 23
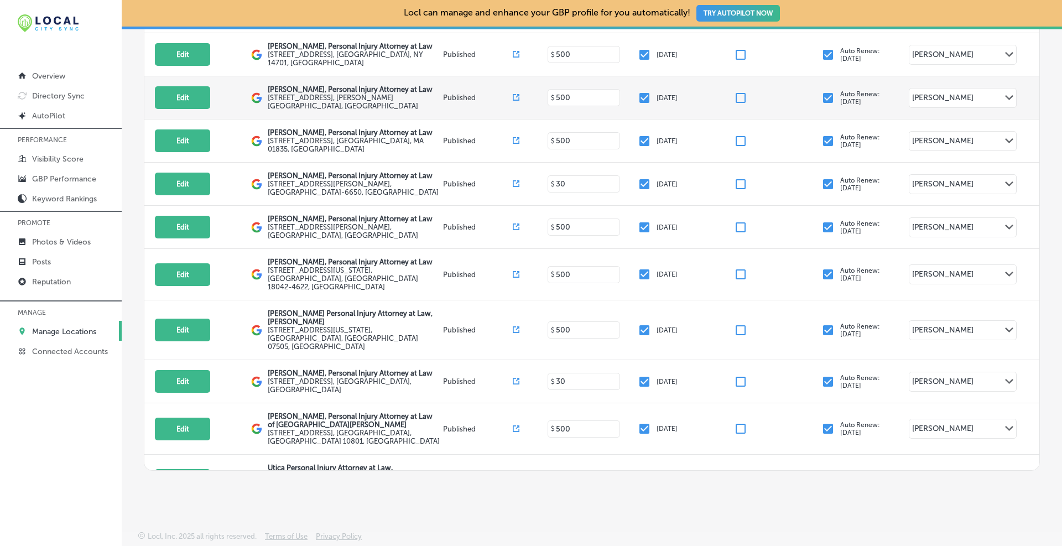
scroll to position [0, 0]
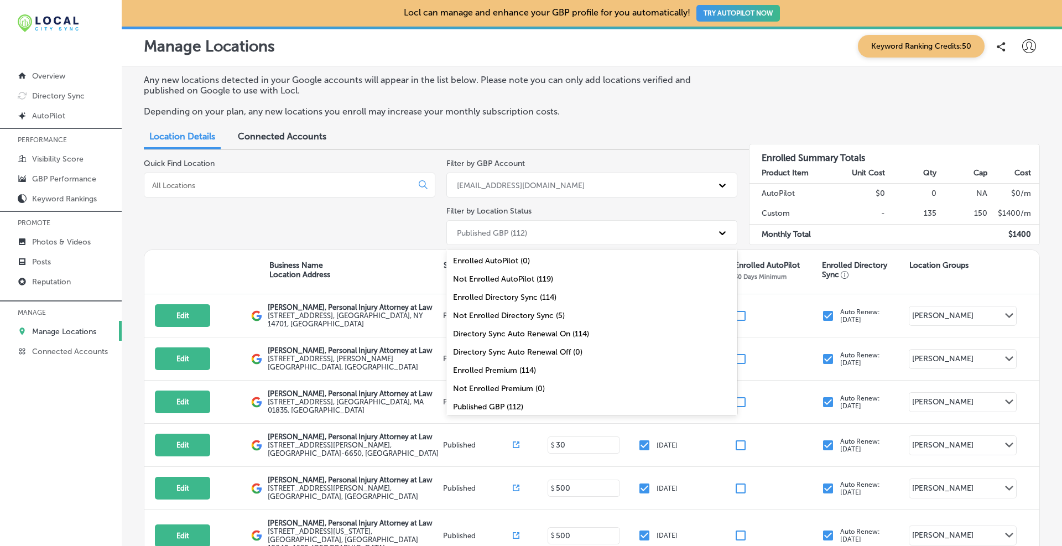
click at [540, 234] on div "Published GBP (112)" at bounding box center [582, 232] width 262 height 18
click at [519, 295] on div "Enrolled Directory Sync (114)" at bounding box center [591, 297] width 291 height 18
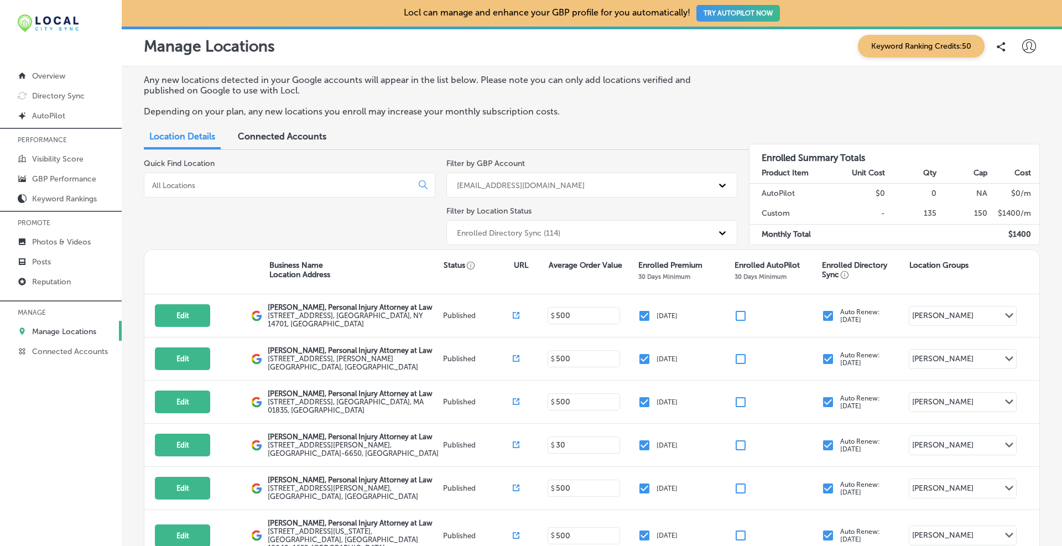
click at [549, 238] on div "Enrolled Directory Sync (114)" at bounding box center [582, 232] width 262 height 18
